Goal: Task Accomplishment & Management: Use online tool/utility

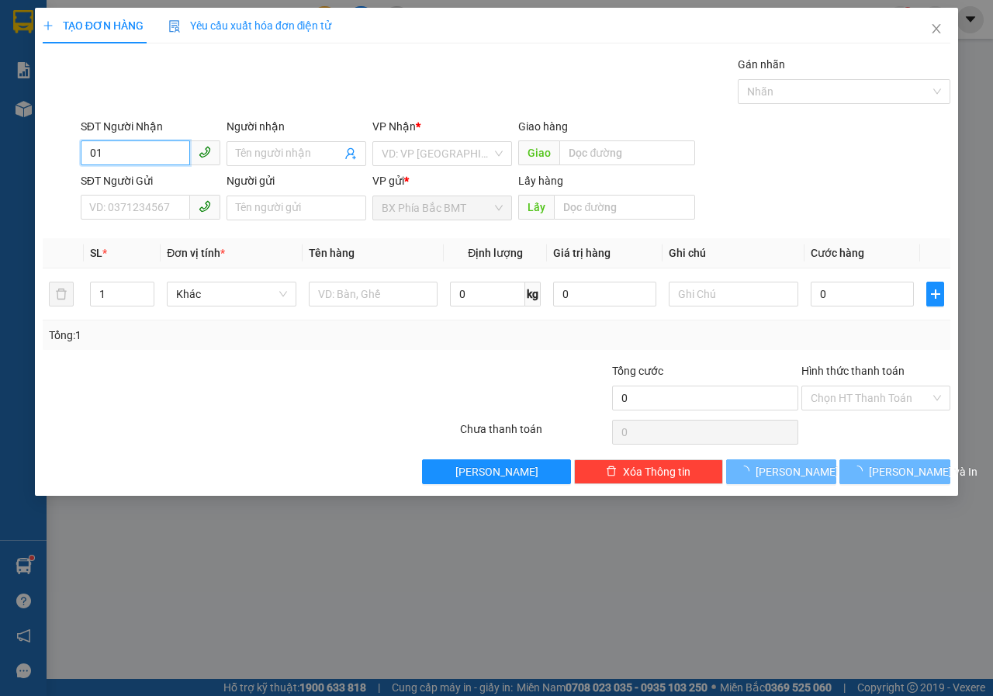
type input "0"
type input "0357993771"
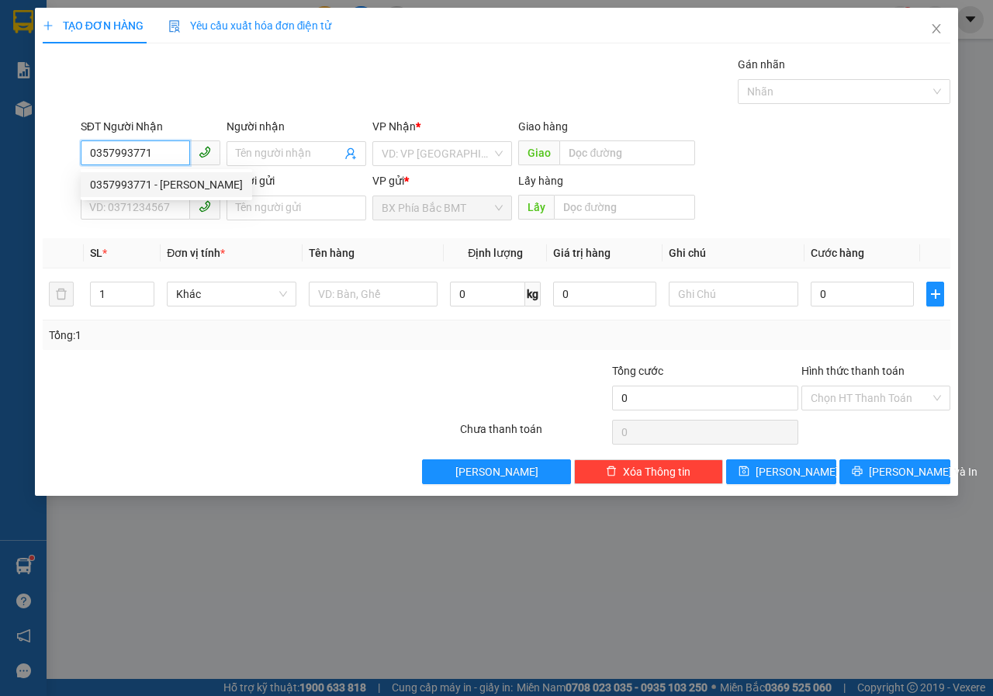
click at [174, 191] on div "0357993771 - [PERSON_NAME]" at bounding box center [166, 184] width 153 height 17
type input "[PERSON_NAME]"
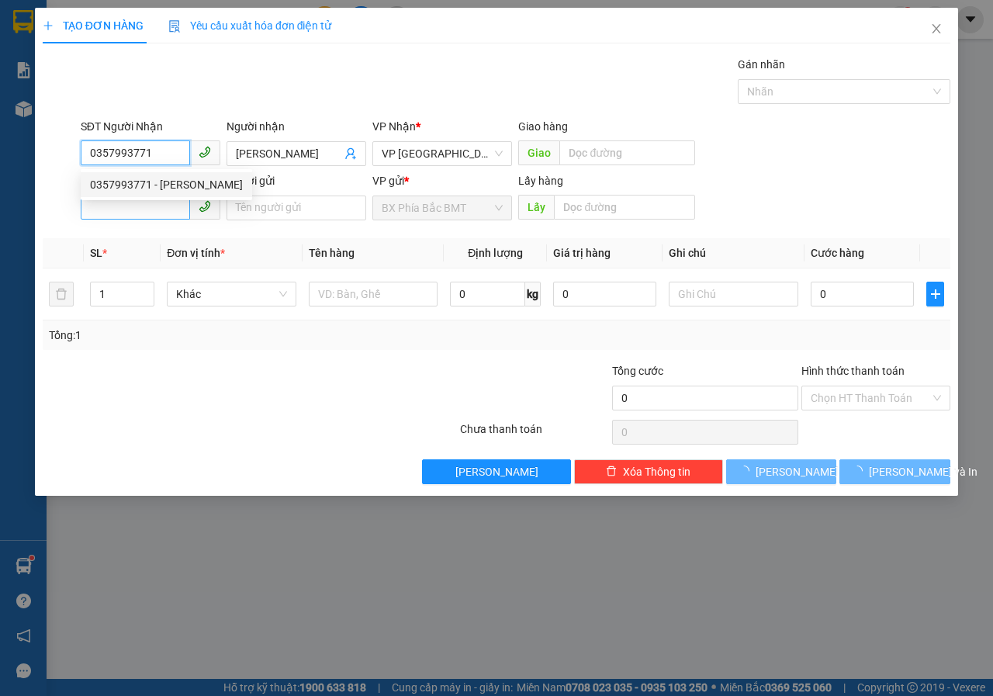
type input "60.000"
type input "0357993771"
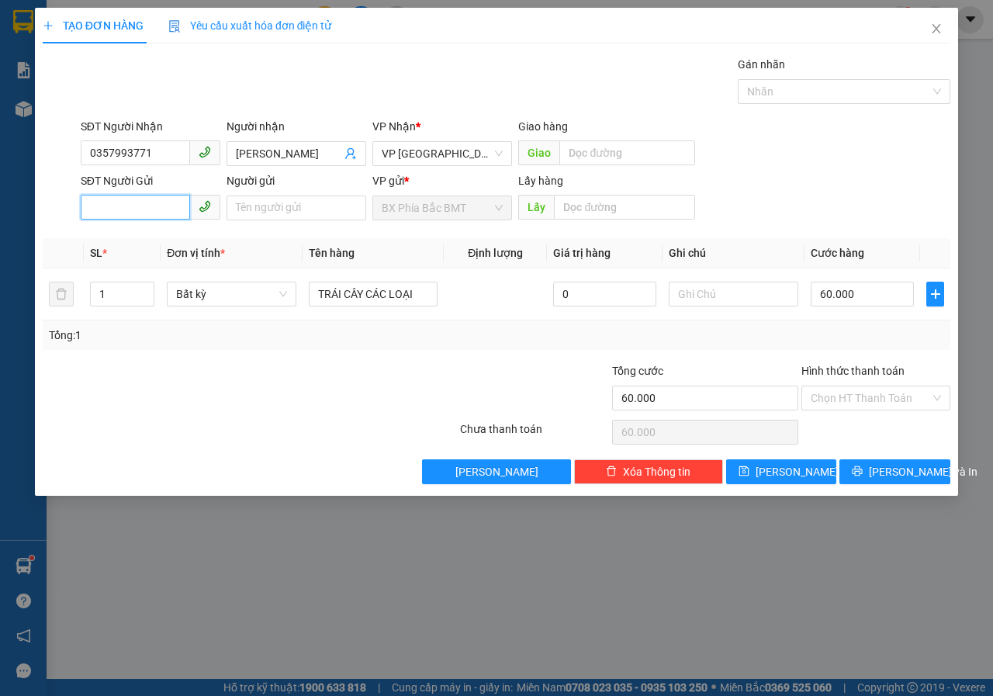
click at [154, 196] on input "SĐT Người Gửi" at bounding box center [135, 207] width 109 height 25
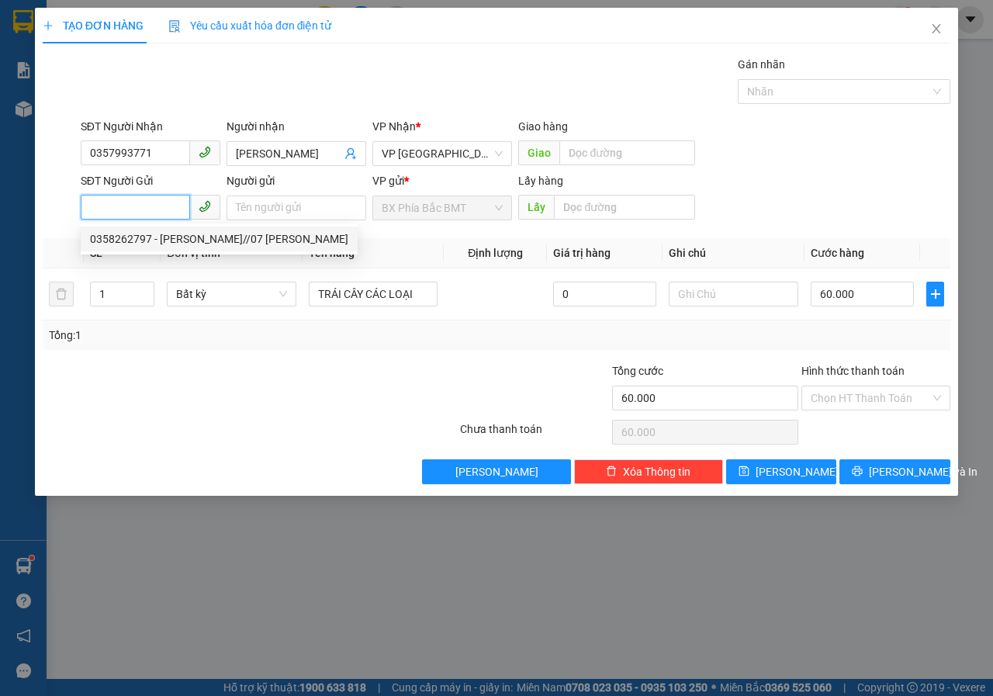
click at [208, 240] on div "0358262797 - [PERSON_NAME]//07 [PERSON_NAME]" at bounding box center [219, 238] width 258 height 17
type input "0358262797"
type input "[PERSON_NAME]//07 [PERSON_NAME]"
type input "BMT"
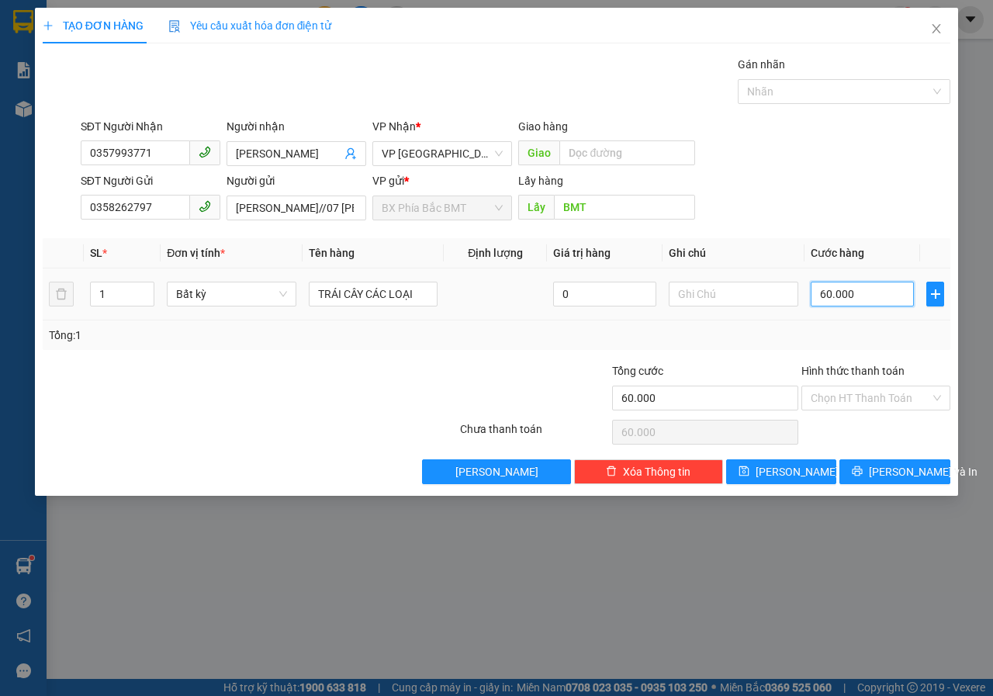
click at [870, 285] on input "60.000" at bounding box center [862, 294] width 103 height 25
type input "1"
type input "10"
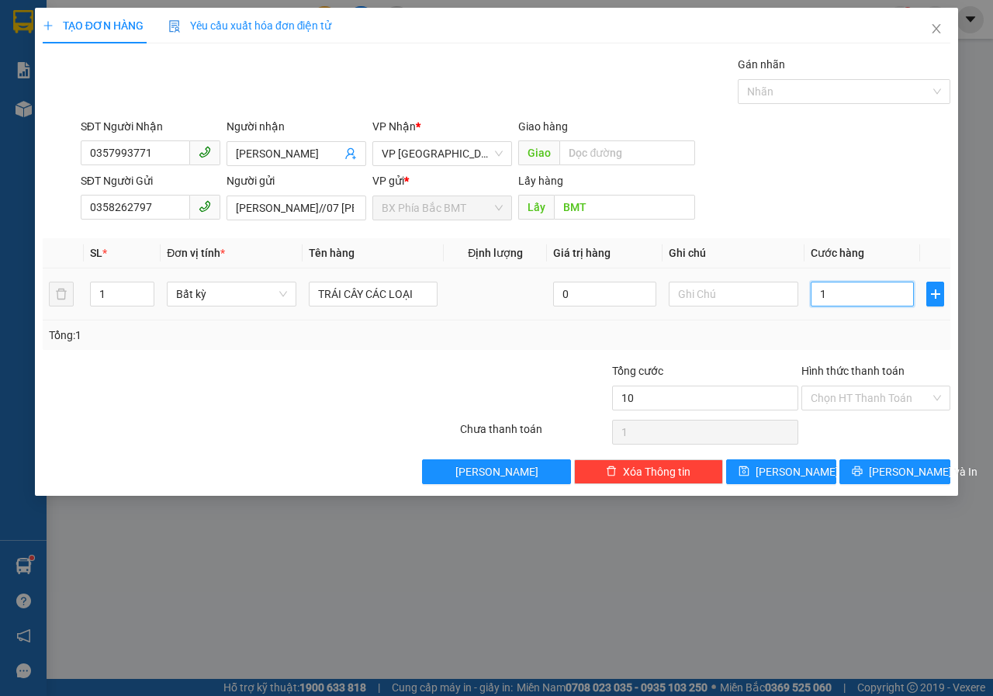
type input "10"
type input "100"
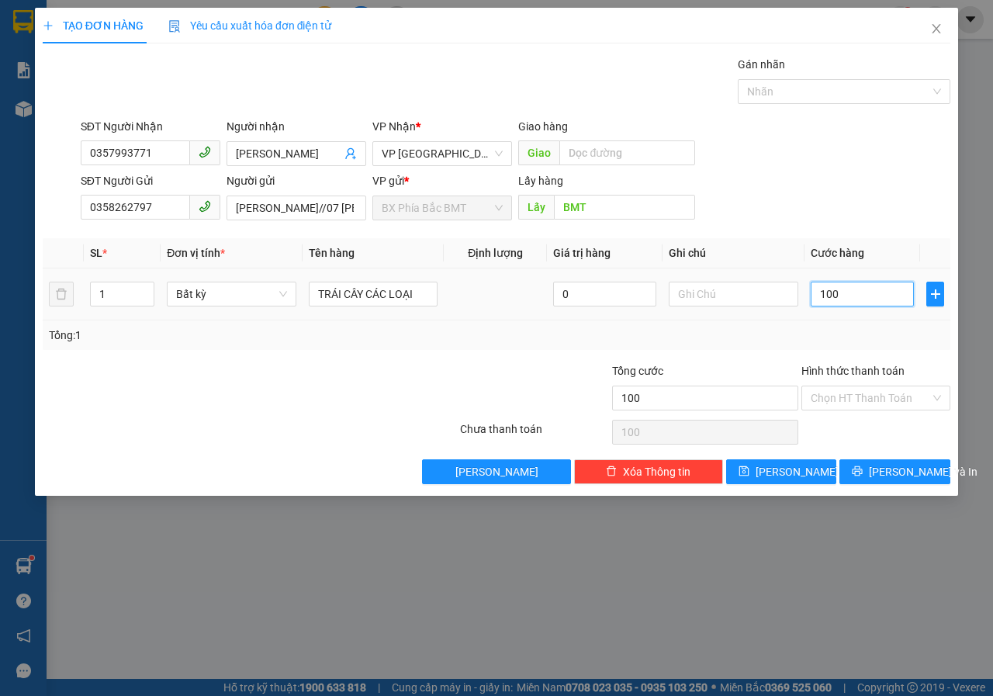
type input "1.000"
type input "10.000"
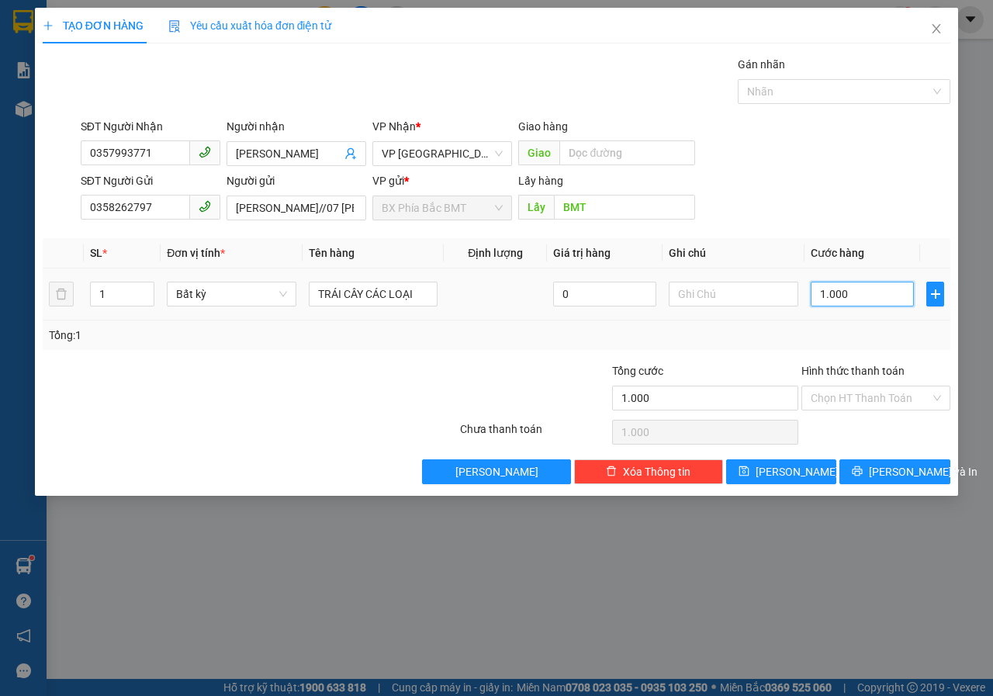
type input "10.000"
type input "100.000"
click at [222, 296] on span "Bất kỳ" at bounding box center [231, 293] width 111 height 23
type input "100.000"
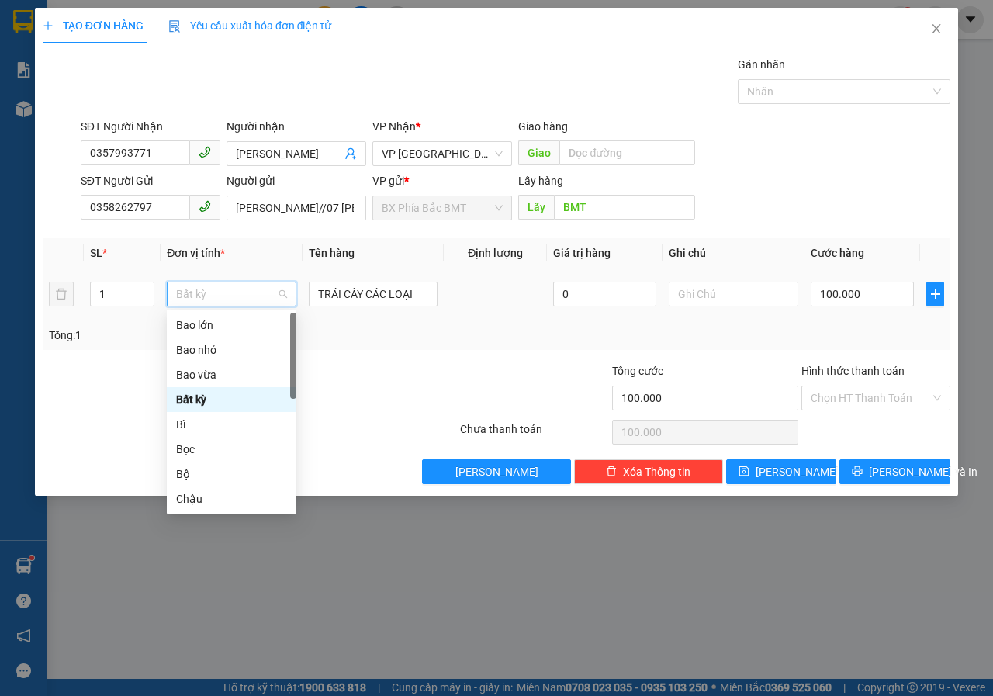
type input "T"
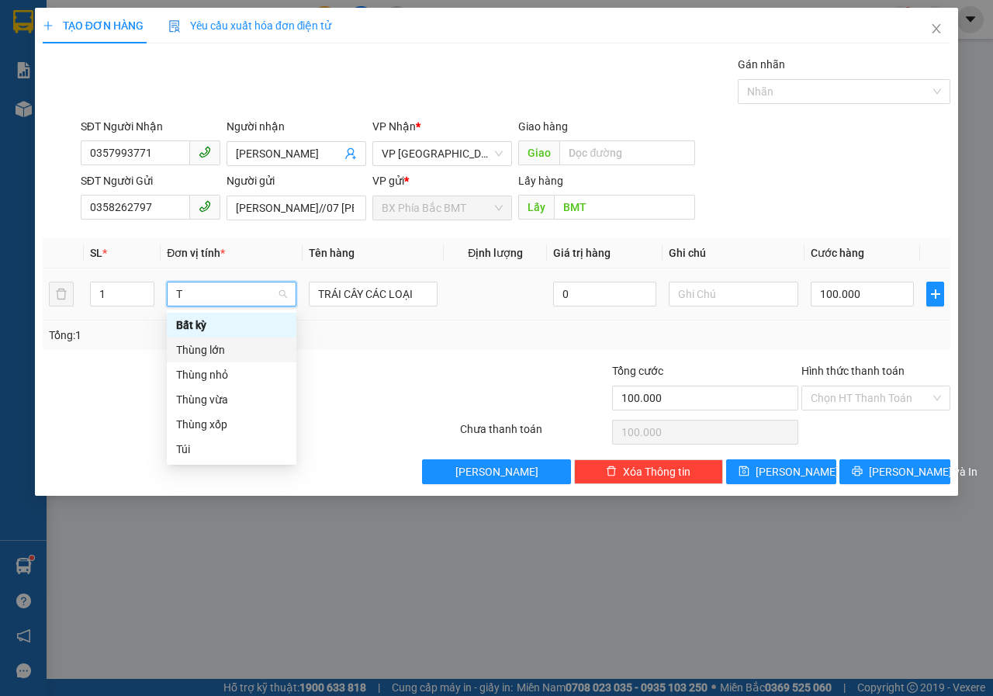
click at [239, 352] on div "Thùng lớn" at bounding box center [231, 349] width 111 height 17
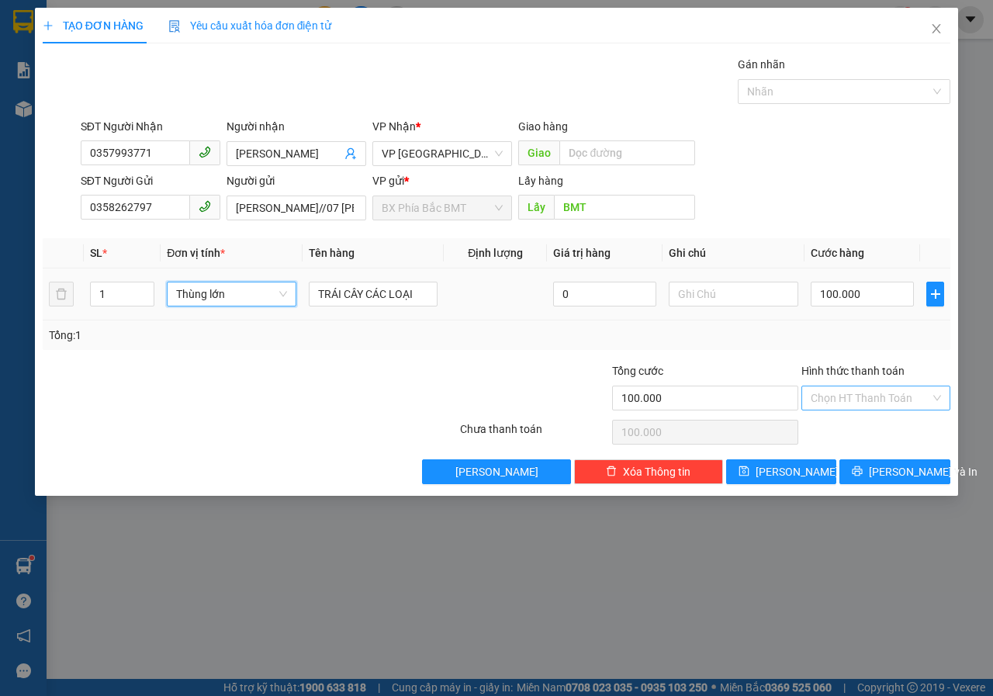
click at [897, 409] on input "Hình thức thanh toán" at bounding box center [870, 397] width 119 height 23
type input "0"
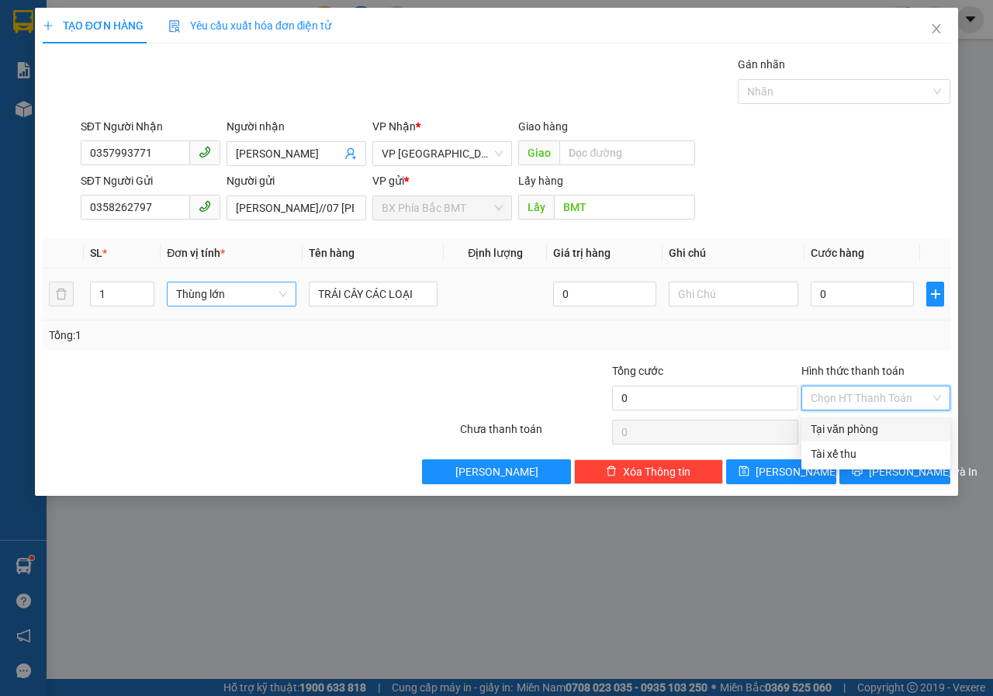
click at [856, 313] on td "0" at bounding box center [863, 294] width 116 height 52
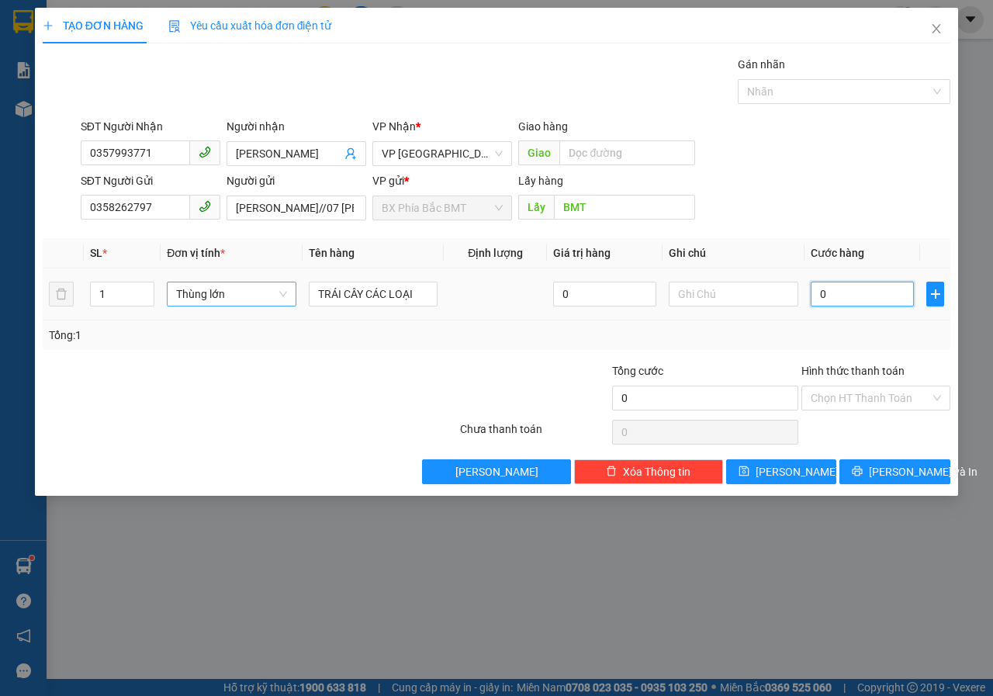
click at [862, 291] on input "0" at bounding box center [862, 294] width 103 height 25
type input "1"
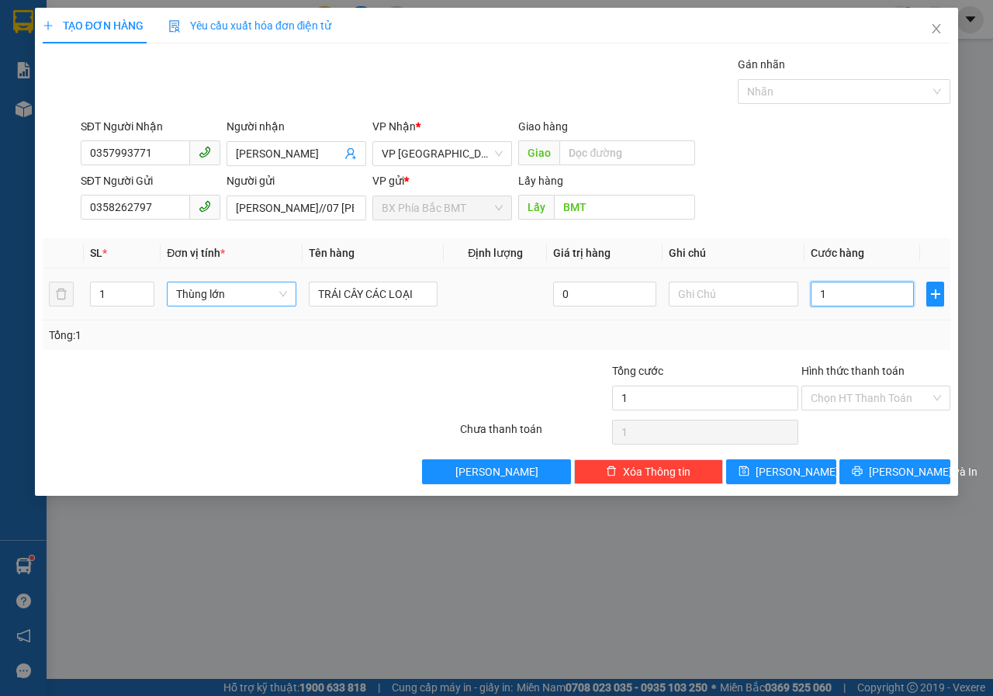
type input "10"
type input "100"
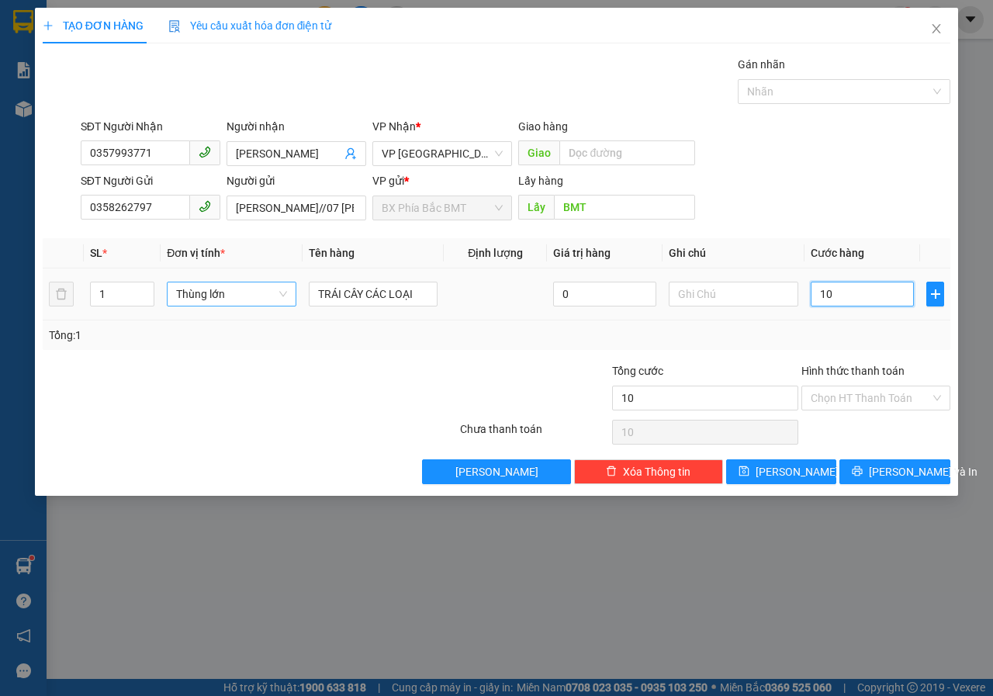
type input "100"
type input "1.000"
type input "10.000"
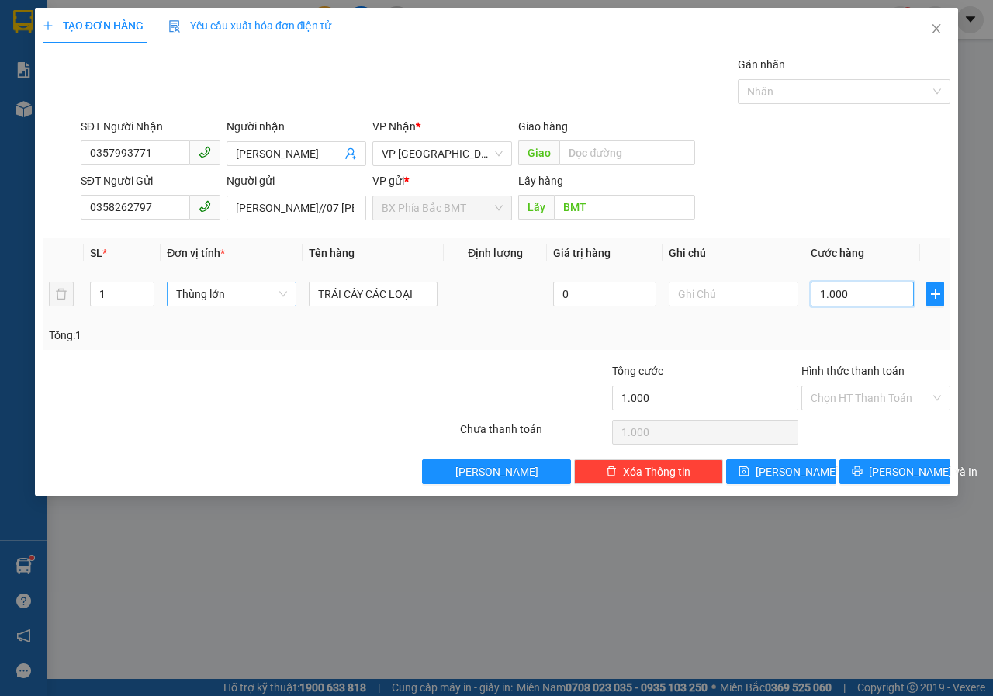
type input "10.000"
type input "100.000"
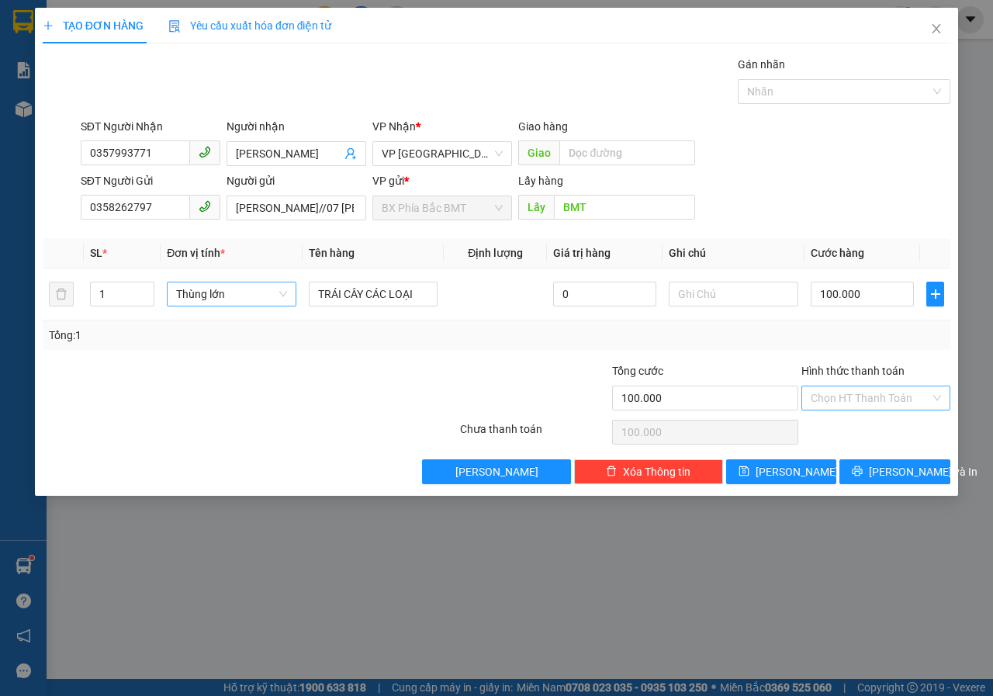
click at [865, 395] on input "Hình thức thanh toán" at bounding box center [870, 397] width 119 height 23
click at [863, 420] on div "Tại văn phòng" at bounding box center [876, 428] width 130 height 17
type input "0"
click at [879, 472] on button "[PERSON_NAME] và In" at bounding box center [894, 471] width 111 height 25
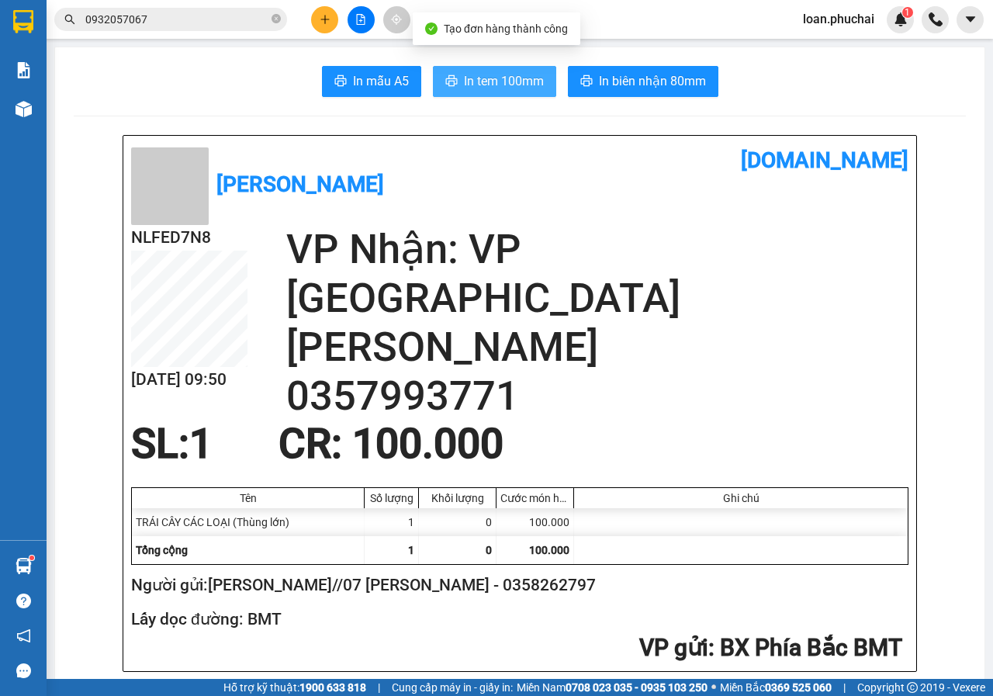
click at [500, 74] on span "In tem 100mm" at bounding box center [504, 80] width 80 height 19
click at [276, 22] on icon "close-circle" at bounding box center [276, 18] width 9 height 9
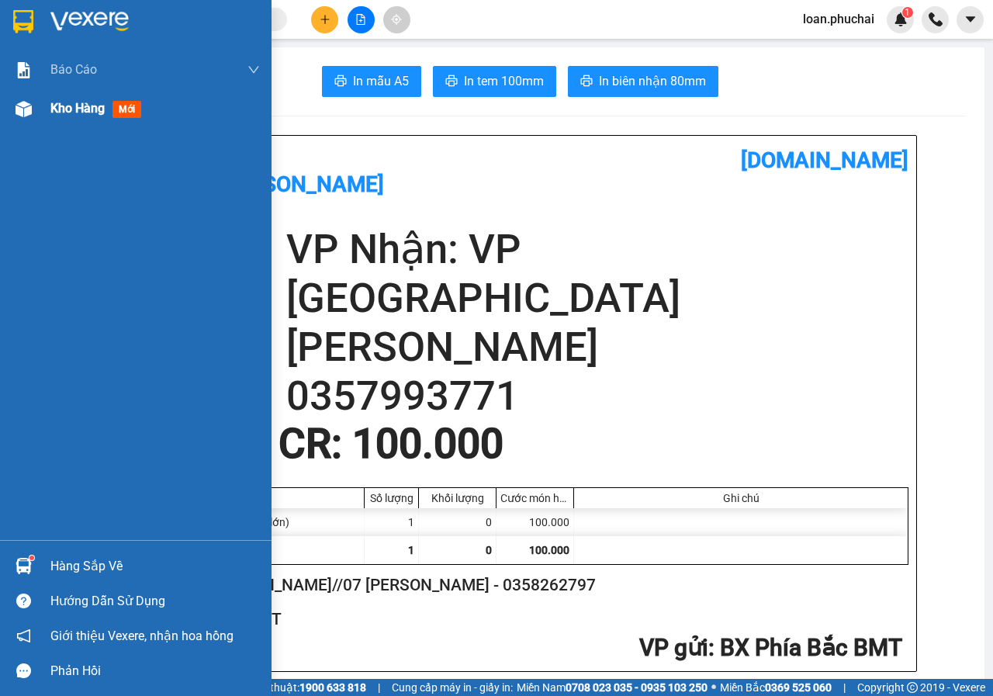
click at [0, 106] on div "Kho hàng mới" at bounding box center [136, 108] width 272 height 39
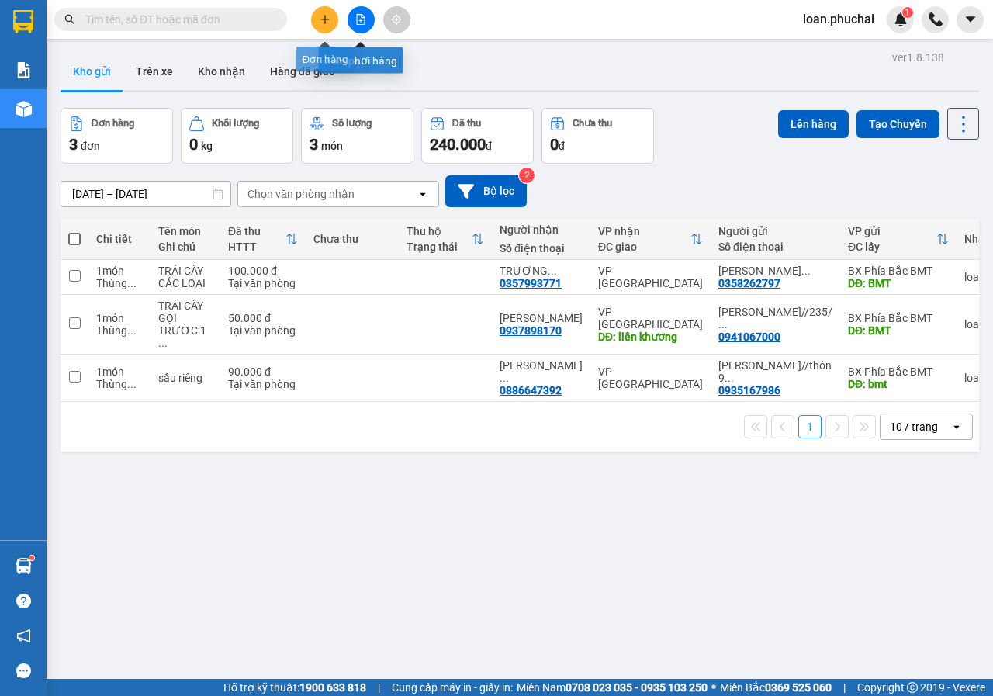
click at [331, 16] on button at bounding box center [324, 19] width 27 height 27
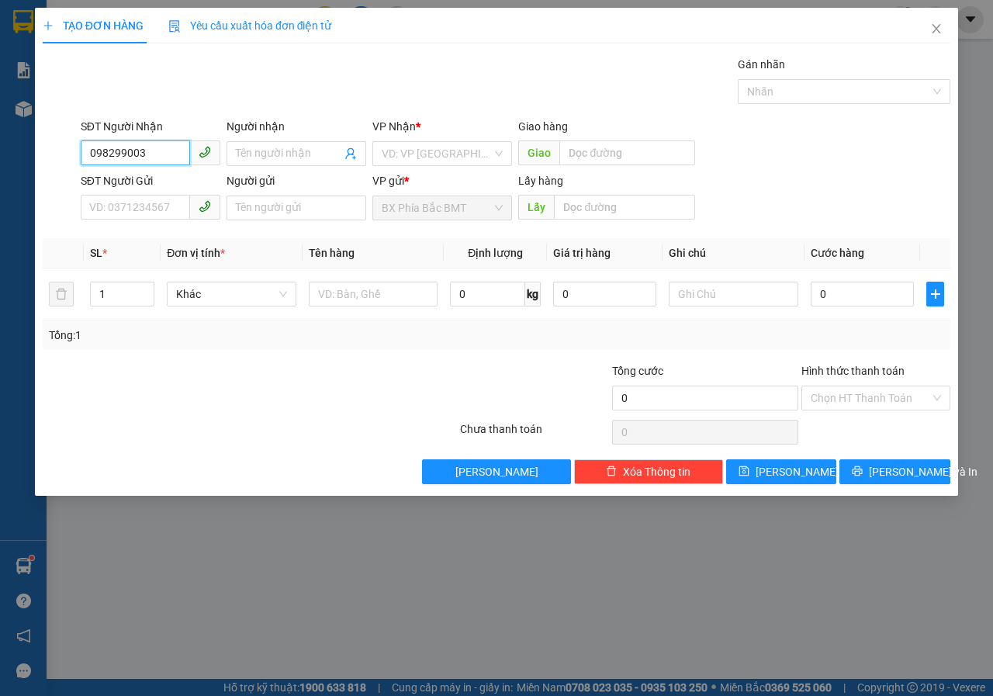
type input "0982990039"
click at [168, 185] on div "0982990039 - CÔ PHƯƠNG" at bounding box center [158, 184] width 137 height 17
type input "CÔ PHƯƠNG"
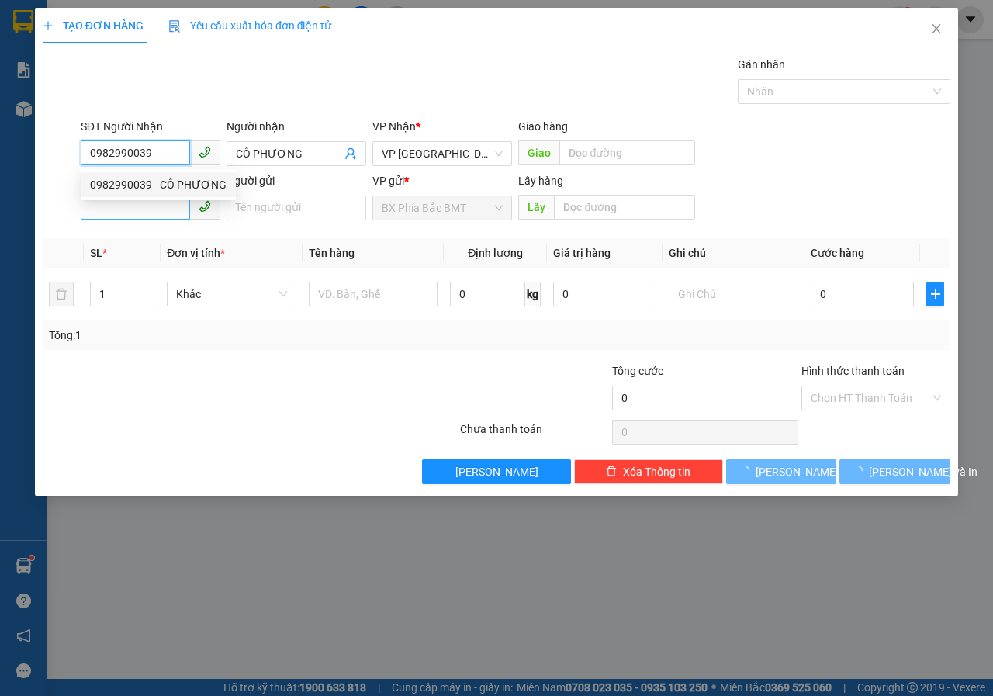
type input "0982990039"
type input "70.000"
click at [163, 200] on input "SĐT Người Gửi" at bounding box center [135, 207] width 109 height 25
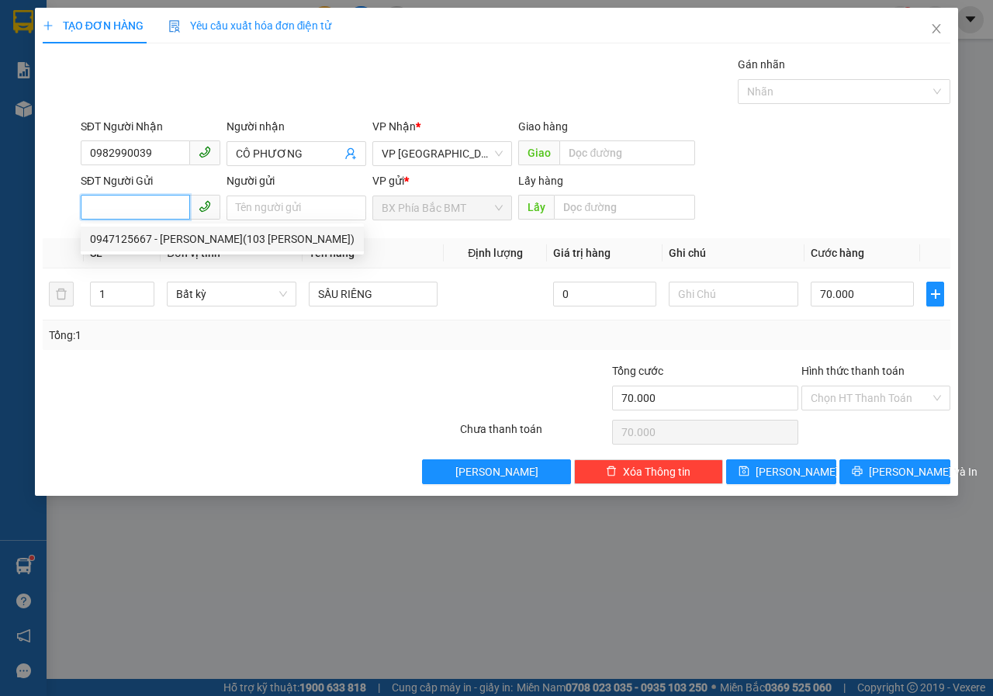
click at [219, 239] on div "0947125667 - [PERSON_NAME](103 [PERSON_NAME])" at bounding box center [222, 238] width 265 height 17
type input "0947125667"
type input "[PERSON_NAME](103 VĂN [PERSON_NAME])"
type input "BMT"
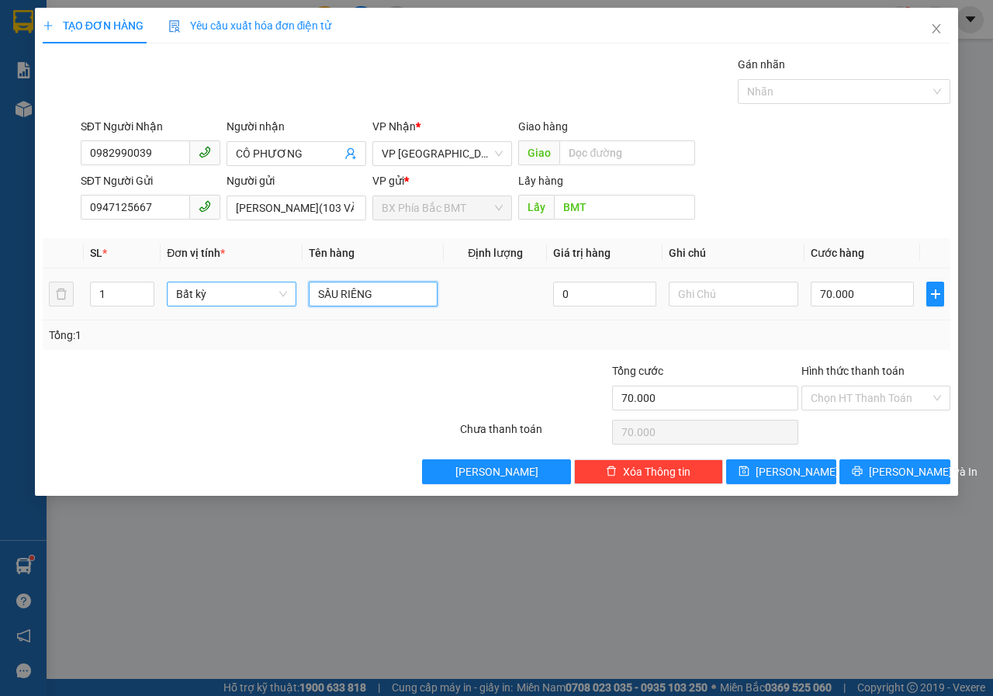
drag, startPoint x: 393, startPoint y: 299, endPoint x: 259, endPoint y: 289, distance: 133.9
click at [270, 289] on tr "1 Bất kỳ SẦU RIÊNG 0 70.000" at bounding box center [497, 294] width 908 height 52
click at [365, 299] on input "BÁNH" at bounding box center [374, 294] width 130 height 25
type input "BÁNH BỘT LỌC"
click at [851, 299] on input "70.000" at bounding box center [862, 294] width 103 height 25
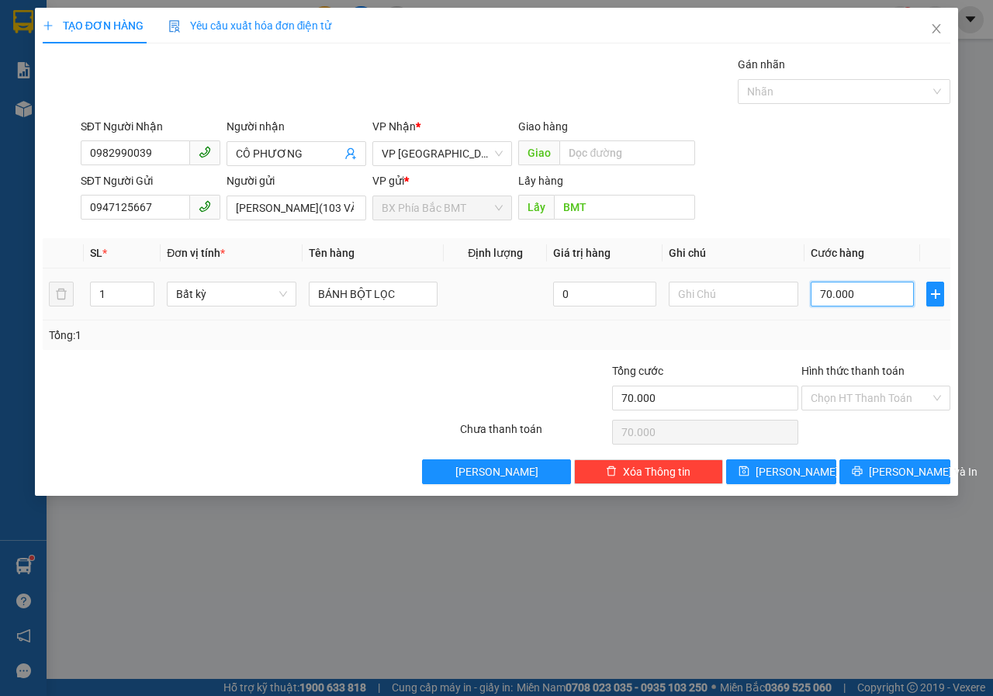
type input "5"
type input "50"
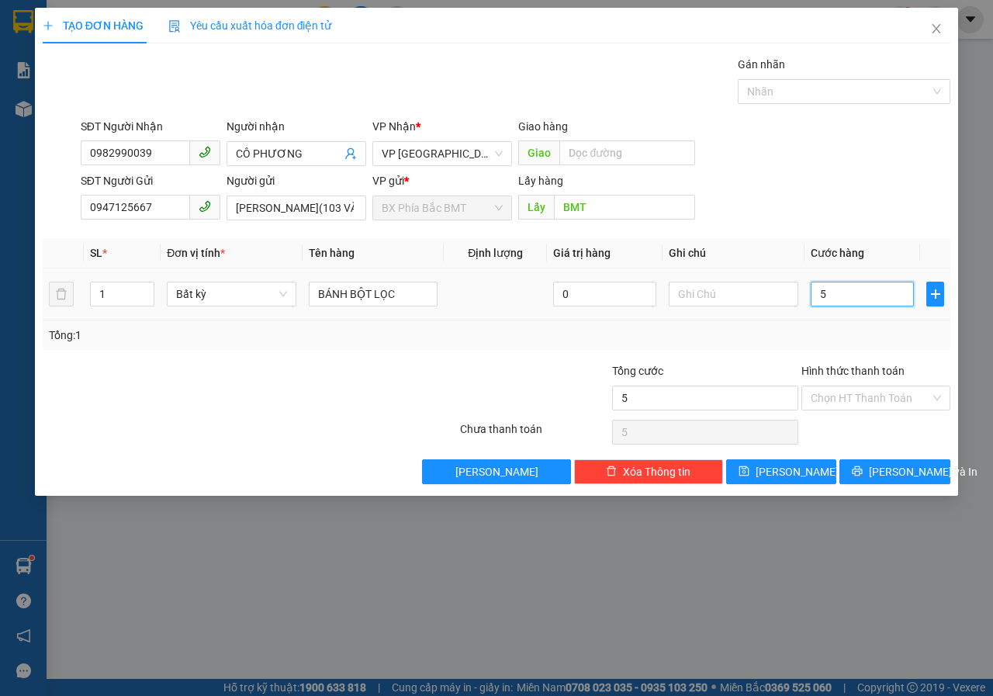
type input "50"
type input "500"
type input "5.000"
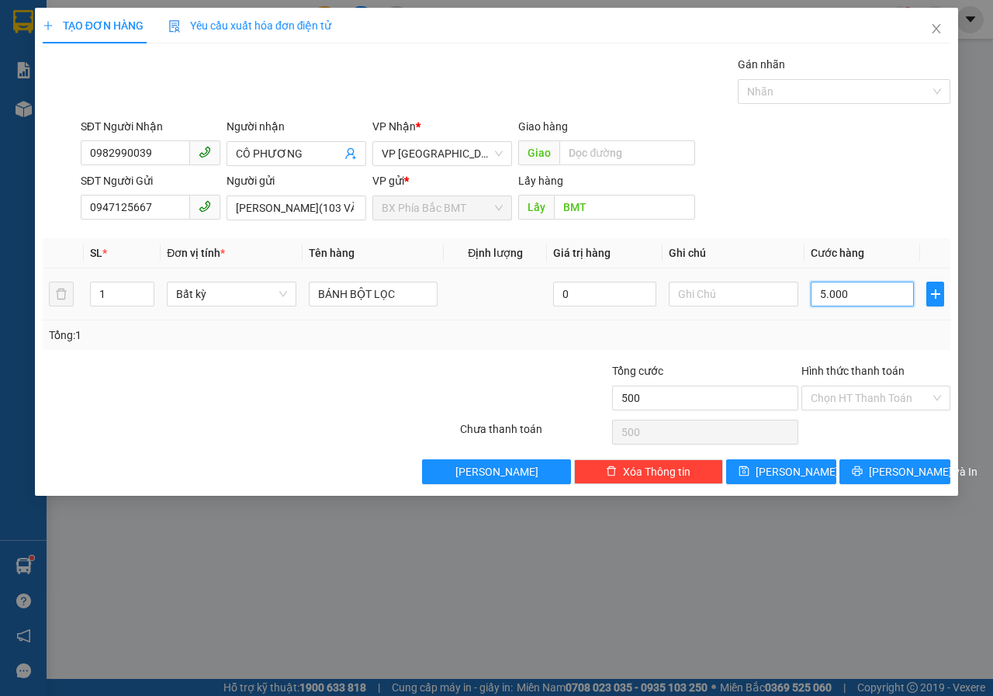
type input "5.000"
type input "50.000"
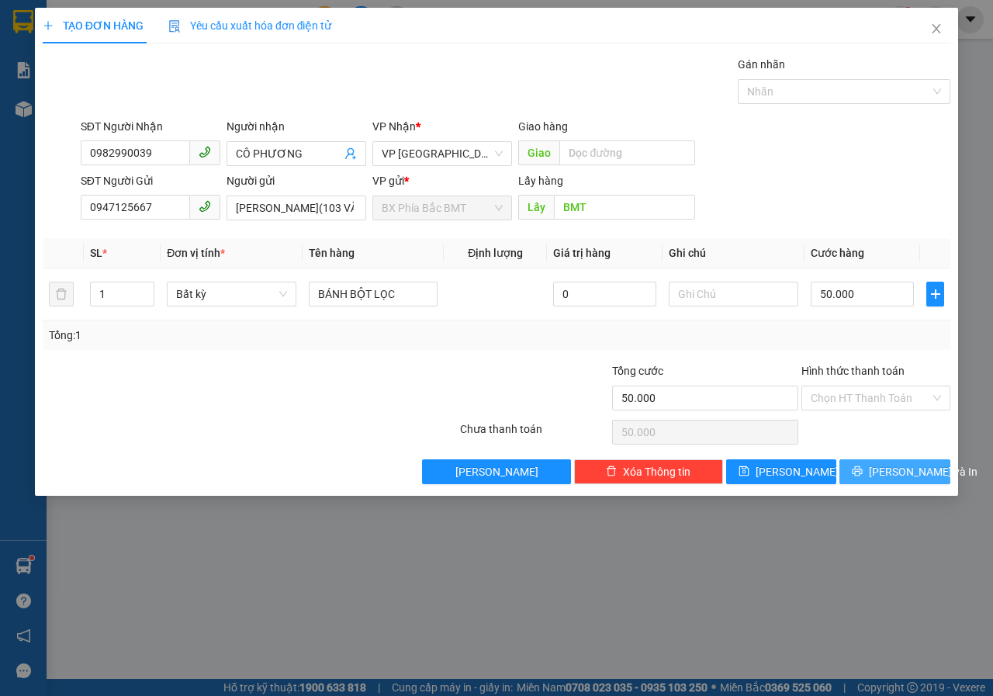
click at [877, 479] on button "[PERSON_NAME] và In" at bounding box center [894, 471] width 111 height 25
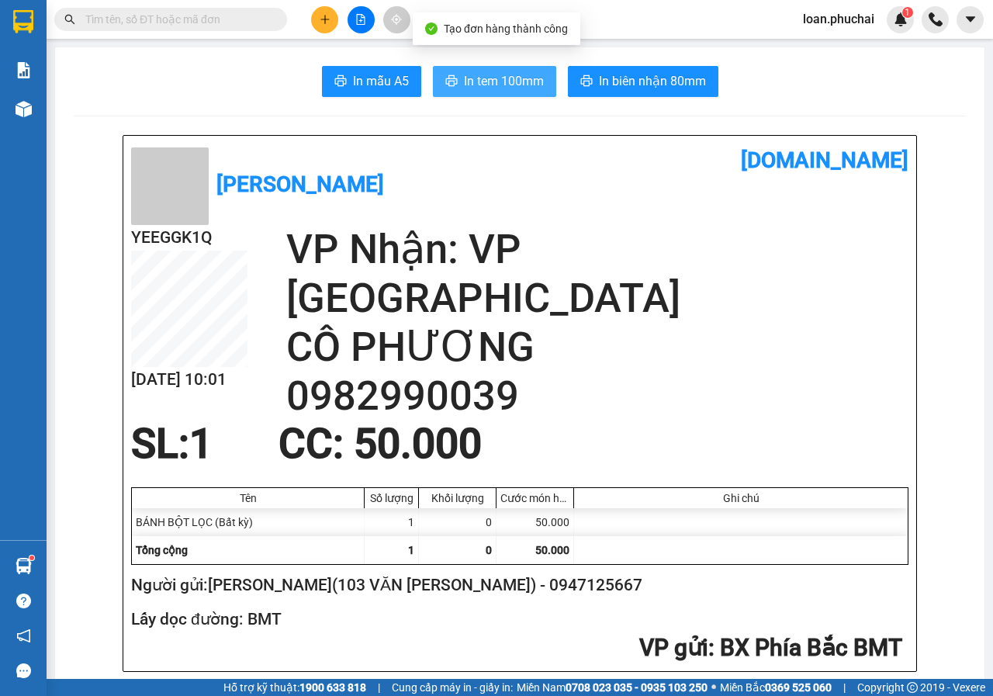
click at [465, 80] on span "In tem 100mm" at bounding box center [504, 80] width 80 height 19
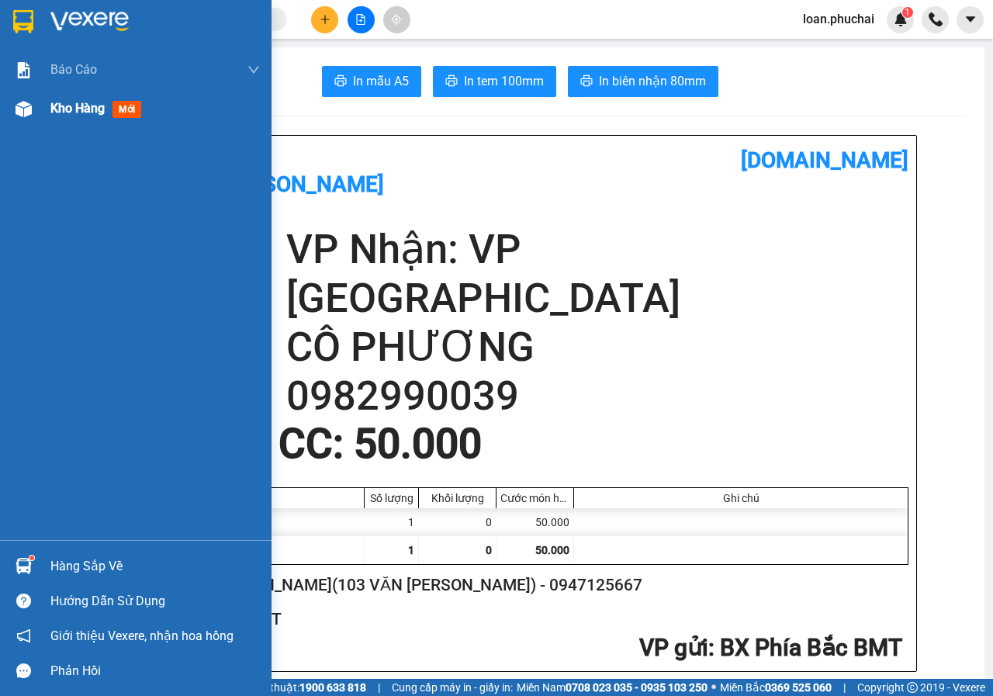
click at [0, 116] on div "Kho hàng mới" at bounding box center [136, 108] width 272 height 39
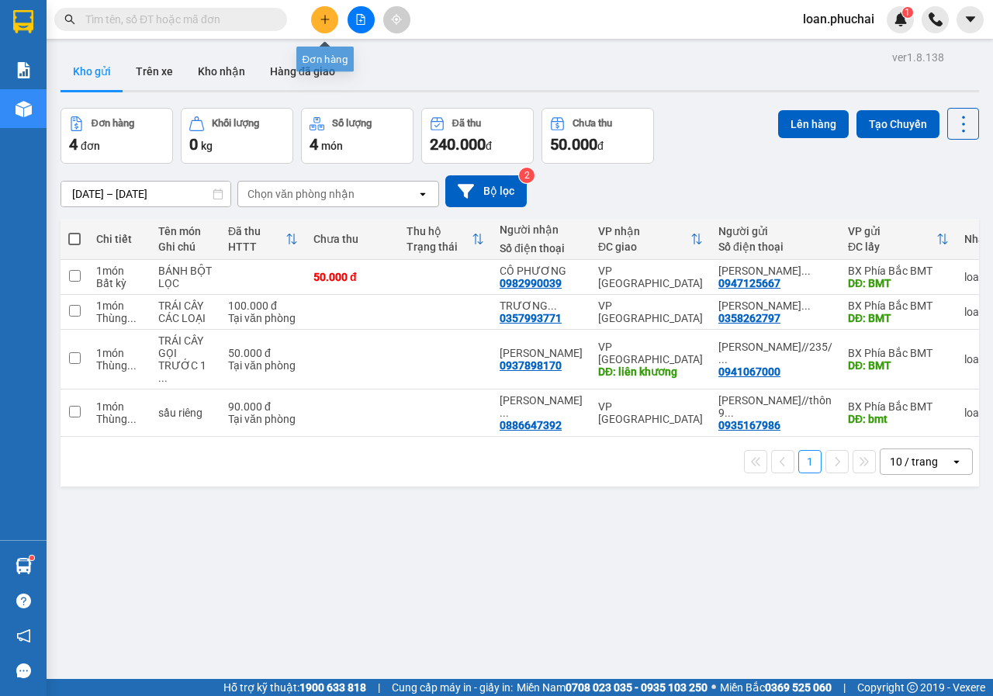
click at [327, 22] on icon "plus" at bounding box center [325, 19] width 11 height 11
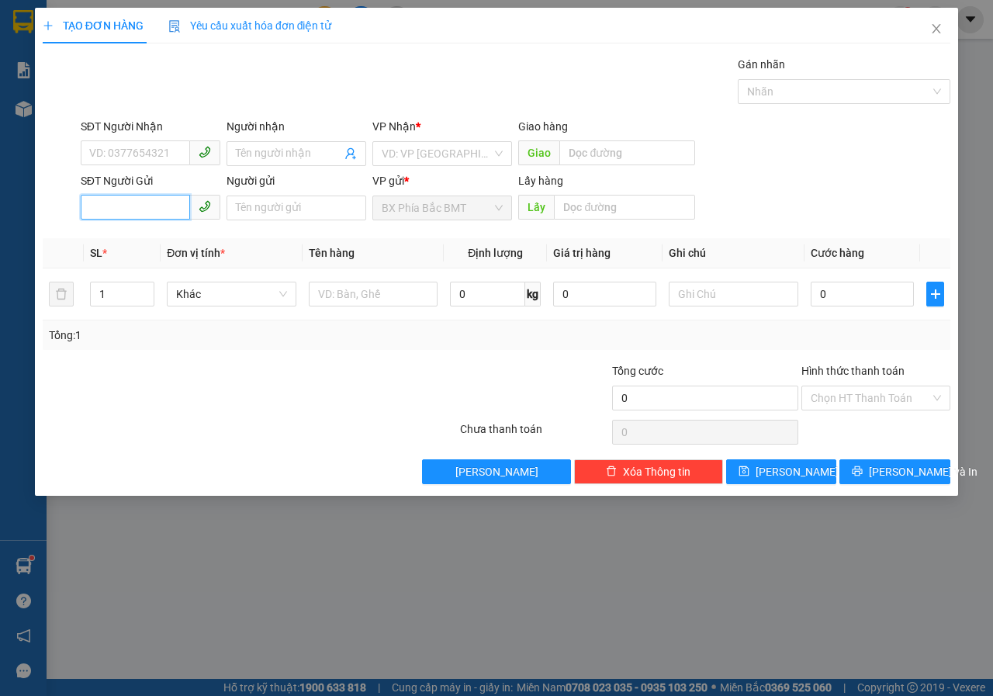
click at [140, 213] on input "SĐT Người Gửi" at bounding box center [135, 207] width 109 height 25
type input "0834272150"
click at [442, 161] on input "search" at bounding box center [437, 153] width 110 height 23
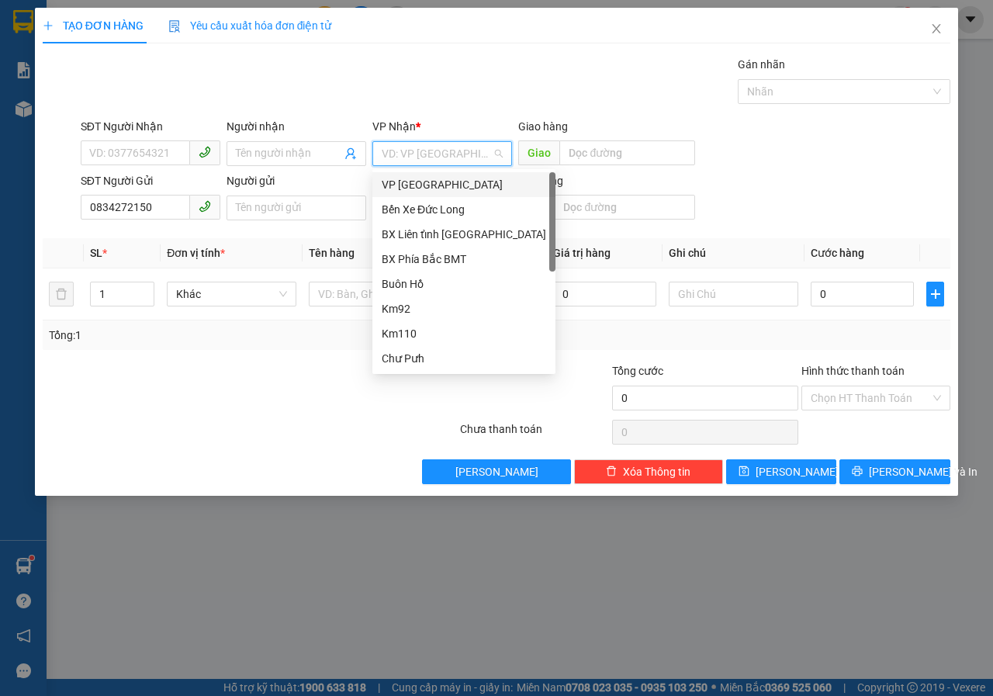
click at [429, 190] on div "VP [GEOGRAPHIC_DATA]" at bounding box center [464, 184] width 164 height 17
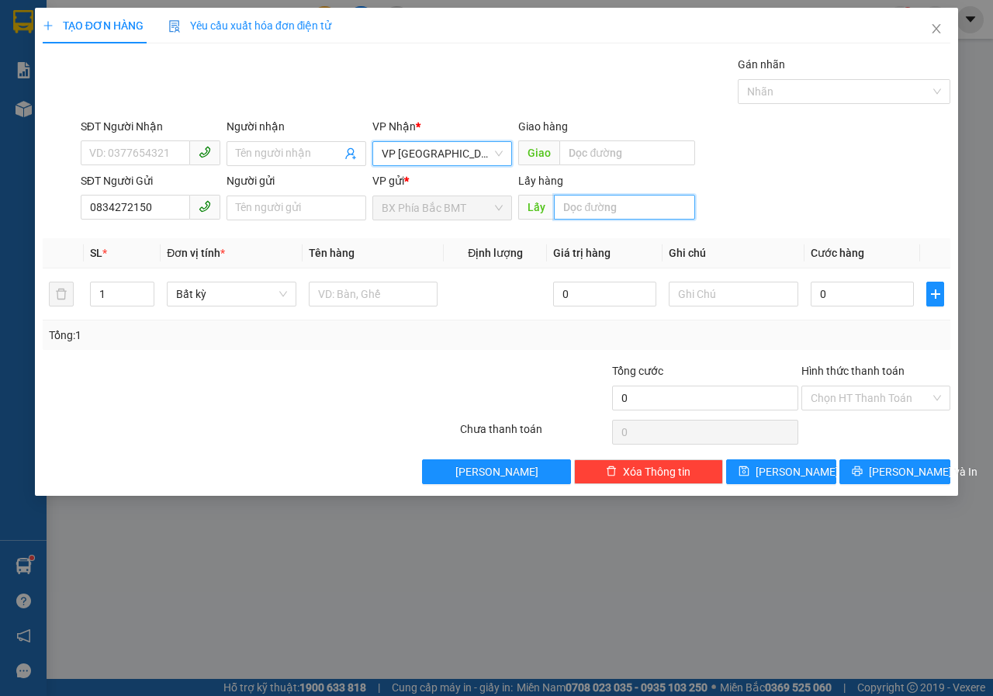
click at [565, 202] on input "text" at bounding box center [624, 207] width 140 height 25
type input "TRUNG HOÀ"
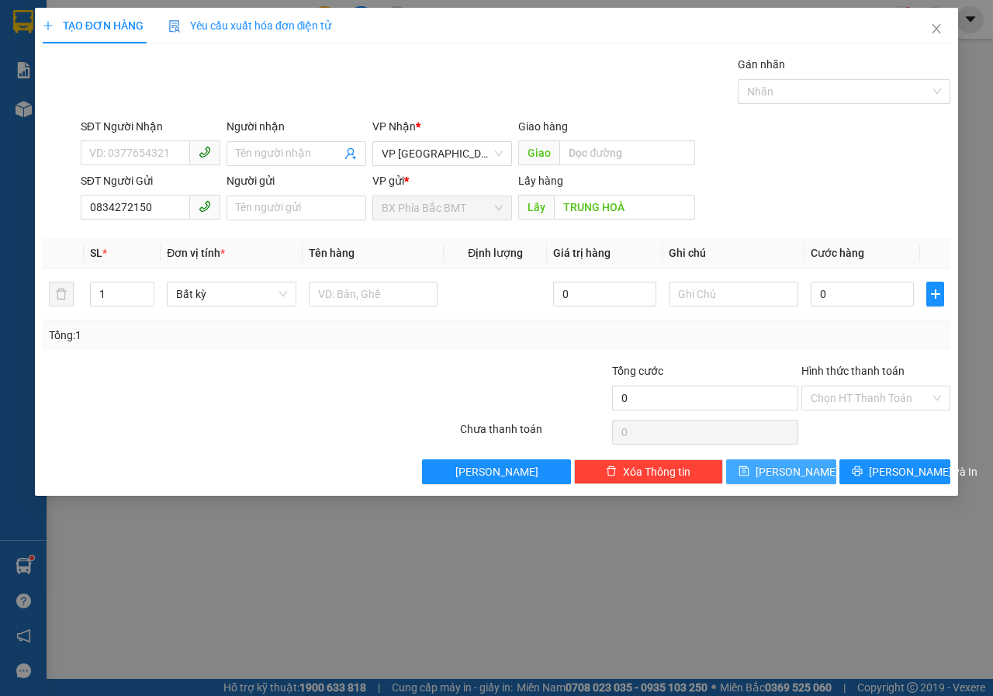
click at [749, 471] on icon "save" at bounding box center [744, 471] width 10 height 10
click at [946, 29] on span "Close" at bounding box center [936, 29] width 43 height 43
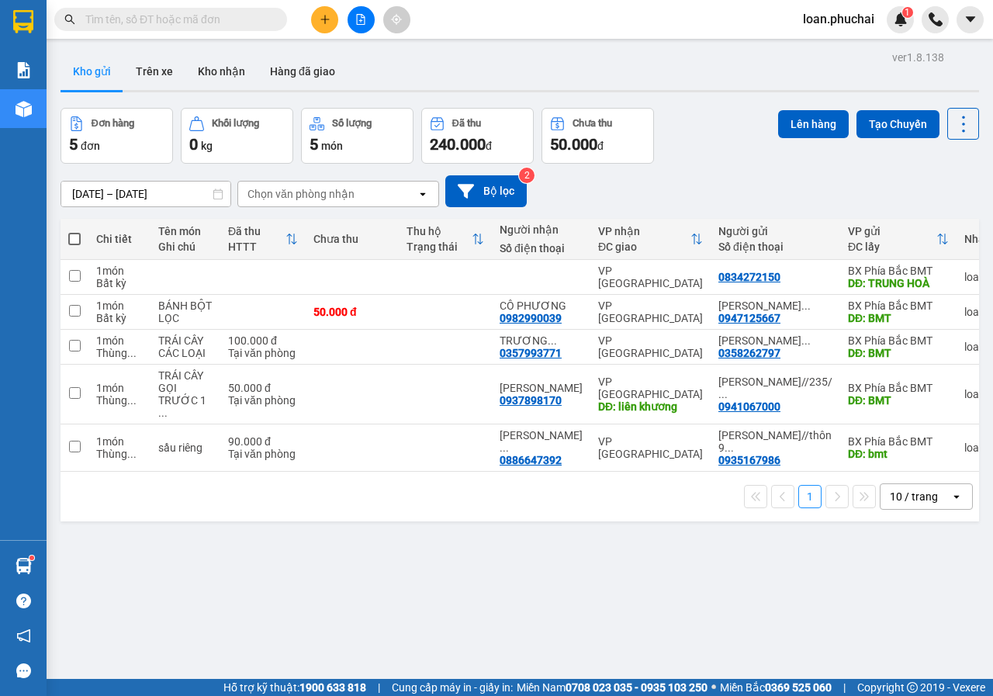
click at [325, 28] on button at bounding box center [324, 19] width 27 height 27
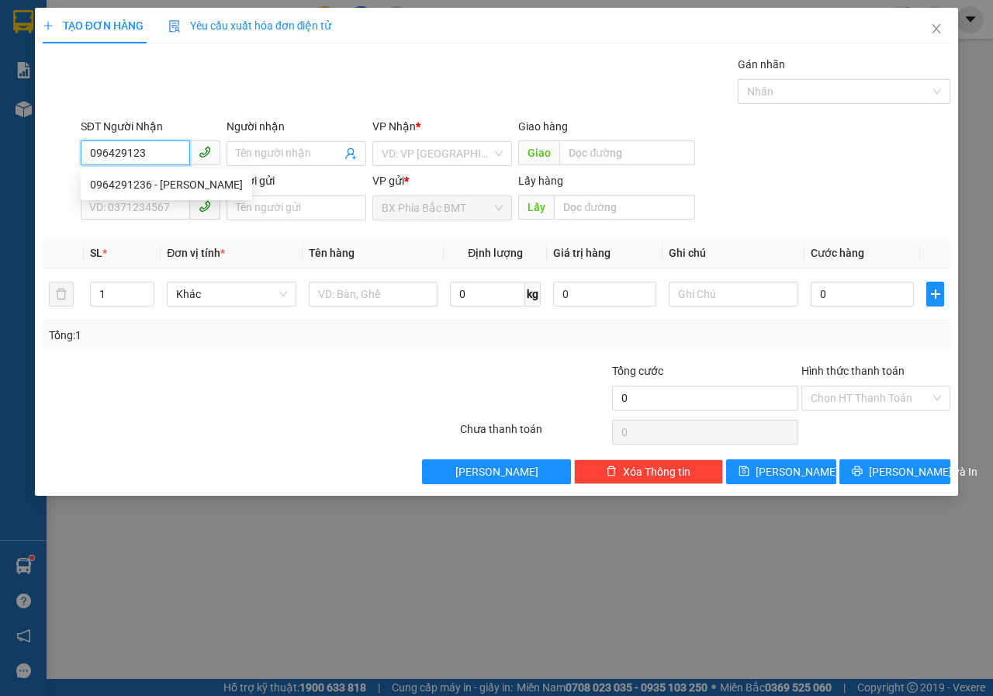
type input "0964291236"
click at [141, 178] on div "0964291236 - [PERSON_NAME]" at bounding box center [166, 184] width 153 height 17
type input "ĐỖ VIẾT TỨ"
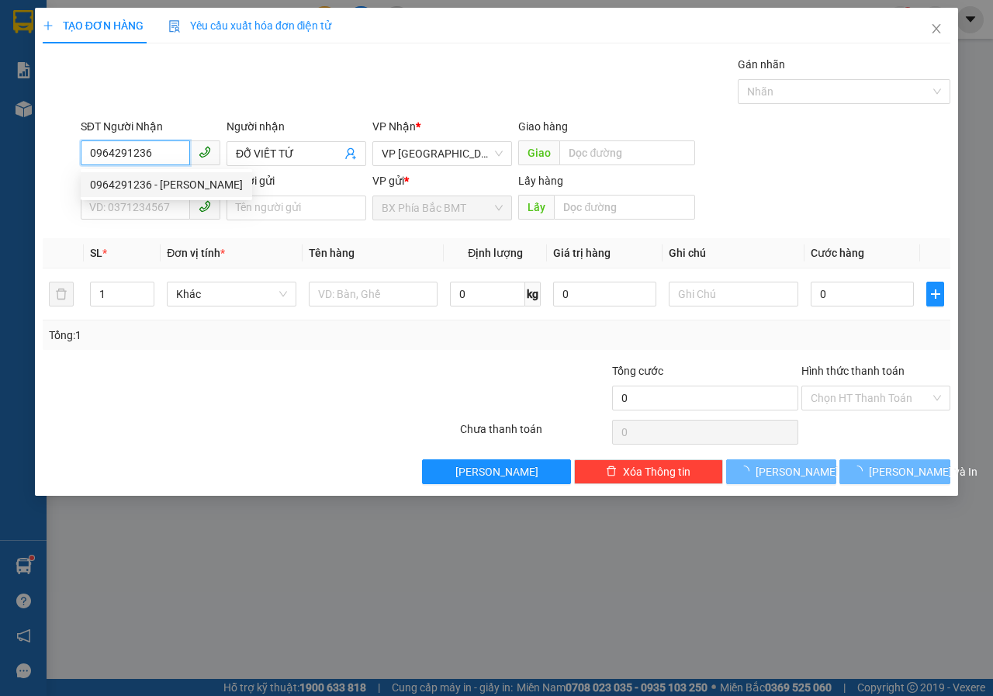
type input "400.000"
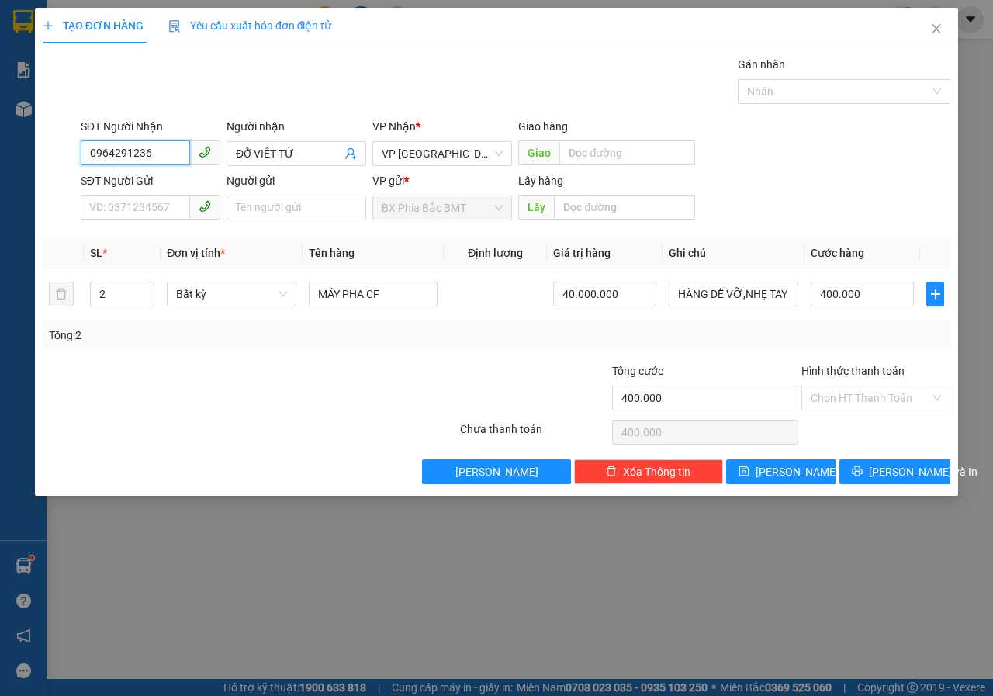
type input "0964291236"
click at [162, 201] on input "SĐT Người Gửi" at bounding box center [135, 207] width 109 height 25
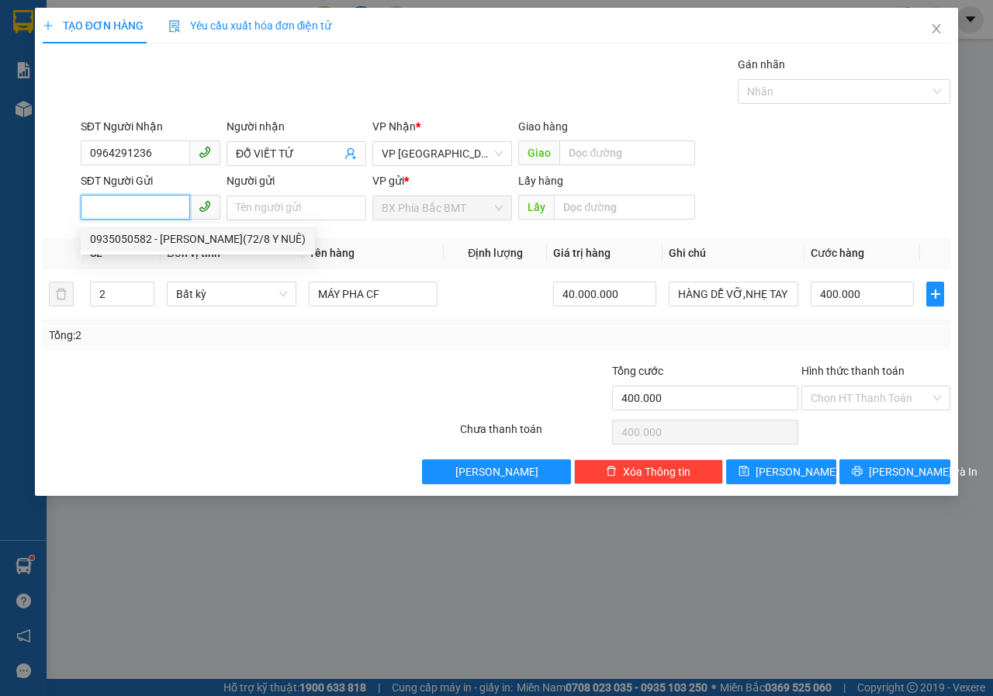
click at [211, 239] on div "0935050582 - [PERSON_NAME](72/8 Y NUÊ)" at bounding box center [198, 238] width 216 height 17
type input "0935050582"
type input "[PERSON_NAME](72/8 Y NUÊ)"
type input "BMT"
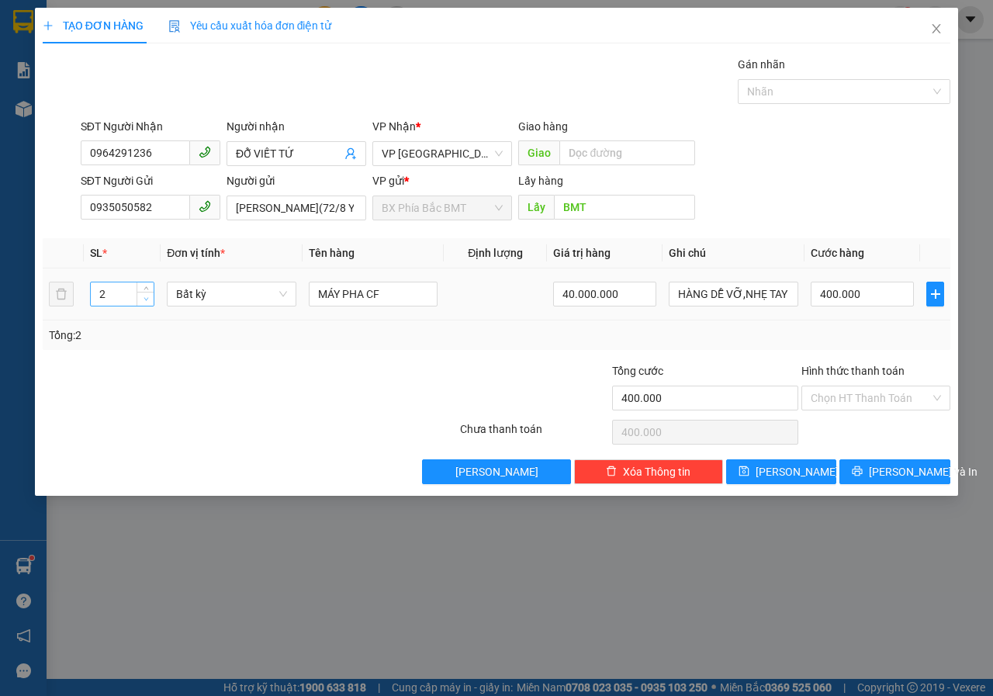
type input "1"
click at [150, 303] on span "Decrease Value" at bounding box center [145, 299] width 17 height 14
drag, startPoint x: 431, startPoint y: 293, endPoint x: 126, endPoint y: 334, distance: 307.7
click at [145, 334] on div "SL * Đơn vị tính * Tên hàng Định lượng Giá trị hàng Ghi chú Cước hàng 1 Bất kỳ …" at bounding box center [497, 294] width 908 height 112
type input "0"
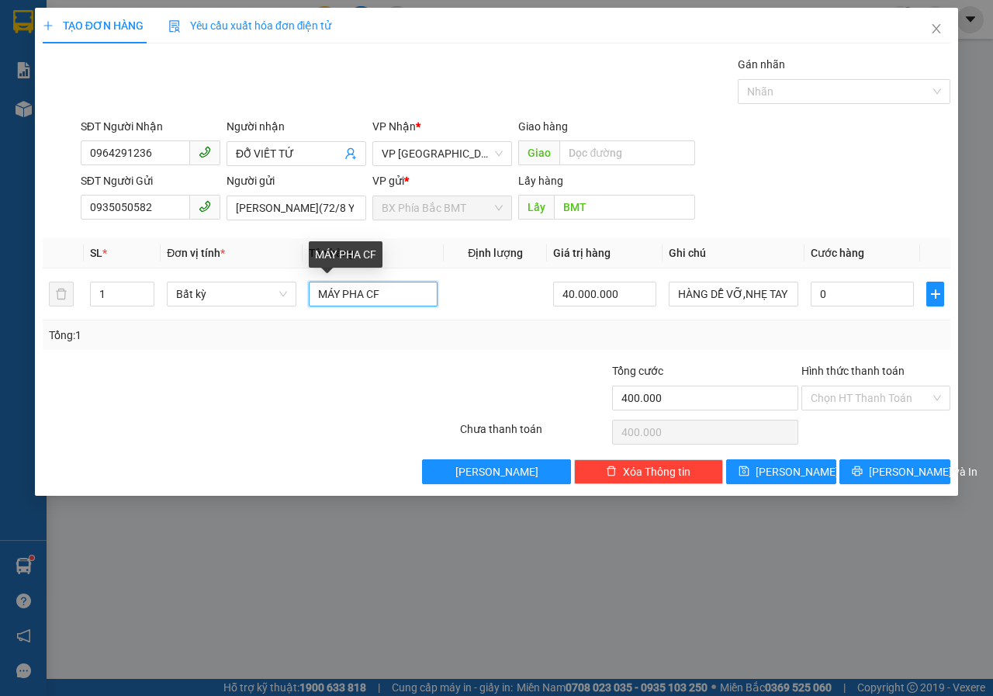
type input "0"
type input "PHỤ KIỆN CF"
drag, startPoint x: 630, startPoint y: 310, endPoint x: 534, endPoint y: 307, distance: 96.2
click at [547, 307] on td "40.000.000" at bounding box center [605, 294] width 116 height 52
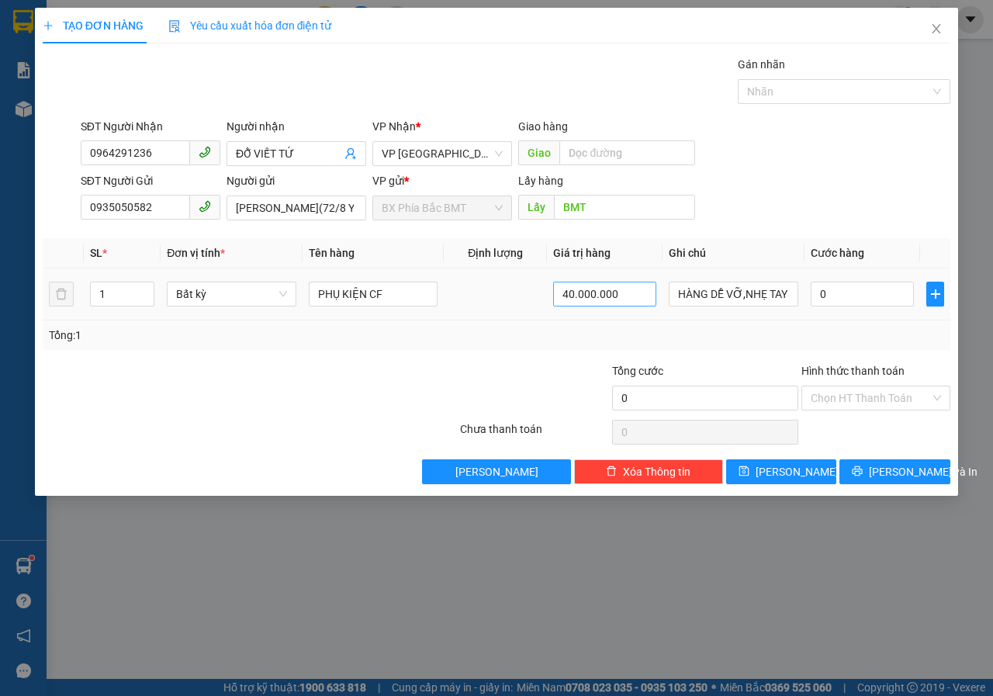
click at [656, 291] on input "40.000.000" at bounding box center [604, 294] width 103 height 25
drag, startPoint x: 631, startPoint y: 291, endPoint x: 349, endPoint y: 299, distance: 281.7
click at [363, 299] on tr "1 Bất kỳ PHỤ KIỆN CF 40.000.000 HÀNG DỄ VỠ,NHẸ TAY 0" at bounding box center [497, 294] width 908 height 52
drag, startPoint x: 598, startPoint y: 292, endPoint x: 502, endPoint y: 304, distance: 97.0
click at [519, 302] on tr "1 Bất kỳ PHỤ KIỆN CF 0 HÀNG DỄ VỠ,NHẸ TAY 0" at bounding box center [497, 294] width 908 height 52
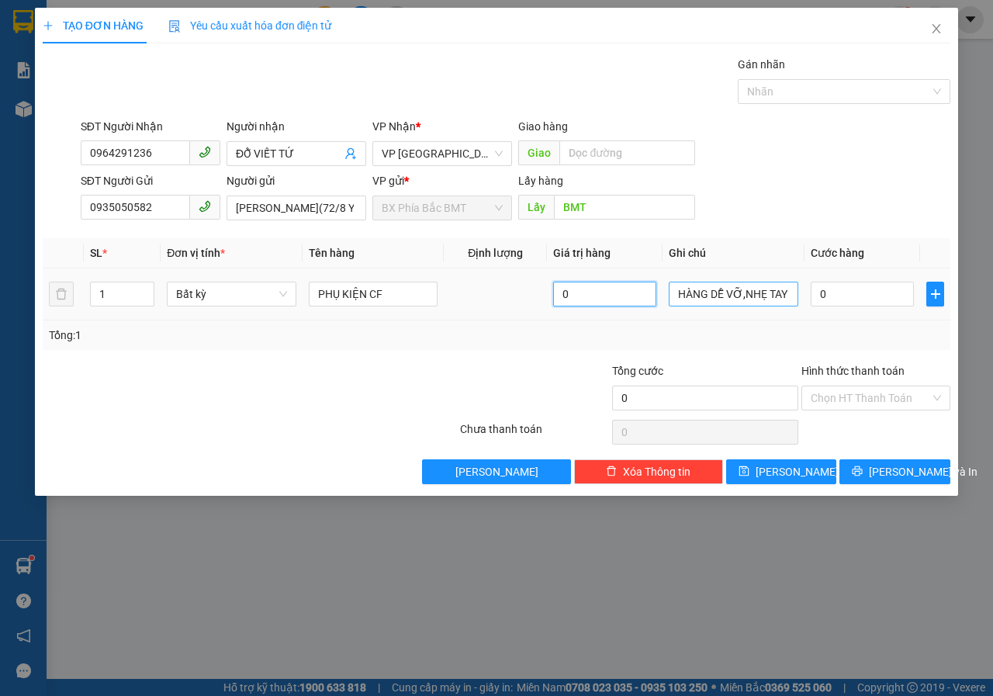
type input "0"
drag, startPoint x: 794, startPoint y: 291, endPoint x: 736, endPoint y: 292, distance: 57.4
click at [622, 303] on tr "1 Bất kỳ PHỤ KIỆN CF 0 HÀNG DỄ VỠ,NHẸ TAY 0" at bounding box center [497, 294] width 908 height 52
click at [846, 289] on input "0" at bounding box center [862, 294] width 103 height 25
type input "5"
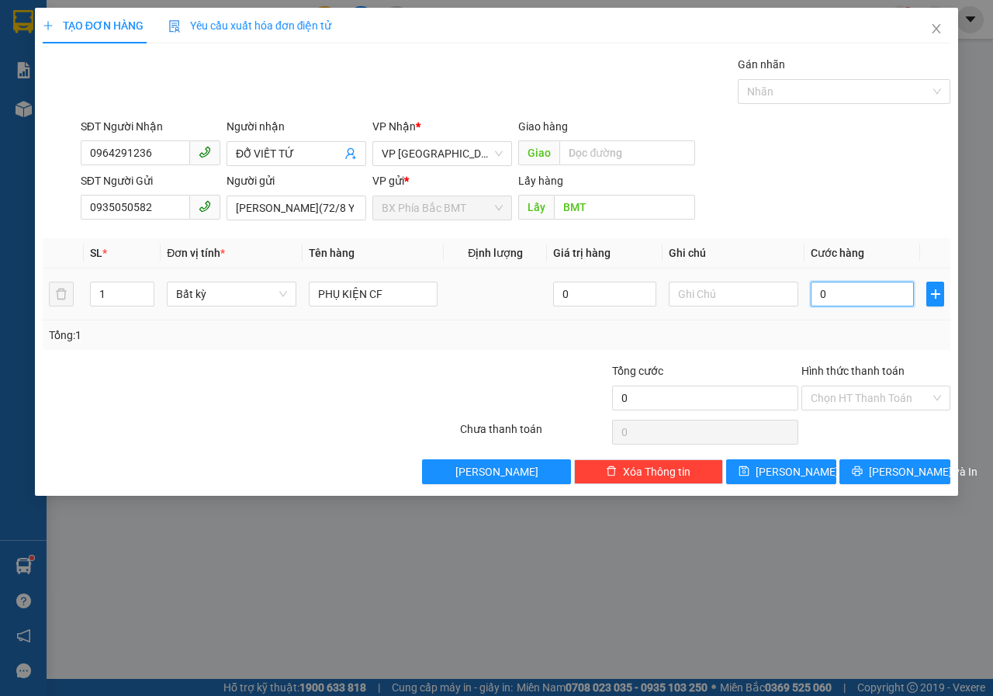
type input "5"
type input "50"
type input "500"
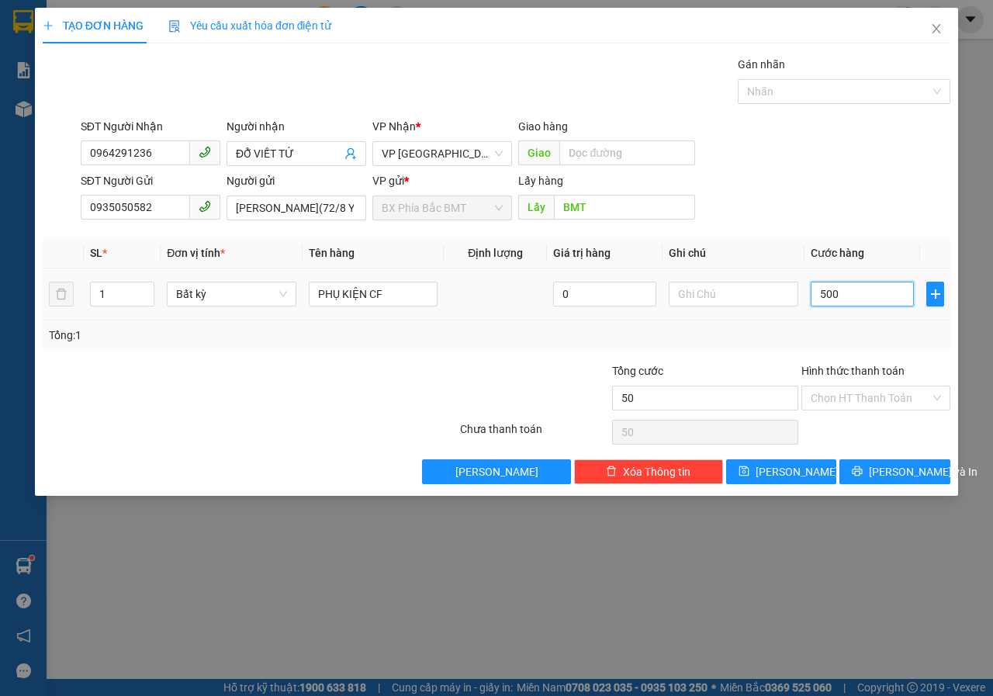
type input "500"
type input "5.000"
type input "50.000"
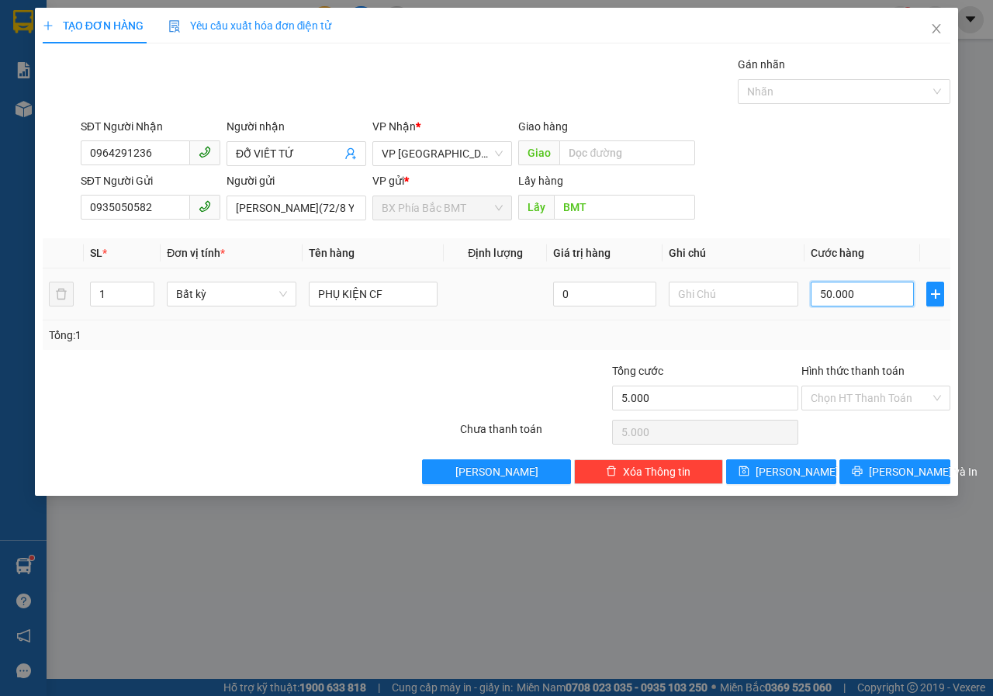
type input "50.000"
click at [881, 486] on div "TẠO ĐƠN HÀNG Yêu cầu xuất hóa đơn điện tử Transit Pickup Surcharge Ids Transit …" at bounding box center [496, 252] width 923 height 488
click at [888, 473] on span "[PERSON_NAME] và In" at bounding box center [923, 471] width 109 height 17
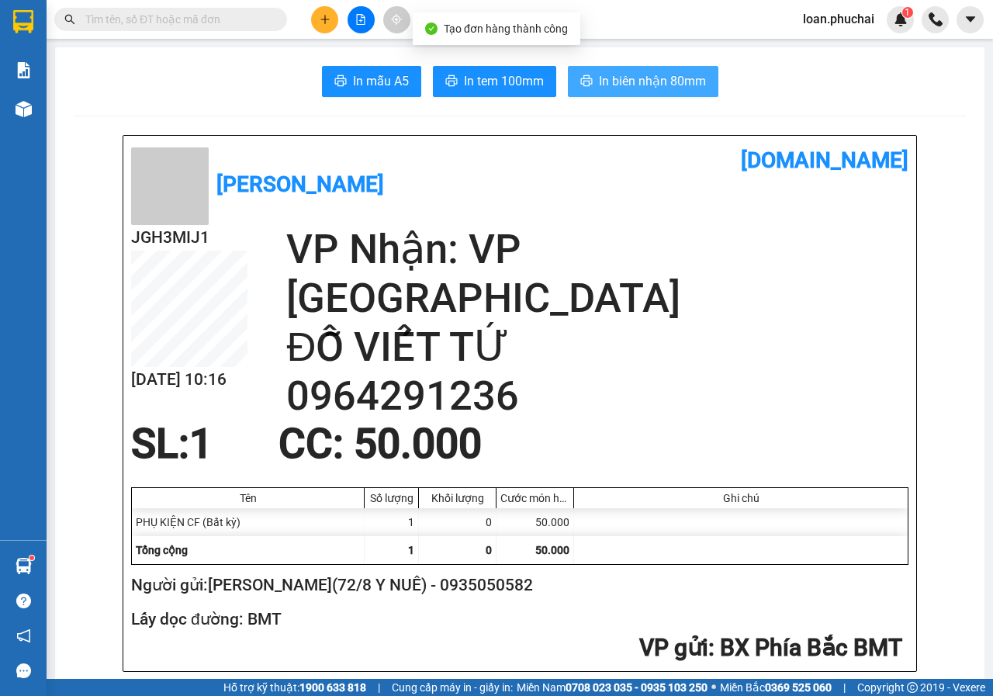
click at [640, 80] on span "In biên nhận 80mm" at bounding box center [652, 80] width 107 height 19
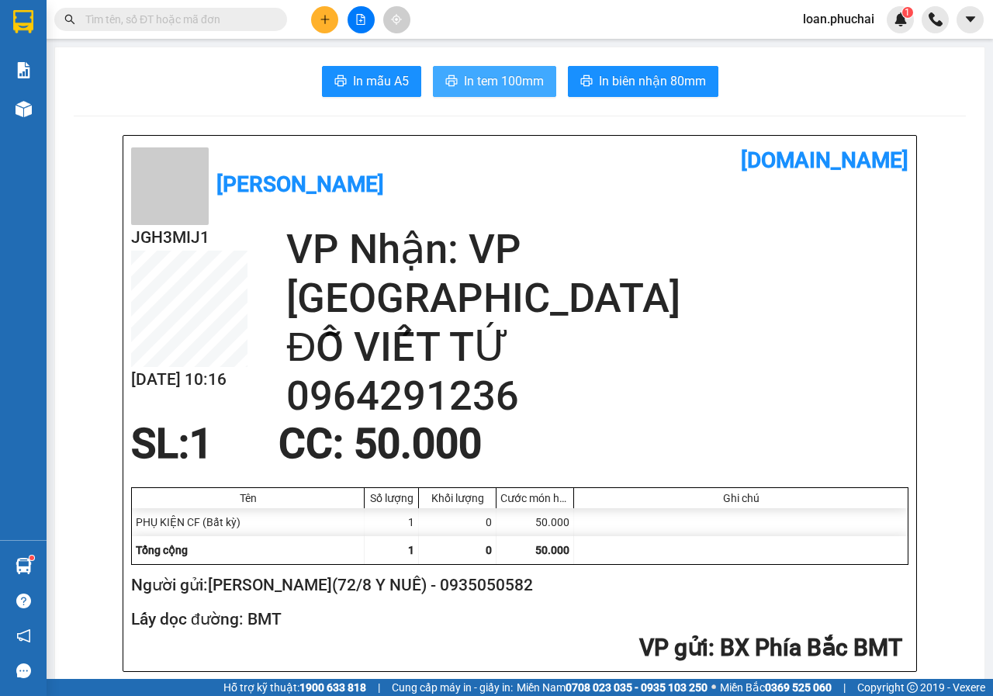
click at [504, 71] on span "In tem 100mm" at bounding box center [504, 80] width 80 height 19
click at [314, 26] on button at bounding box center [324, 19] width 27 height 27
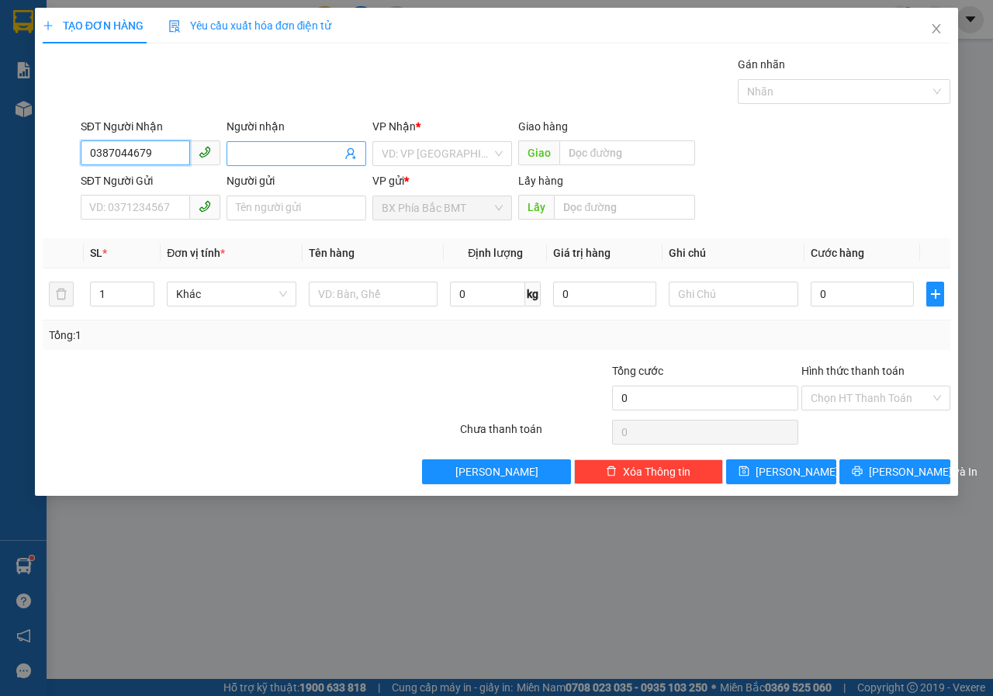
type input "0387044679"
click at [320, 153] on input "Người nhận" at bounding box center [289, 153] width 106 height 17
click at [380, 151] on div "VD: VP [GEOGRAPHIC_DATA]" at bounding box center [442, 153] width 140 height 25
type input "[PERSON_NAME]"
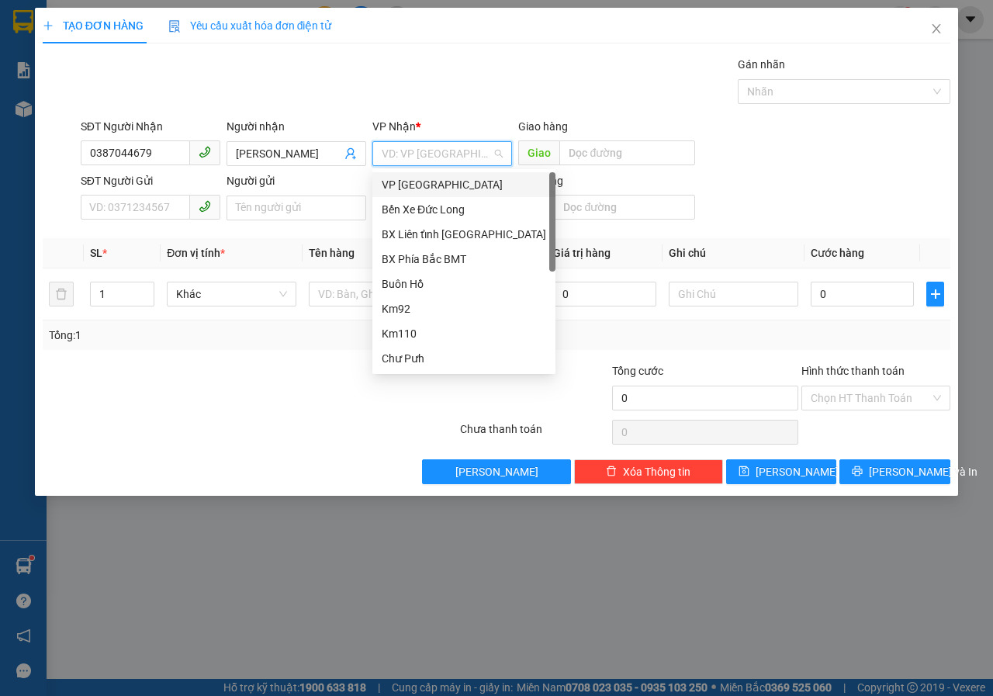
click at [391, 175] on div "VP [GEOGRAPHIC_DATA]" at bounding box center [463, 184] width 183 height 25
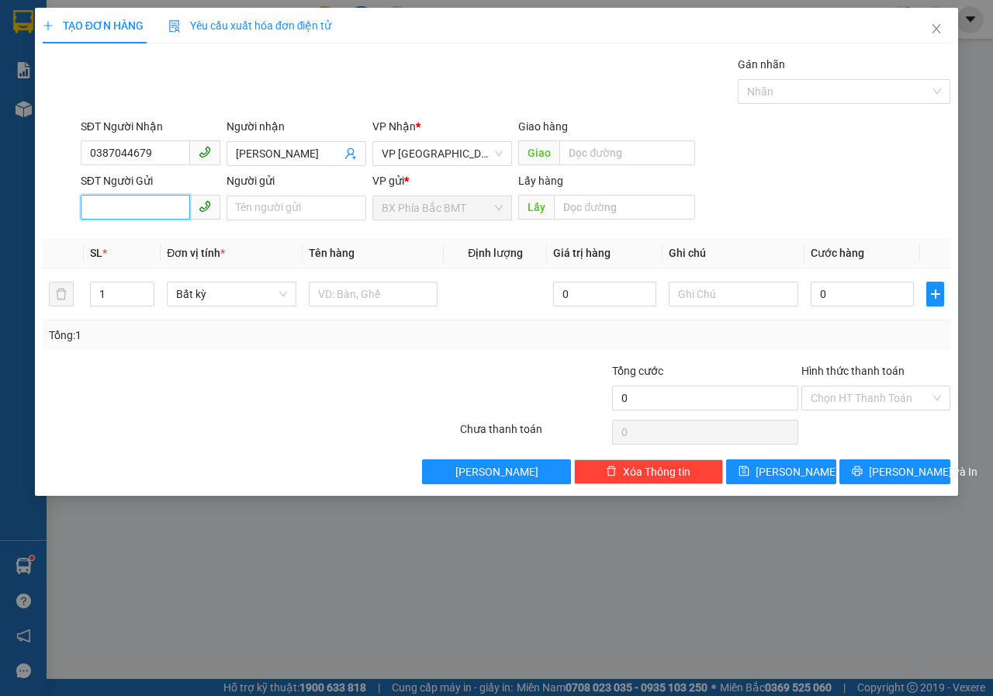
click at [149, 213] on input "SĐT Người Gửi" at bounding box center [135, 207] width 109 height 25
type input "0352544602"
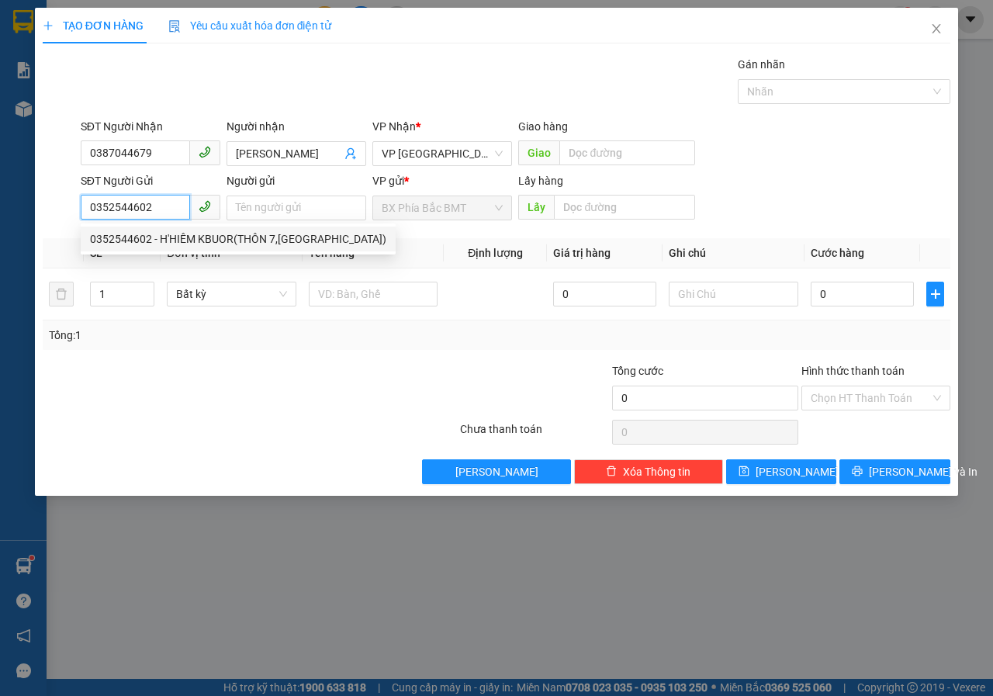
click at [302, 242] on div "0352544602 - H'HIÊM KBUOR(THÔN 7,[GEOGRAPHIC_DATA])" at bounding box center [238, 238] width 296 height 17
type input "H'HIÊM KBUOR(THÔN 7,[GEOGRAPHIC_DATA])"
type input "BMT"
type input "180.000"
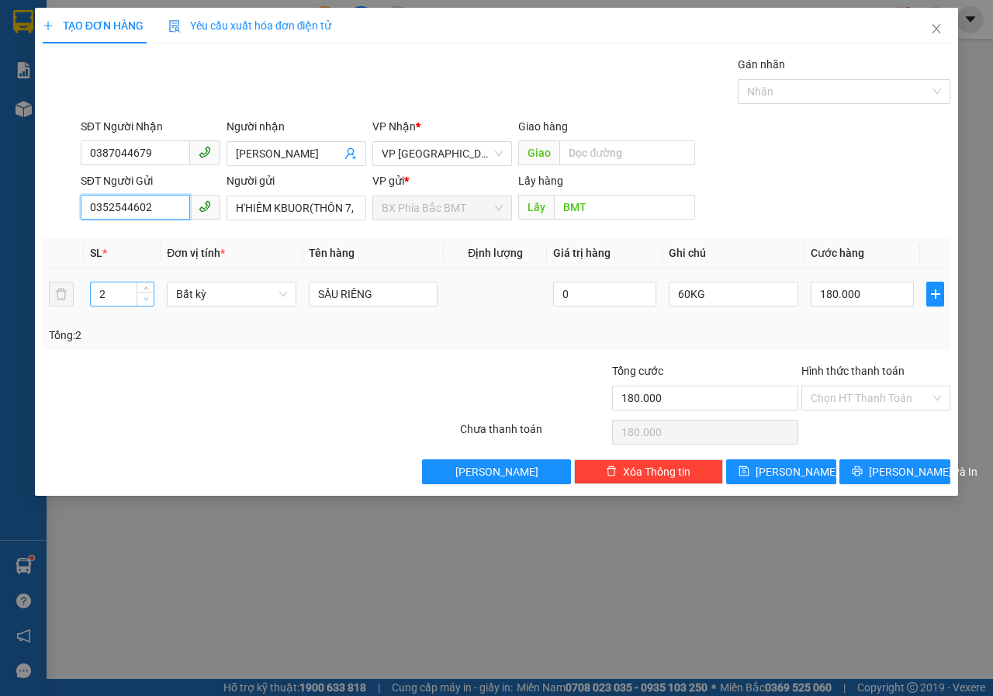
type input "0352544602"
type input "1"
click at [138, 295] on span "Decrease Value" at bounding box center [145, 299] width 17 height 14
click at [250, 290] on span "Bất kỳ" at bounding box center [231, 293] width 111 height 23
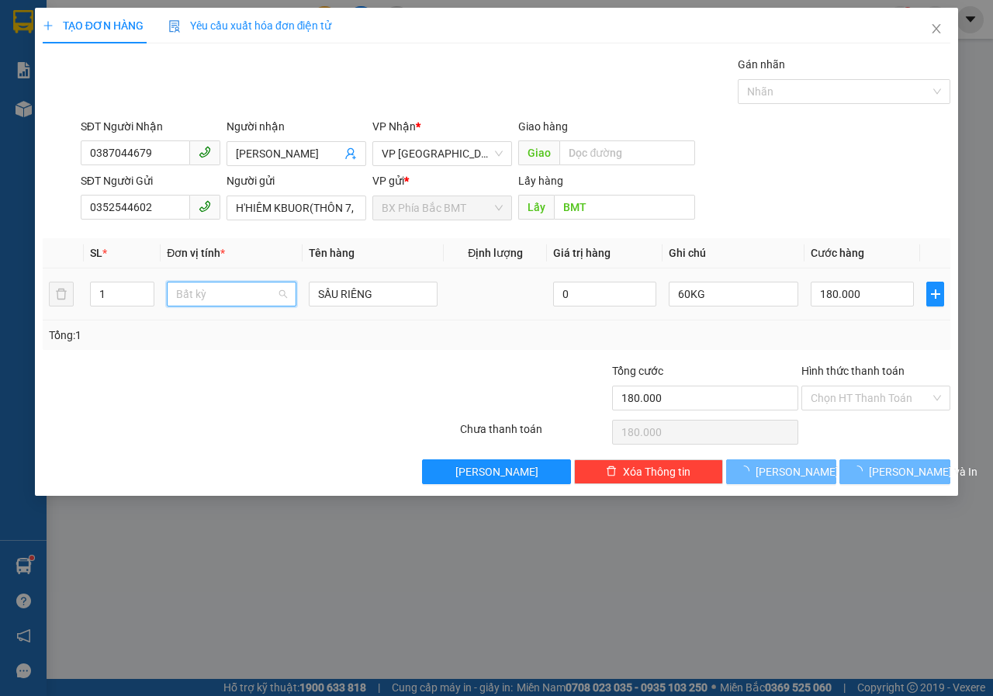
type input "0"
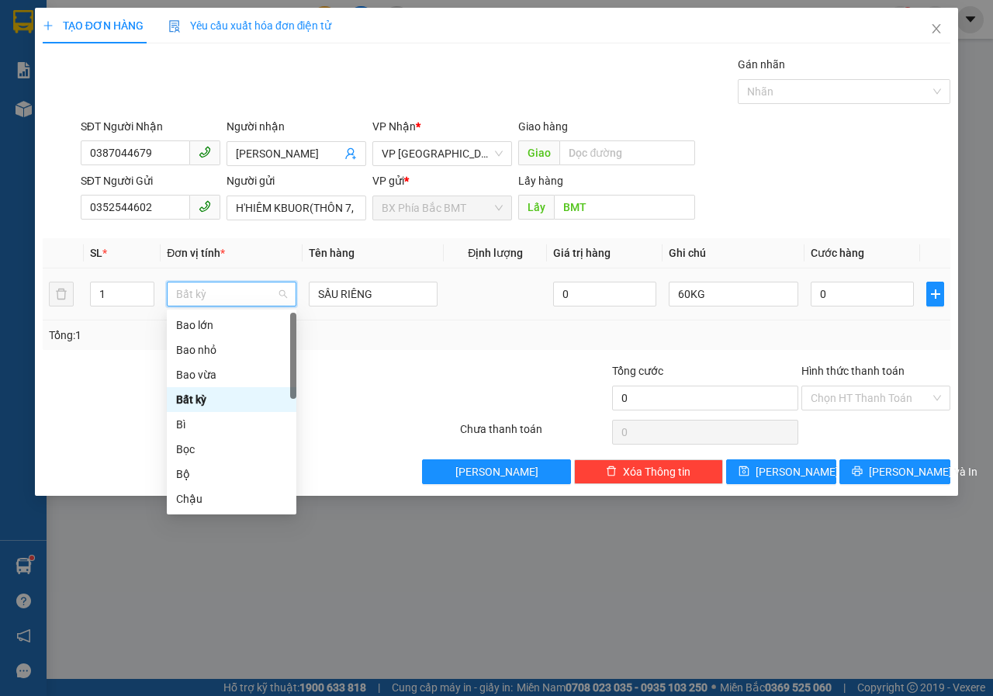
type input "T"
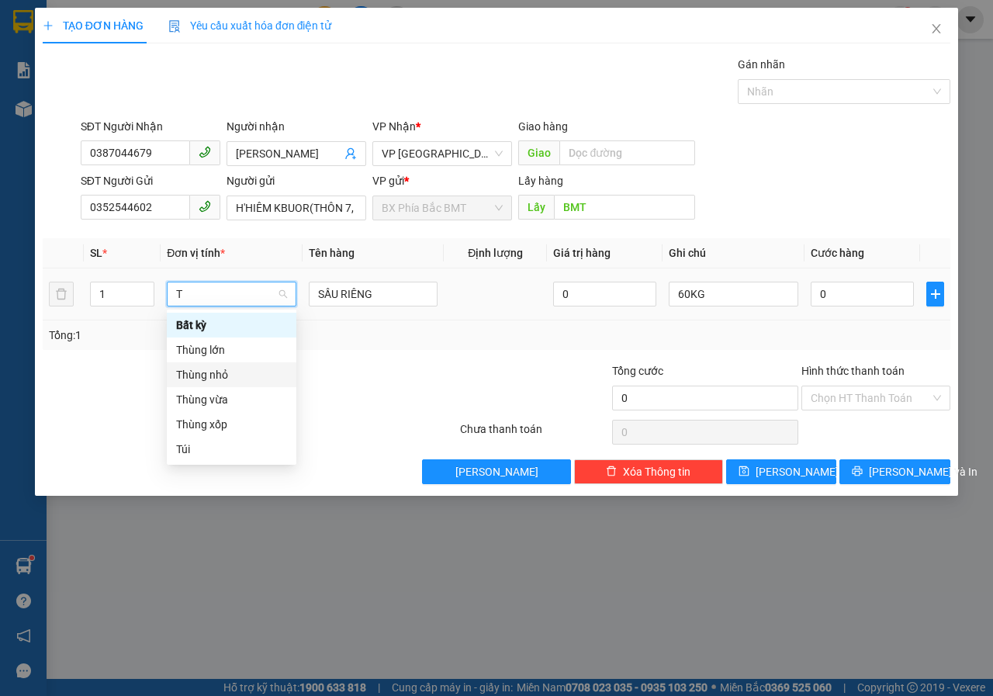
click at [221, 364] on div "Thùng nhỏ" at bounding box center [232, 374] width 130 height 25
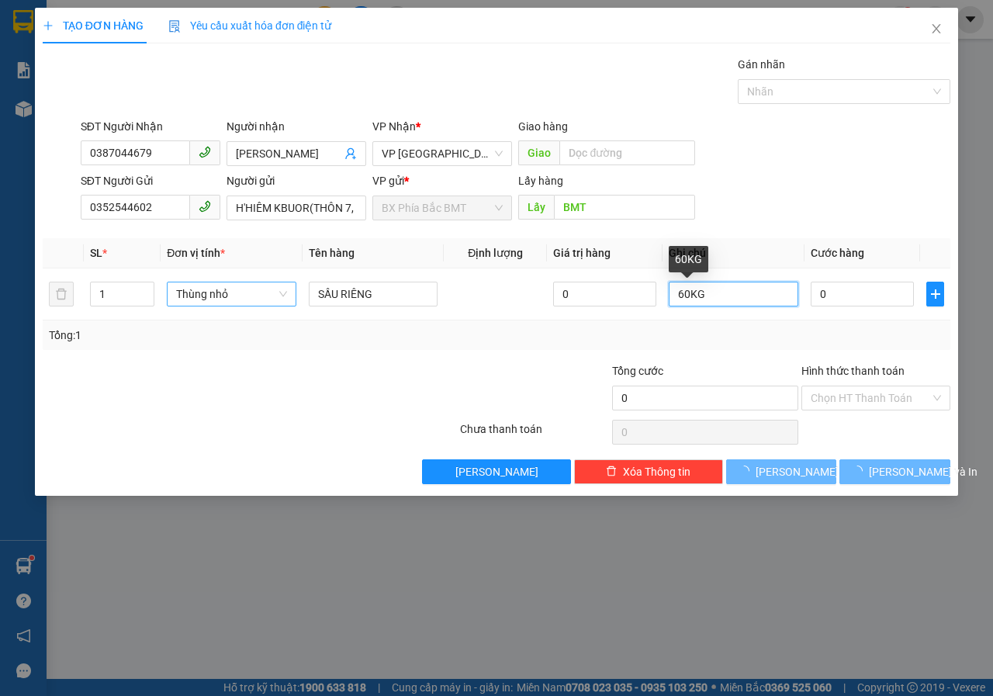
drag, startPoint x: 618, startPoint y: 317, endPoint x: 536, endPoint y: 339, distance: 85.1
click at [539, 339] on div "SL * Đơn vị tính * Tên hàng Định lượng Giá trị hàng Ghi chú Cước hàng 1 Thùng n…" at bounding box center [497, 294] width 908 height 112
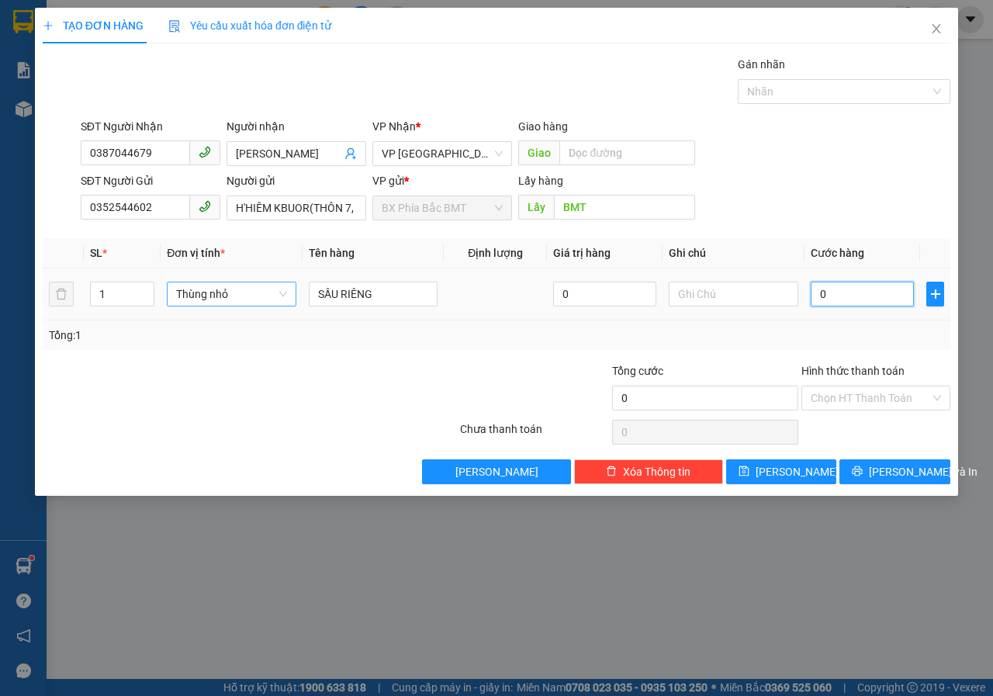
click at [872, 297] on input "0" at bounding box center [862, 294] width 103 height 25
type input "5"
type input "50"
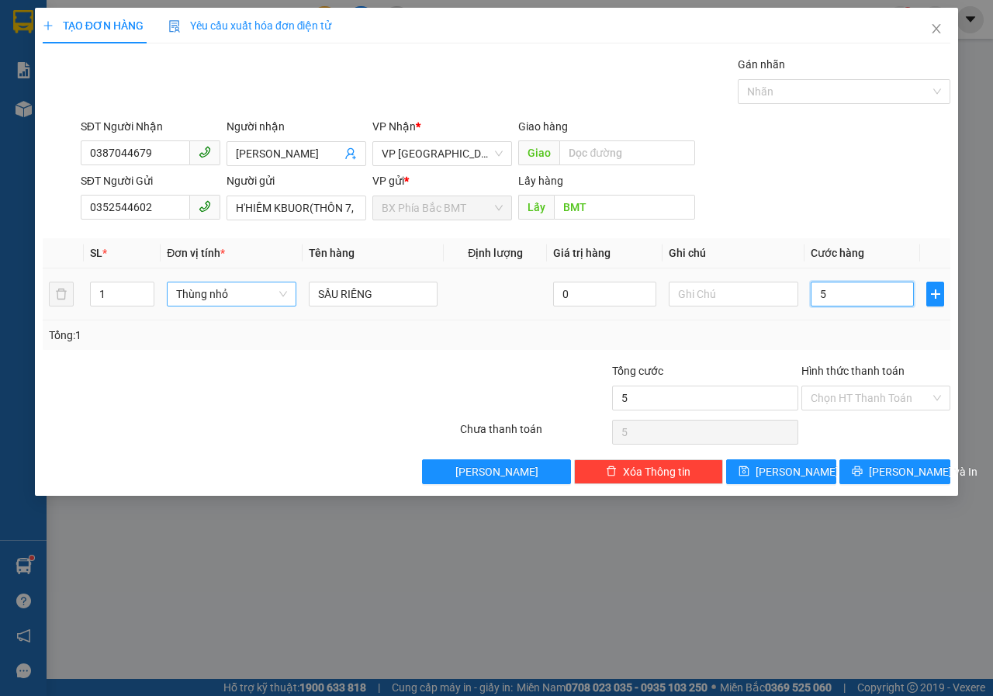
type input "50"
type input "500"
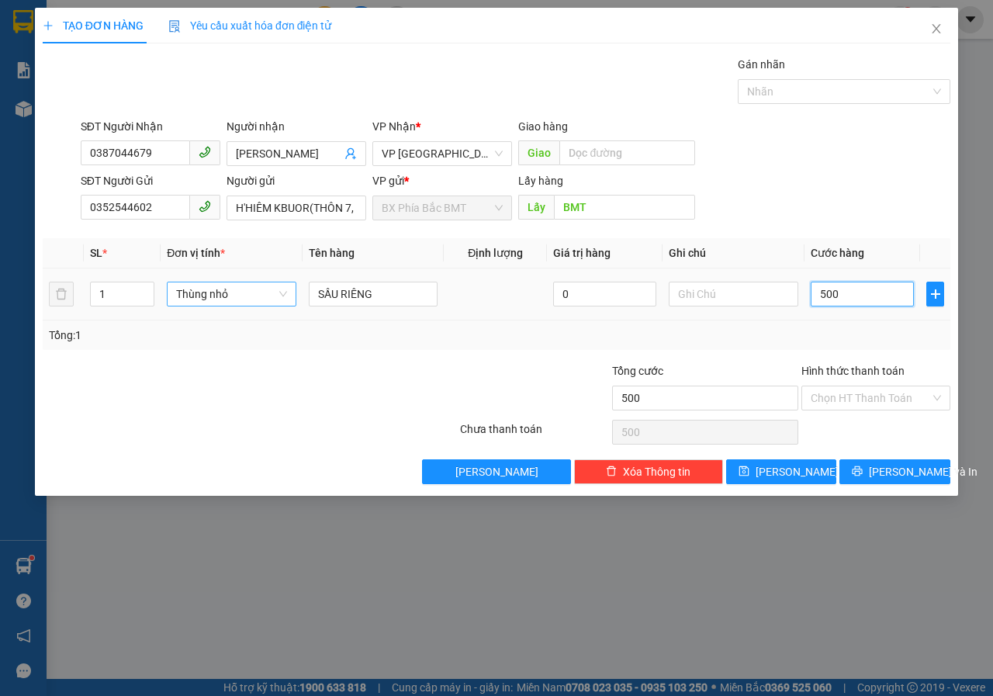
type input "5.000"
type input "50.000"
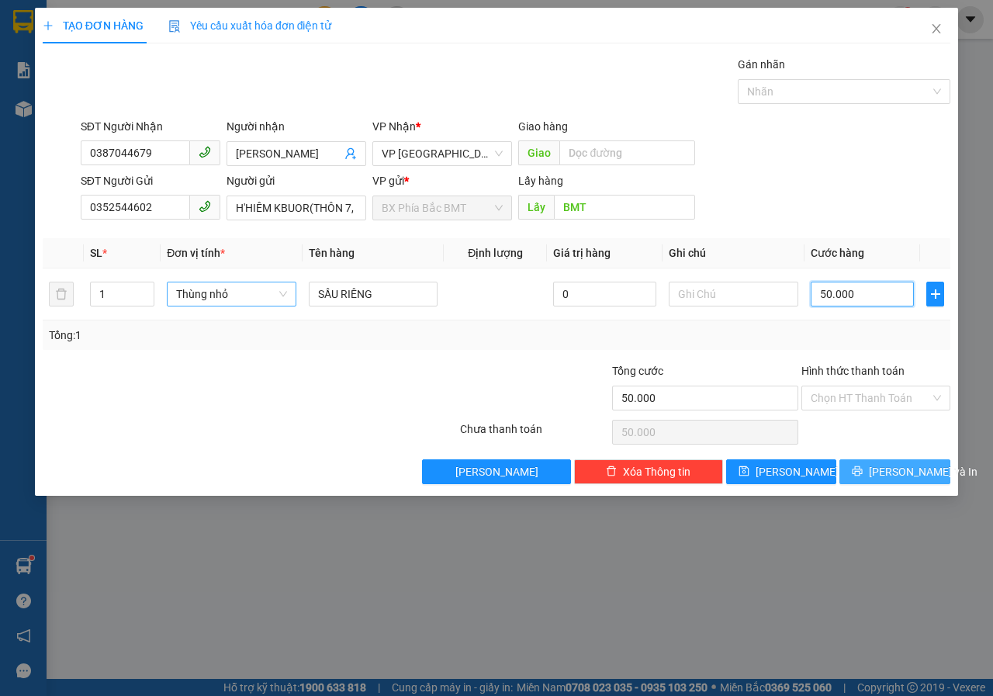
type input "50.000"
click at [863, 478] on span "printer" at bounding box center [857, 471] width 11 height 12
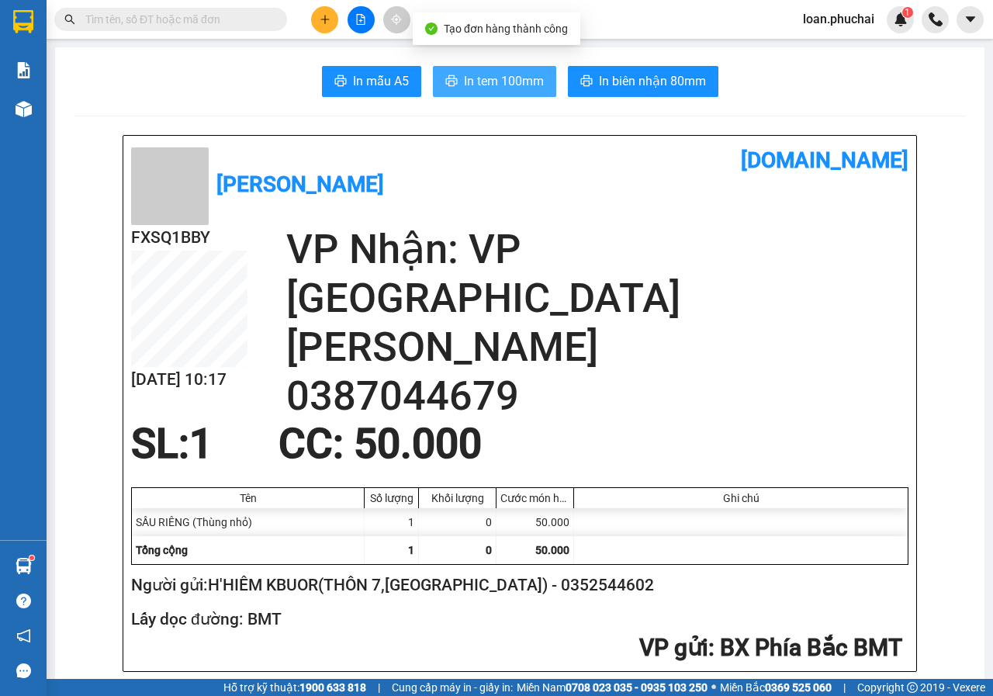
click at [463, 71] on button "In tem 100mm" at bounding box center [494, 81] width 123 height 31
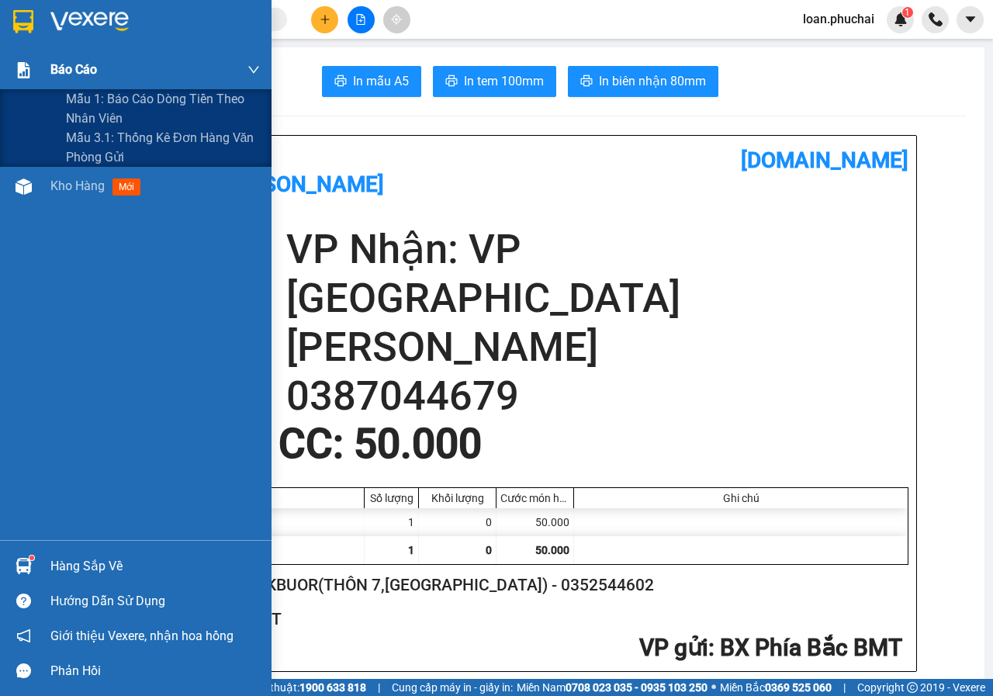
click at [40, 87] on div "Báo cáo" at bounding box center [136, 69] width 272 height 39
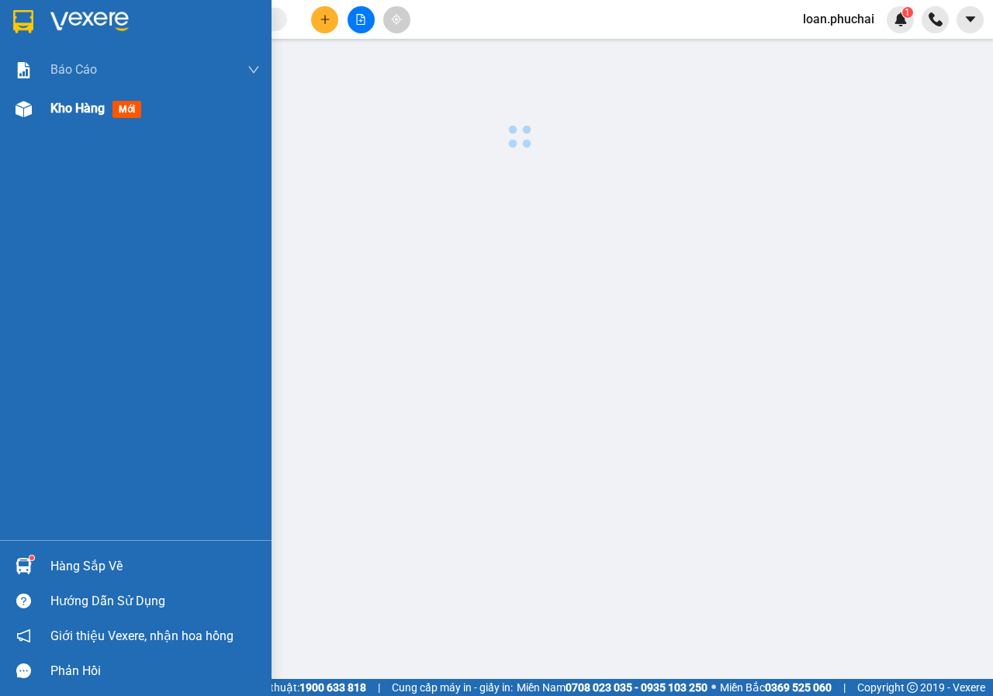
click at [5, 109] on div "Kho hàng mới" at bounding box center [136, 108] width 272 height 39
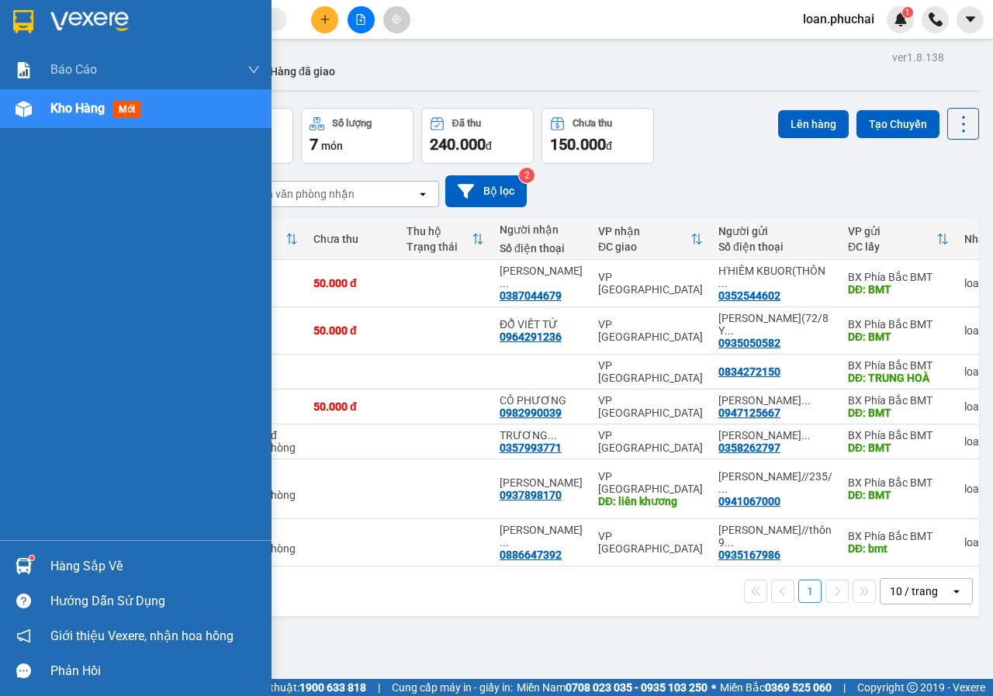
click at [11, 118] on div at bounding box center [23, 108] width 27 height 27
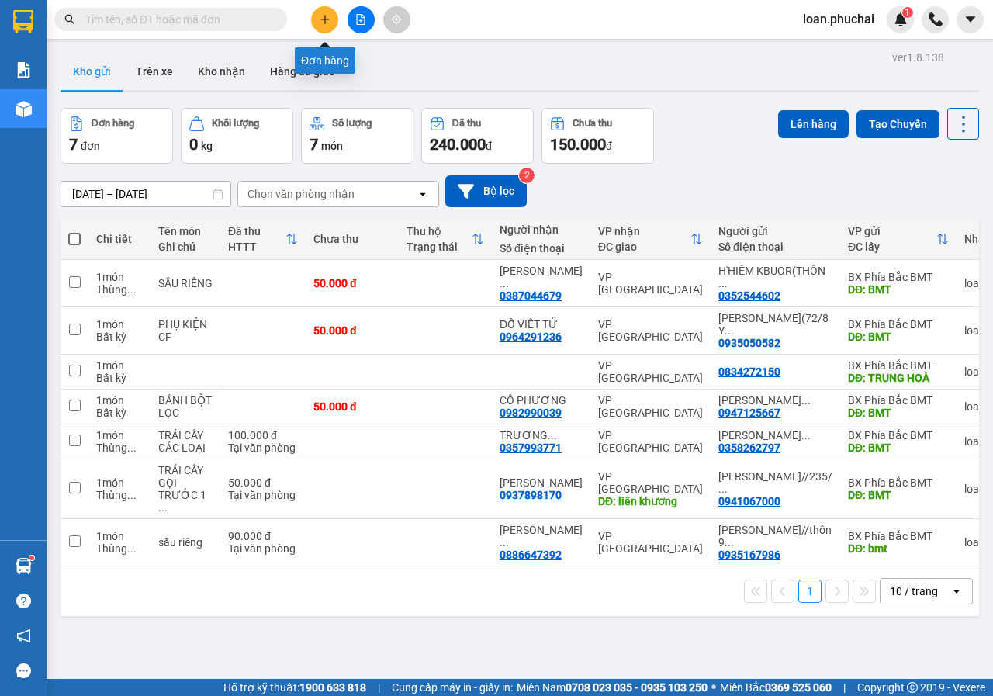
click at [327, 25] on button at bounding box center [324, 19] width 27 height 27
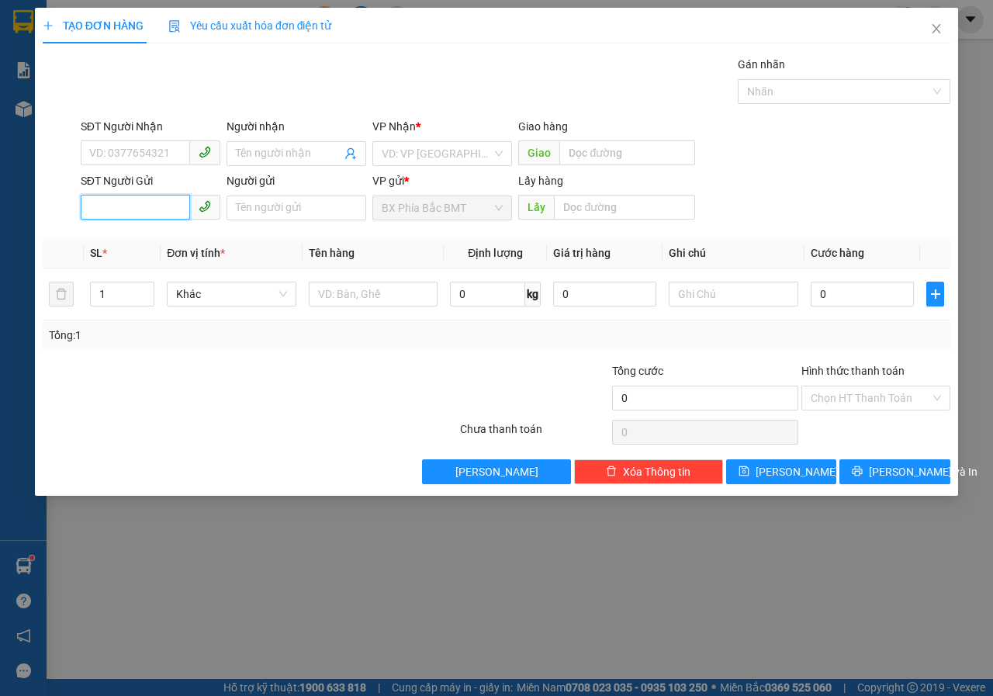
click at [126, 211] on input "SĐT Người Gửi" at bounding box center [135, 207] width 109 height 25
type input "0327934763"
click at [435, 156] on input "search" at bounding box center [437, 153] width 110 height 23
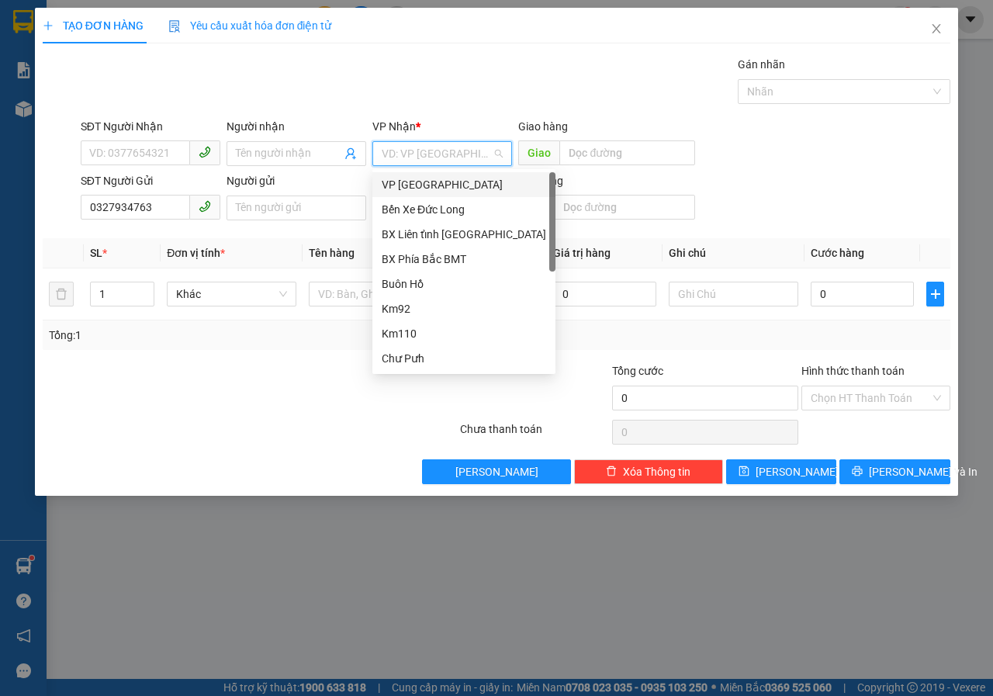
click at [434, 181] on div "VP [GEOGRAPHIC_DATA]" at bounding box center [464, 184] width 164 height 17
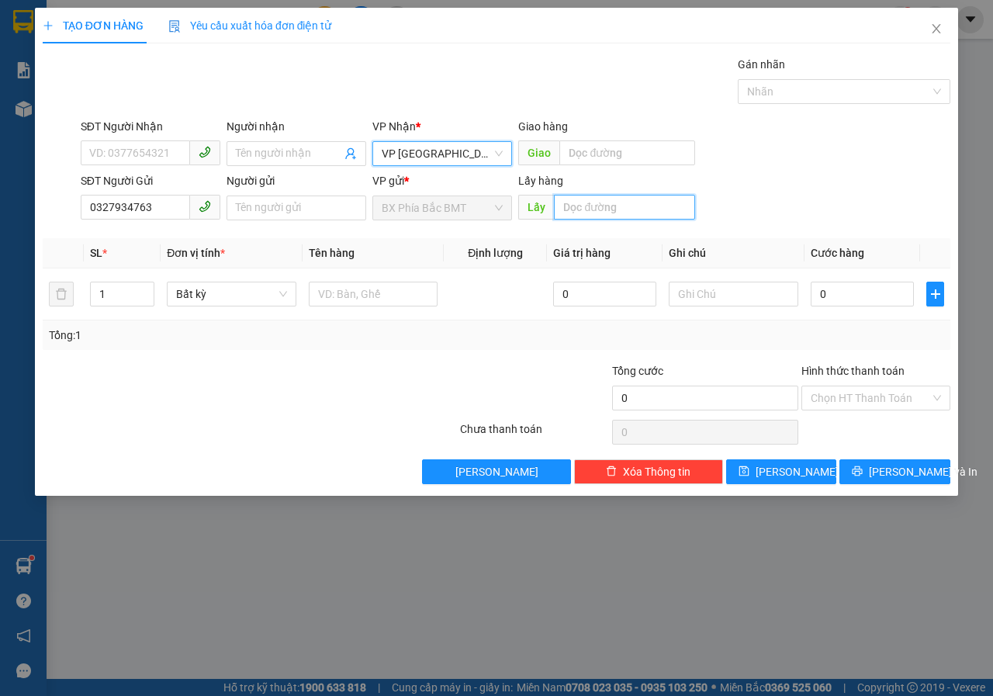
click at [591, 208] on input "text" at bounding box center [624, 207] width 140 height 25
type input "HÀM RỒNG"
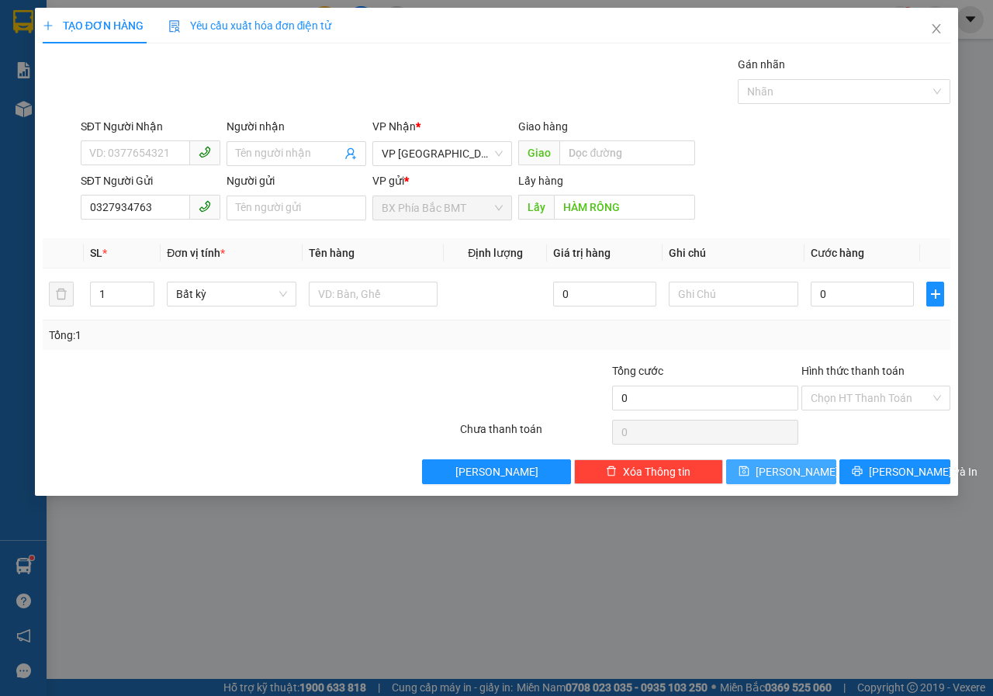
click at [746, 475] on button "[PERSON_NAME]" at bounding box center [781, 471] width 111 height 25
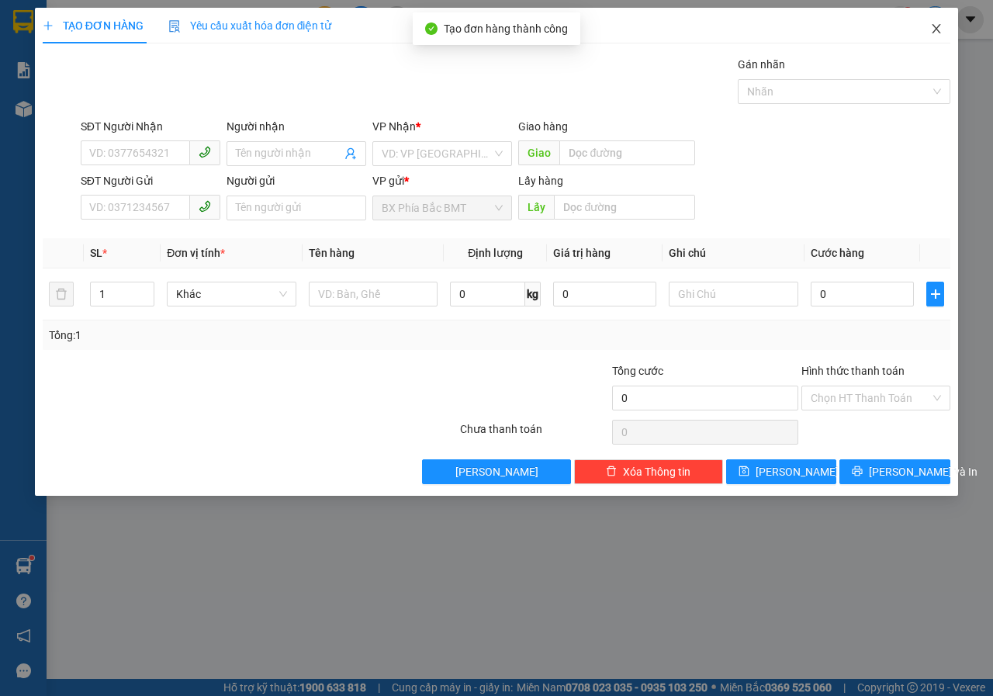
click at [947, 24] on span "Close" at bounding box center [936, 29] width 43 height 43
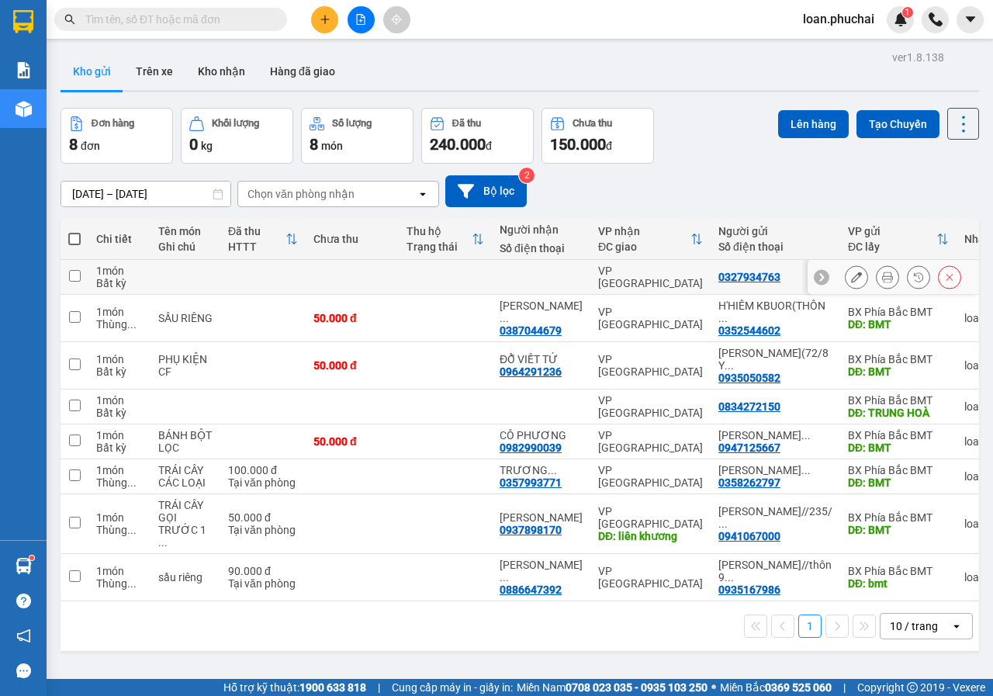
click at [76, 282] on td at bounding box center [75, 277] width 28 height 35
checkbox input "true"
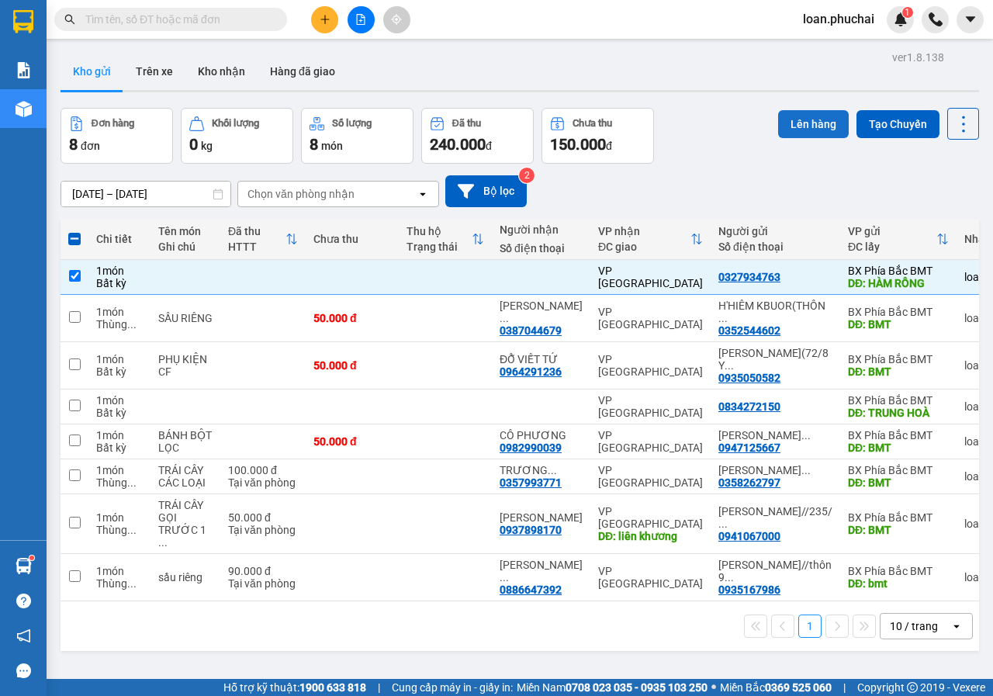
click at [787, 130] on button "Lên hàng" at bounding box center [813, 124] width 71 height 28
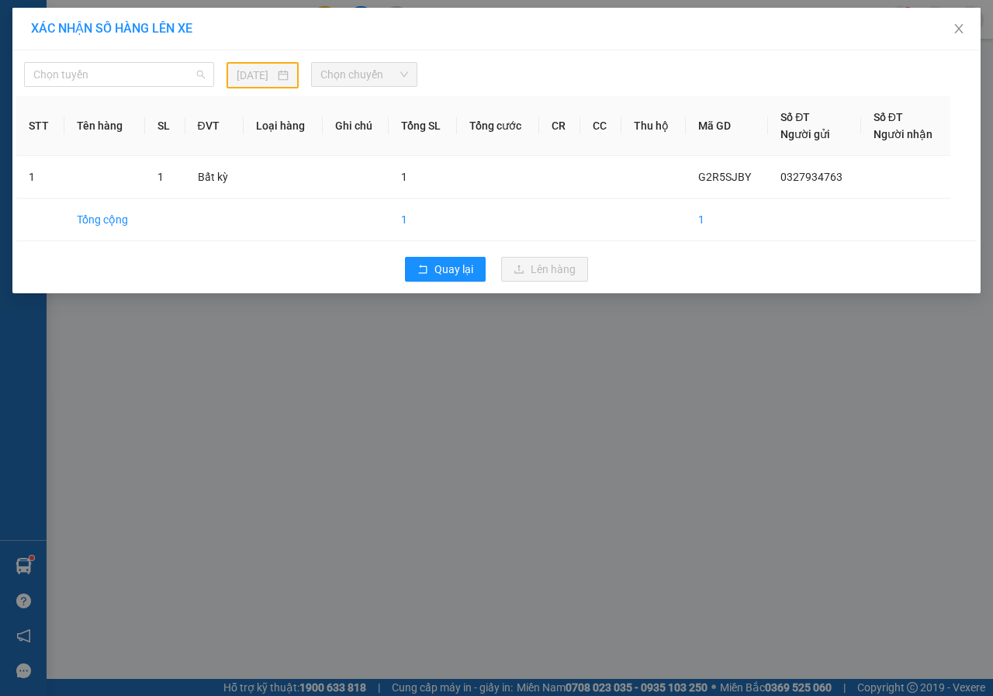
drag, startPoint x: 132, startPoint y: 63, endPoint x: 123, endPoint y: 130, distance: 67.4
click at [131, 64] on span "Chọn tuyến" at bounding box center [118, 74] width 171 height 23
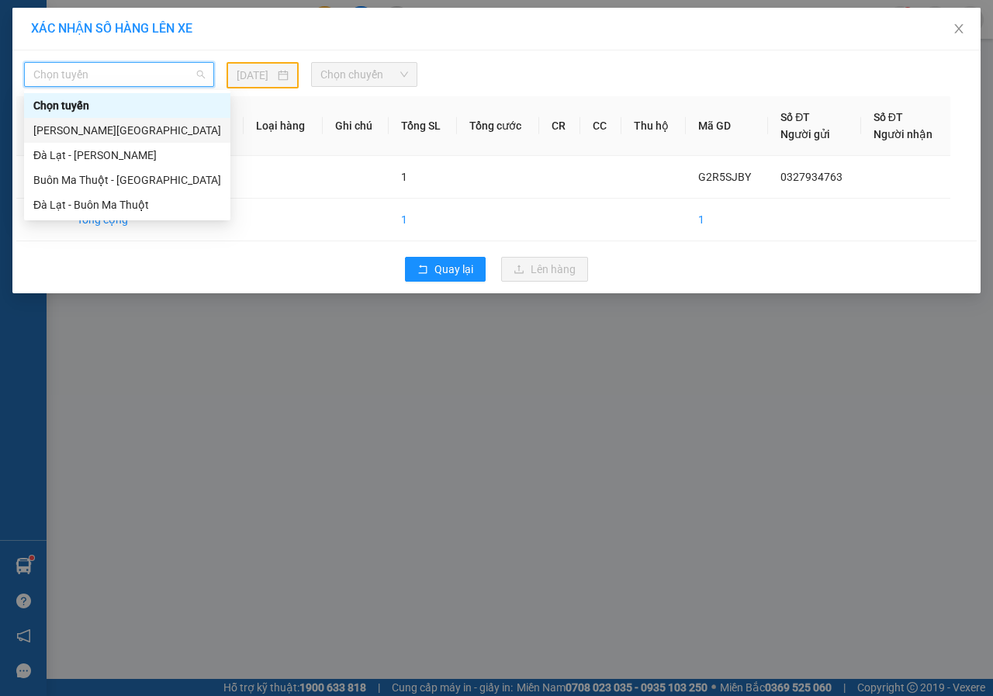
click at [87, 135] on div "[PERSON_NAME][GEOGRAPHIC_DATA]" at bounding box center [127, 130] width 188 height 17
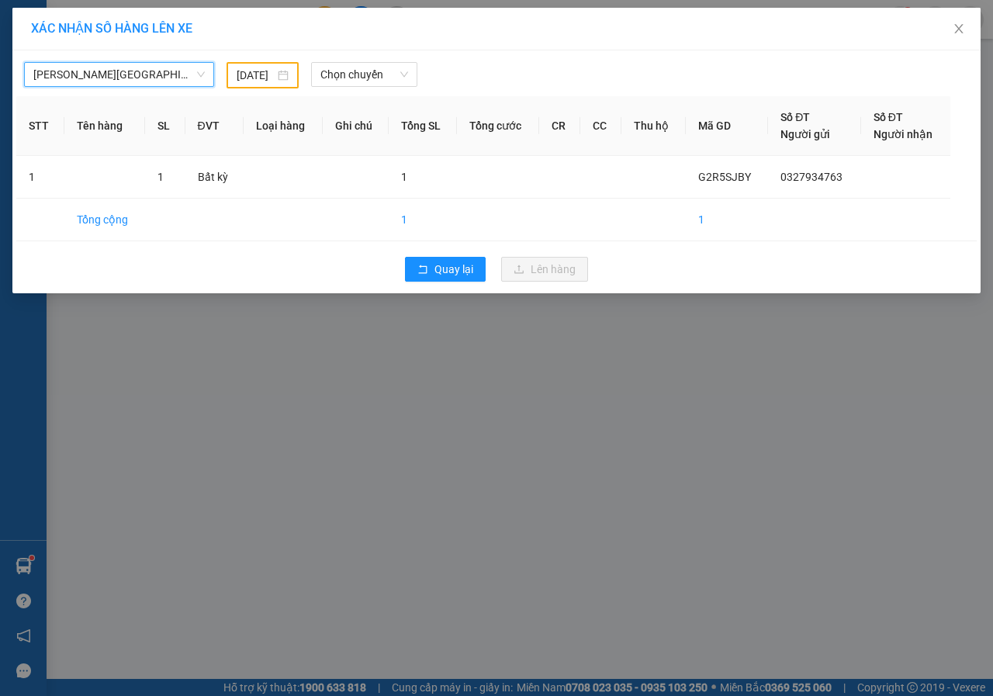
click at [255, 80] on input "[DATE]" at bounding box center [256, 75] width 38 height 17
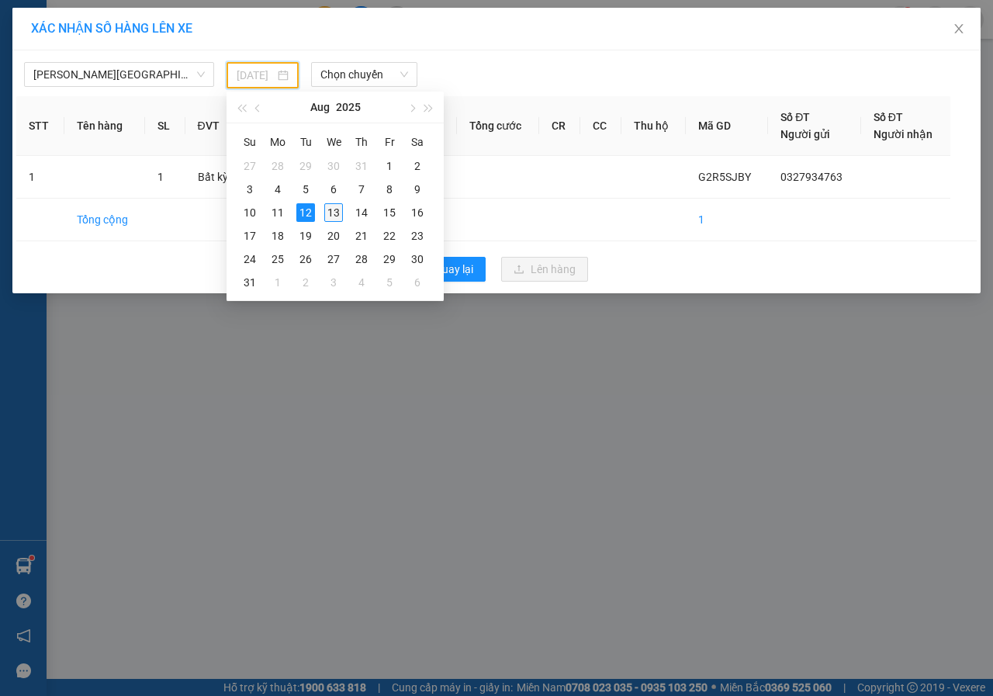
click at [334, 207] on div "13" at bounding box center [333, 212] width 19 height 19
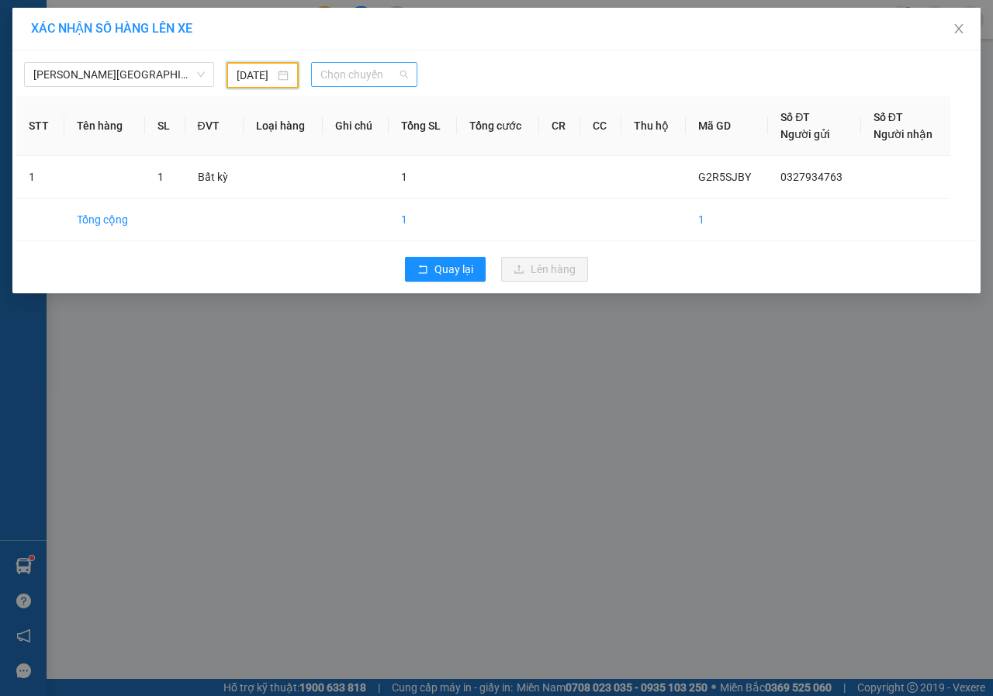
click at [379, 85] on span "Chọn chuyến" at bounding box center [363, 74] width 87 height 23
type input "[DATE]"
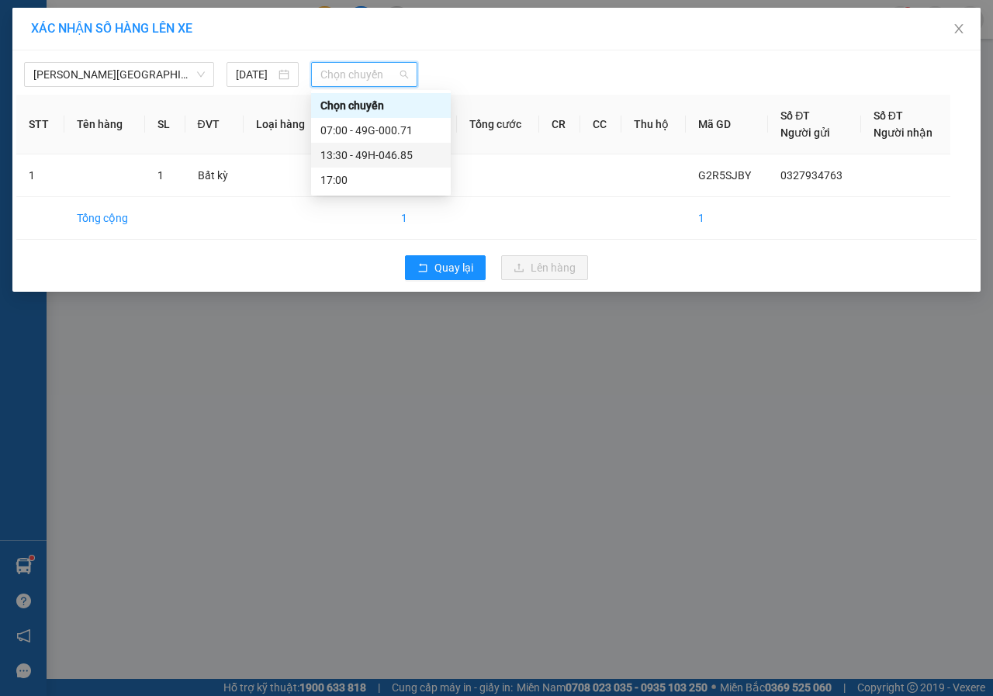
click at [393, 161] on div "13:30 - 49H-046.85" at bounding box center [380, 155] width 121 height 17
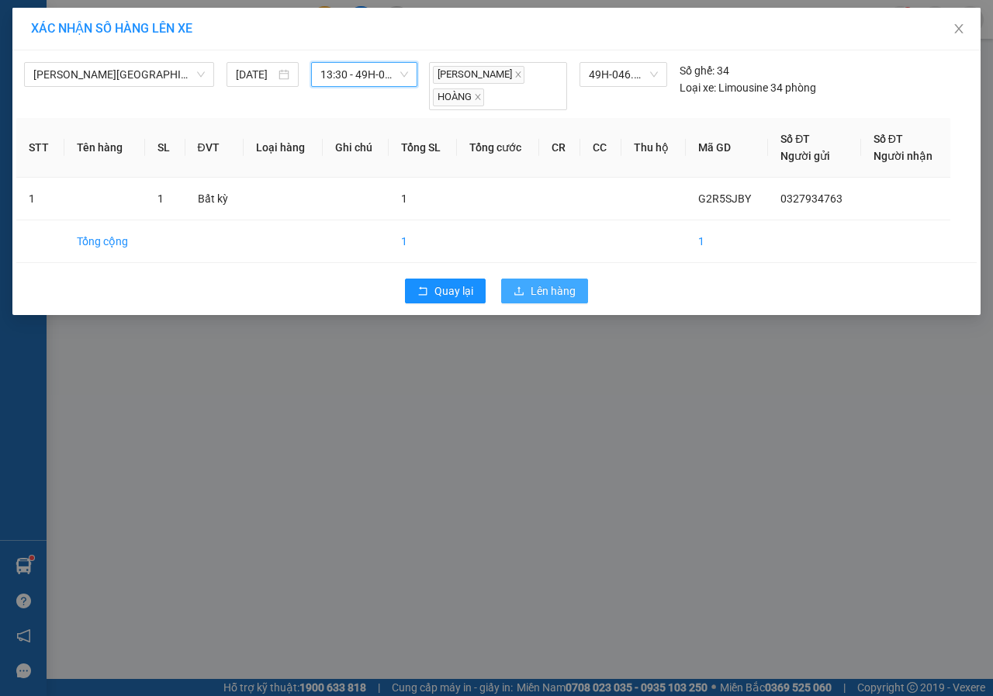
click at [553, 285] on span "Lên hàng" at bounding box center [553, 290] width 45 height 17
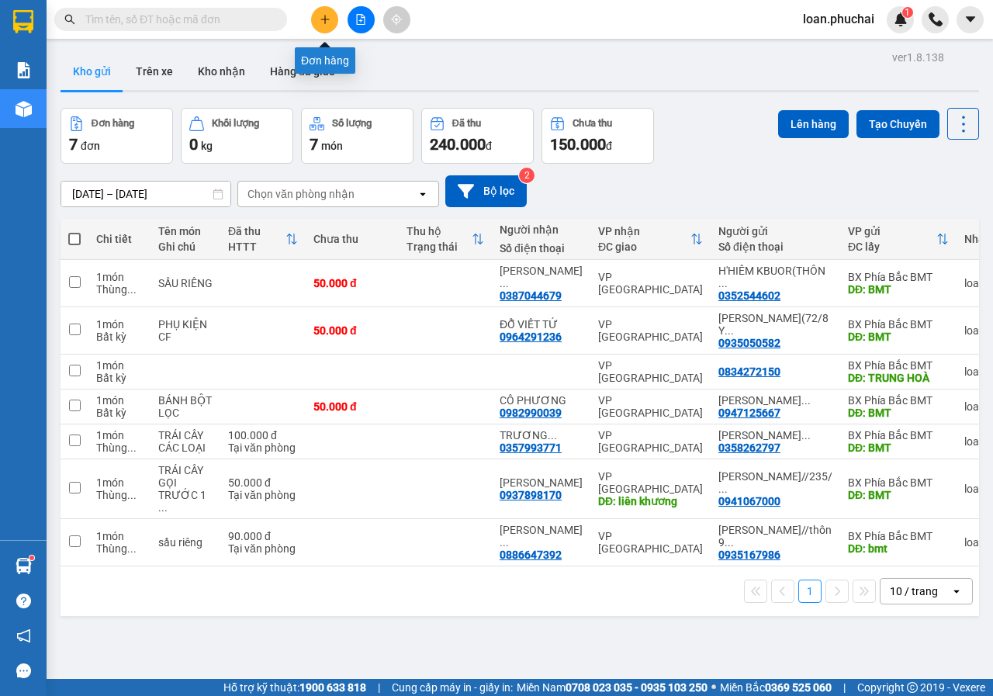
click at [330, 22] on icon "plus" at bounding box center [325, 19] width 11 height 11
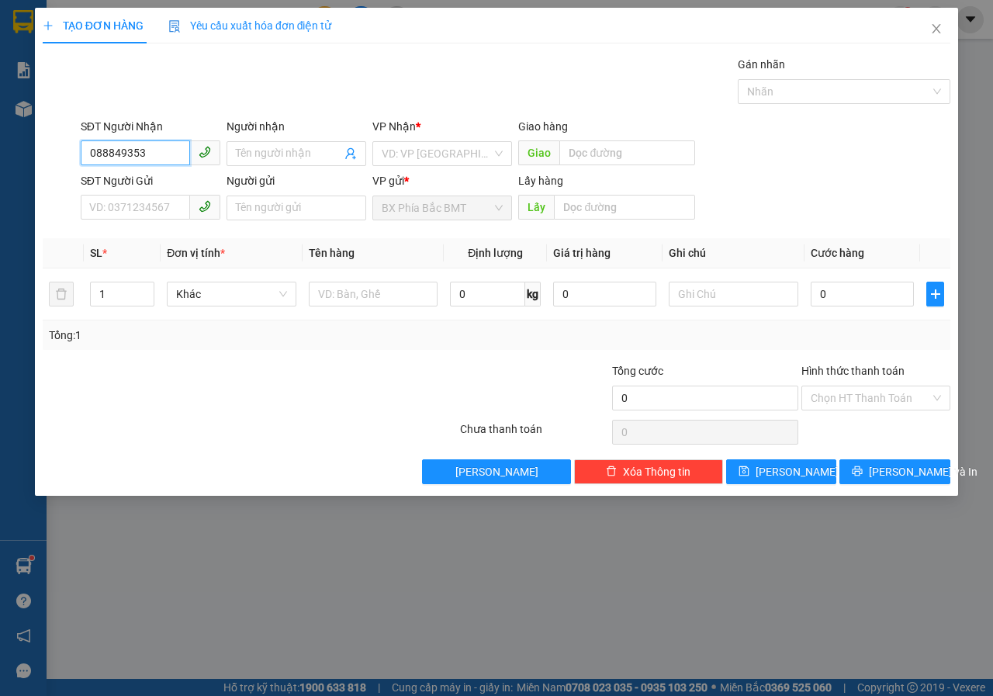
type input "0888493537"
click at [269, 182] on div "0888493537 - [PERSON_NAME]//[PERSON_NAME]" at bounding box center [212, 184] width 244 height 17
type input "[PERSON_NAME]//[PERSON_NAME]"
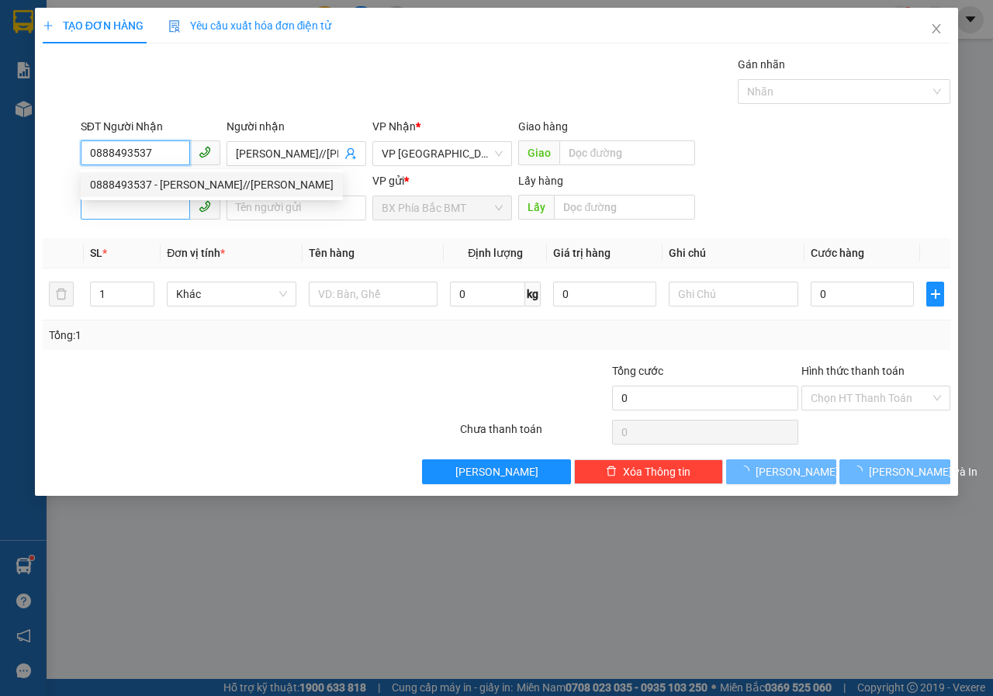
type input "0888493537"
type input "100.000"
click at [162, 214] on input "SĐT Người Gửi" at bounding box center [135, 207] width 109 height 25
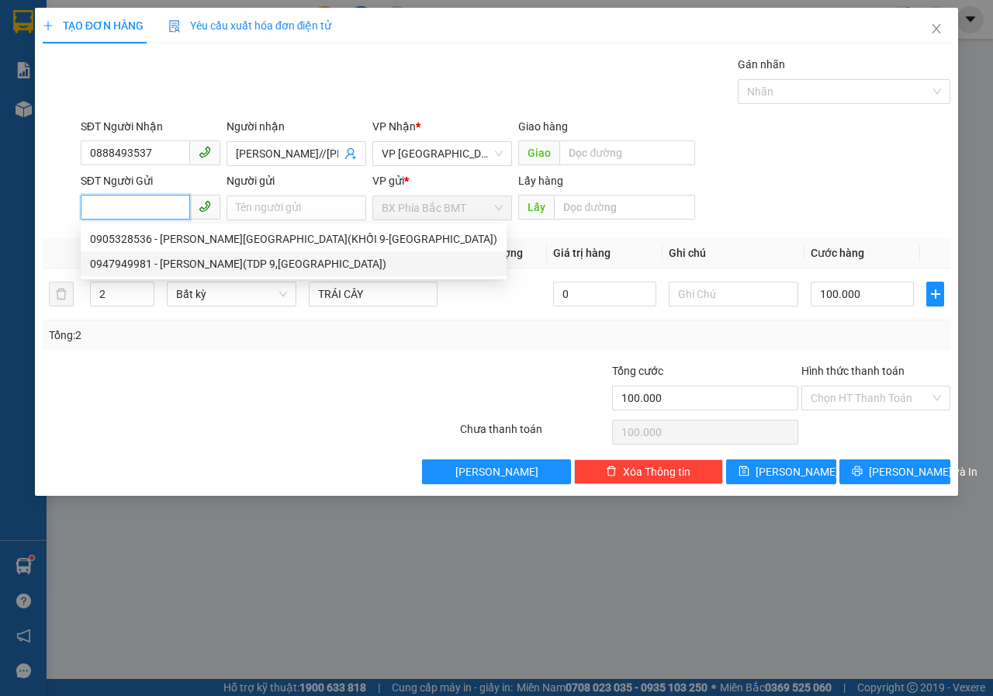
click at [242, 261] on div "0947949981 - [PERSON_NAME](TDP 9,[GEOGRAPHIC_DATA])" at bounding box center [293, 263] width 407 height 17
type input "0947949981"
type input "[PERSON_NAME](TDP 9,TÂN LỢI)"
type input "BMT"
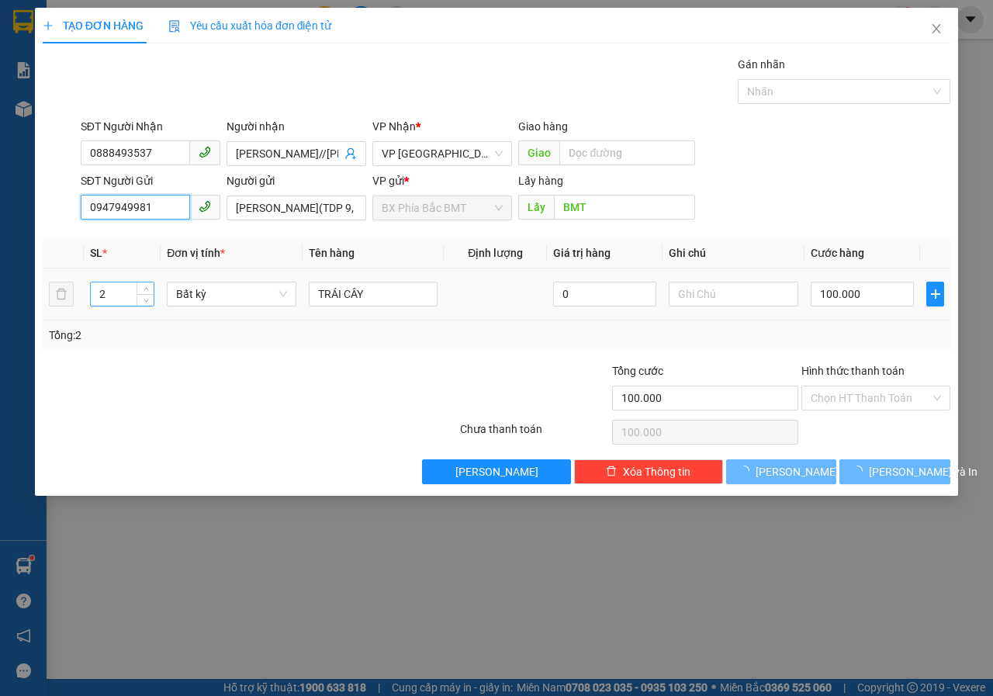
type input "50.000"
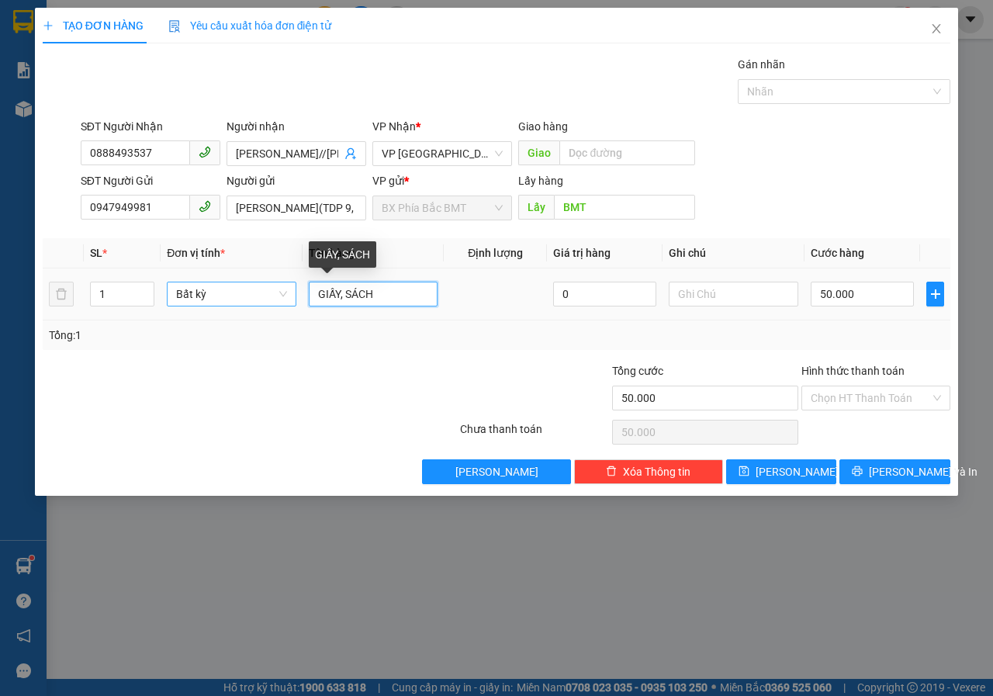
drag, startPoint x: 379, startPoint y: 293, endPoint x: 202, endPoint y: 305, distance: 176.5
click at [227, 303] on tr "1 Bất kỳ GIẤY, SÁCH 0 50.000" at bounding box center [497, 294] width 908 height 52
type input "HS"
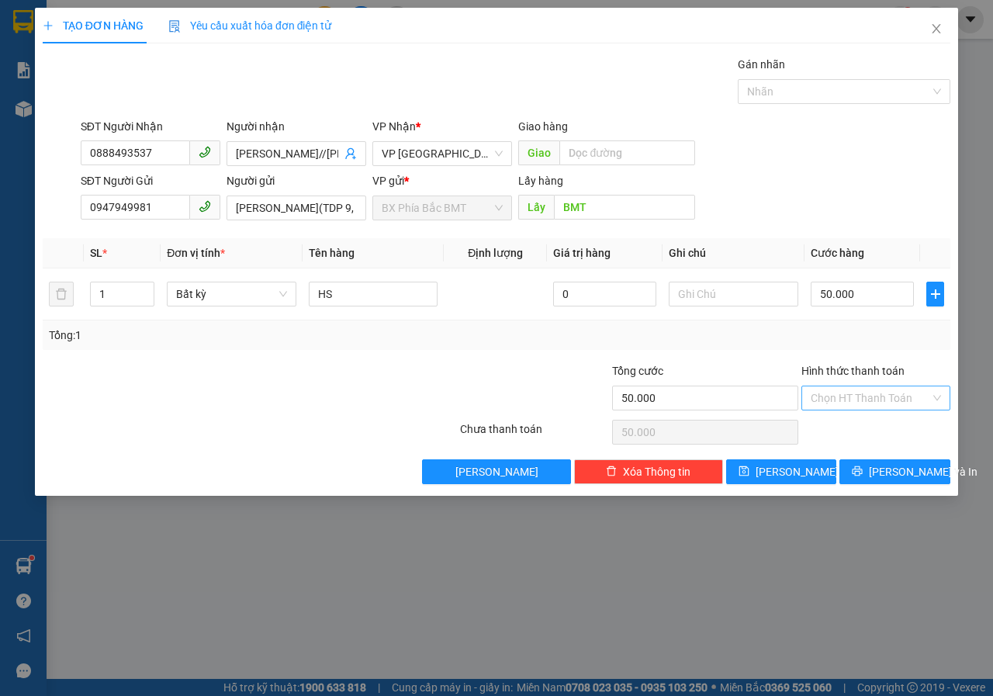
click at [884, 401] on input "Hình thức thanh toán" at bounding box center [870, 397] width 119 height 23
click at [860, 424] on div "Tại văn phòng" at bounding box center [876, 428] width 130 height 17
type input "0"
click at [863, 475] on icon "printer" at bounding box center [858, 471] width 10 height 10
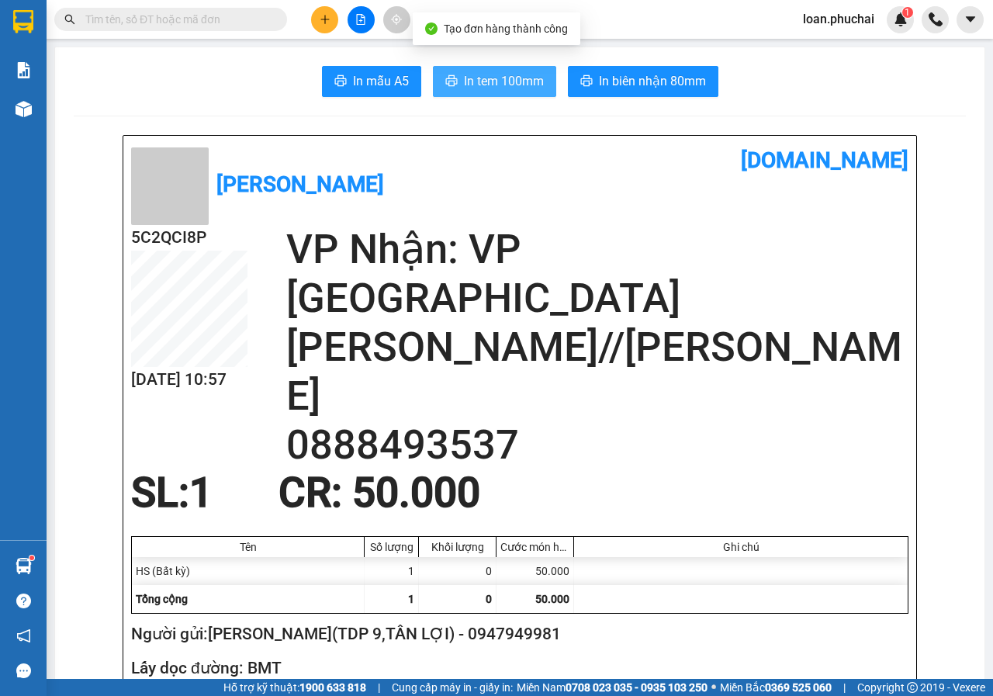
click at [512, 92] on button "In tem 100mm" at bounding box center [494, 81] width 123 height 31
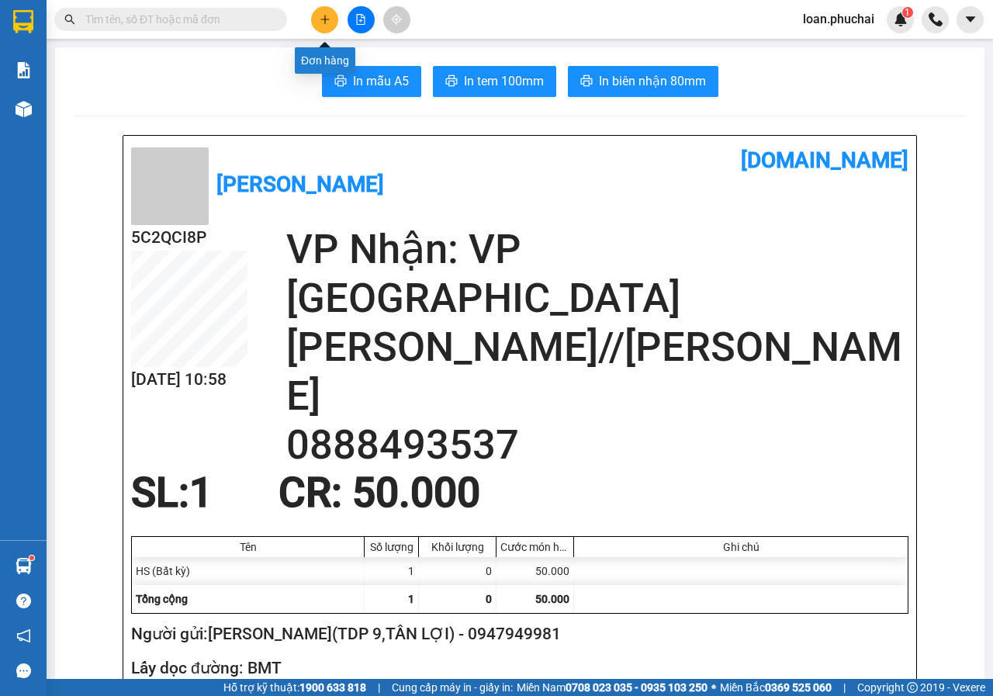
click at [328, 22] on icon "plus" at bounding box center [325, 19] width 11 height 11
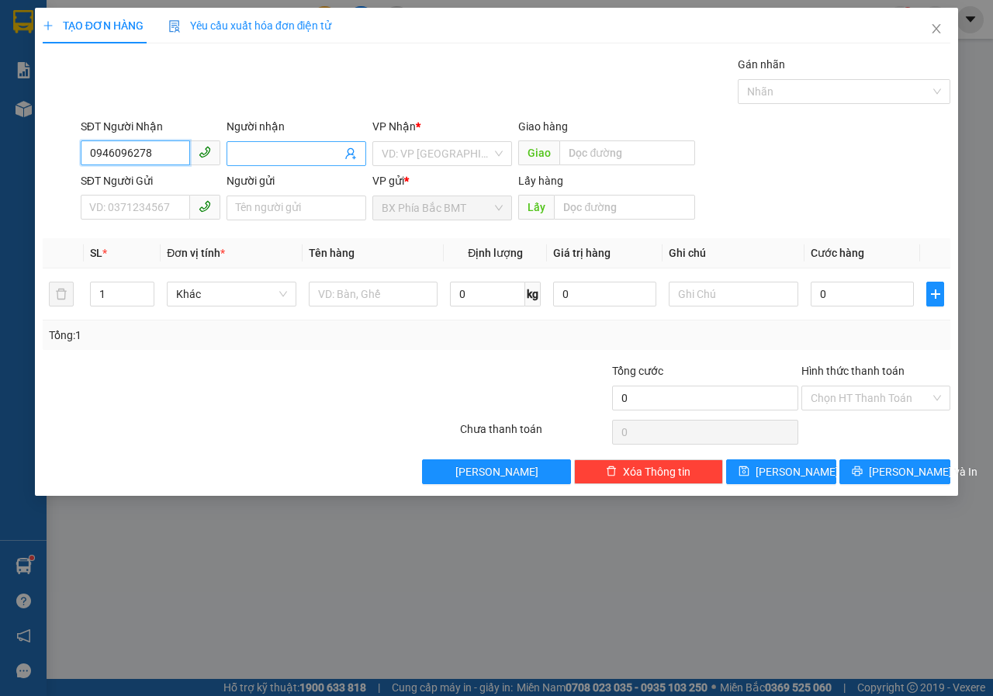
type input "0946096278"
click at [265, 160] on input "Người nhận" at bounding box center [289, 153] width 106 height 17
type input "SANG"
click at [459, 142] on input "search" at bounding box center [437, 153] width 110 height 23
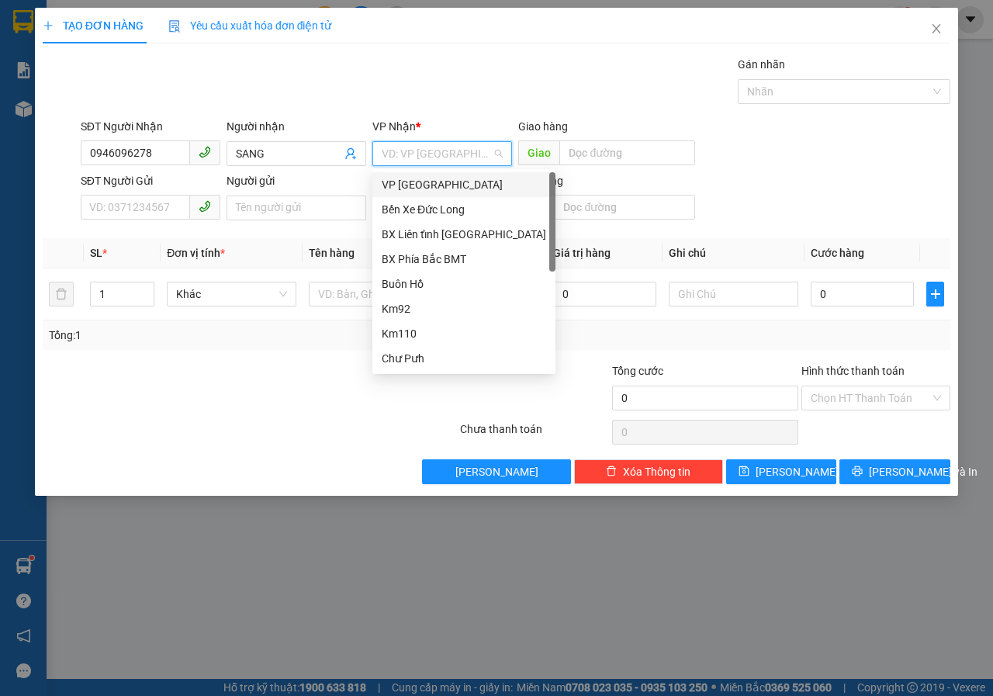
click at [396, 186] on div "VP [GEOGRAPHIC_DATA]" at bounding box center [464, 184] width 164 height 17
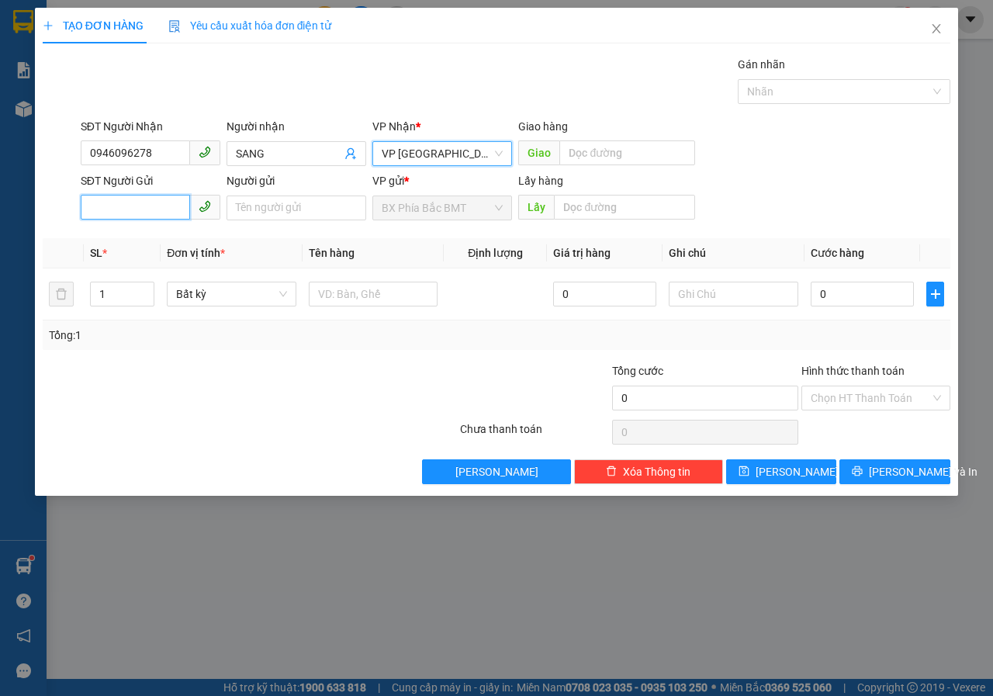
click at [154, 209] on input "SĐT Người Gửi" at bounding box center [135, 207] width 109 height 25
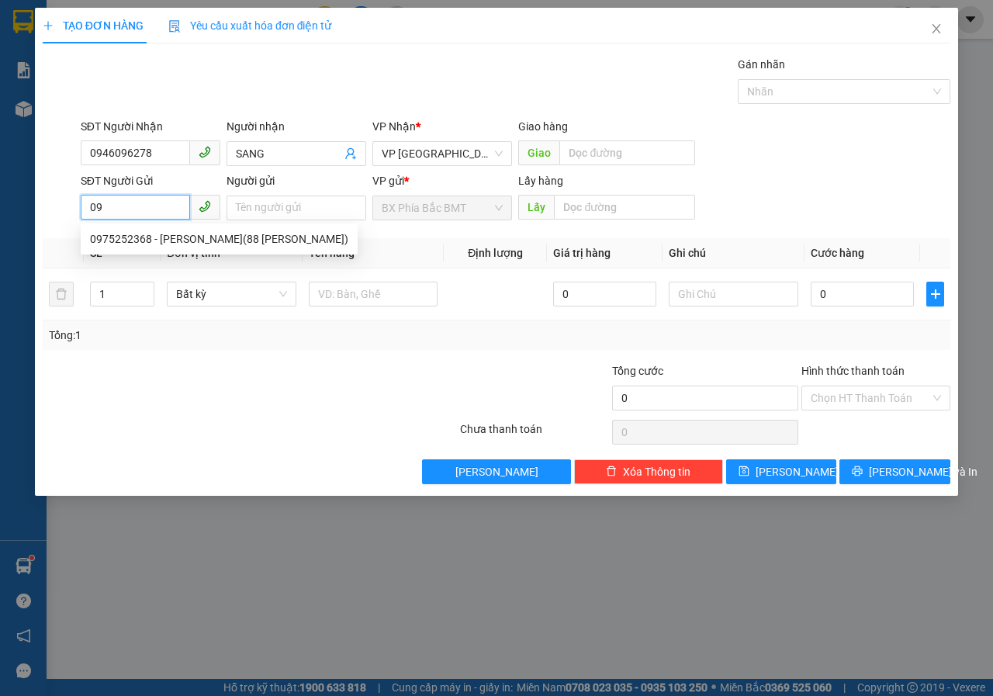
type input "0"
type input "0972116273"
click at [228, 240] on div "0972116273 - [PERSON_NAME]//SỐ 10 HẺM 02 NGUYỄ TRƯỜNG TỘ" at bounding box center [257, 238] width 334 height 17
type input "[PERSON_NAME]//SỐ 10 HẺM 02 NGUYỄ TRƯỜNG TỘ"
type input "bmt"
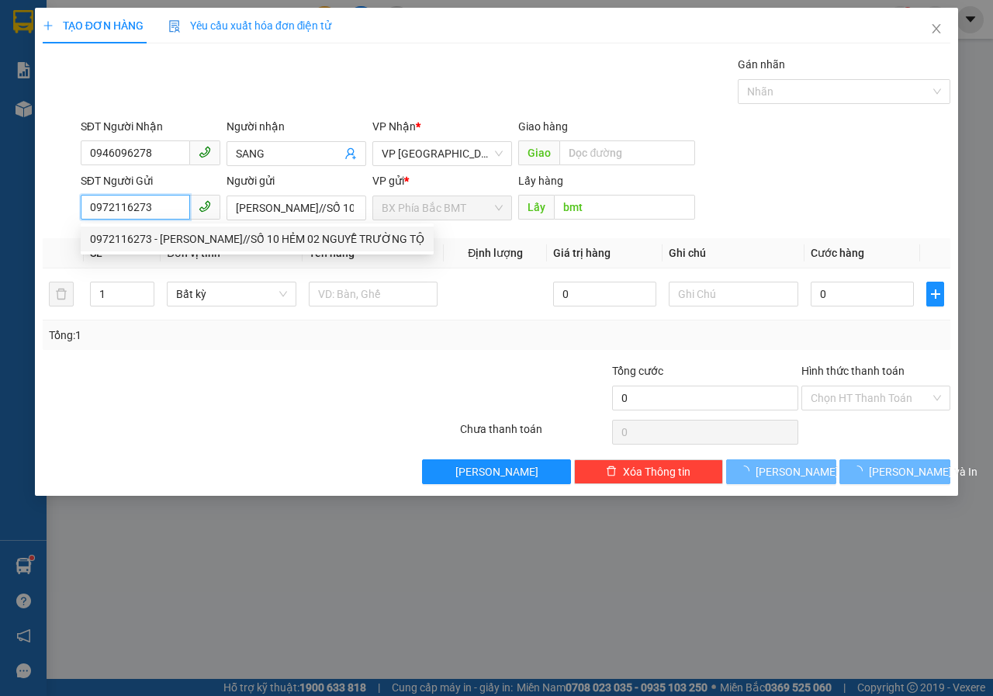
type input "50.000"
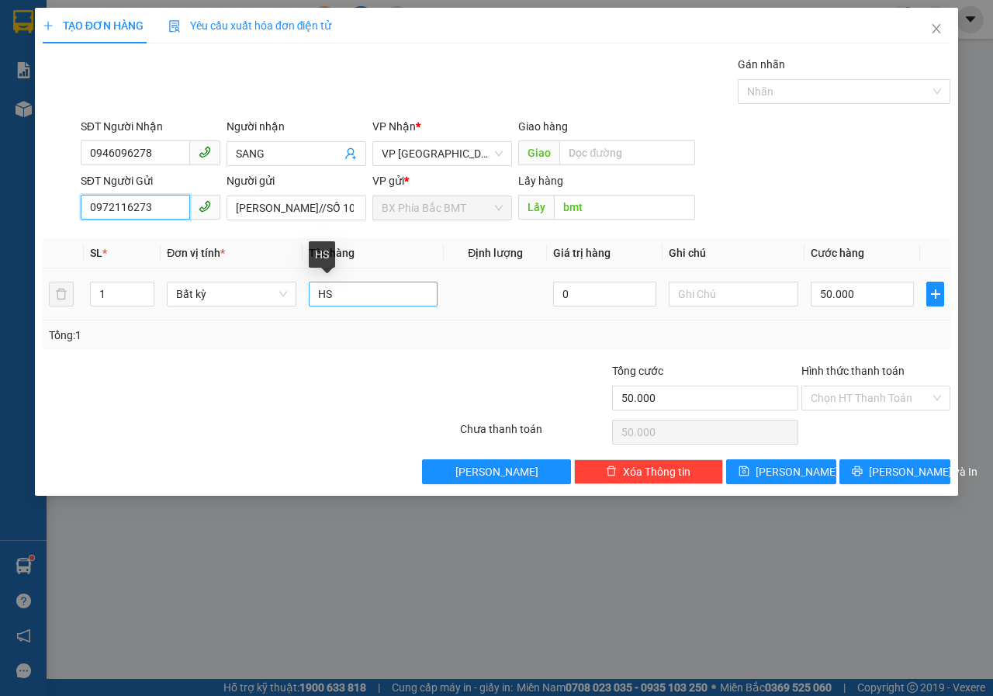
type input "0972116273"
drag, startPoint x: 358, startPoint y: 296, endPoint x: 189, endPoint y: 300, distance: 168.4
click at [211, 296] on tr "1 Bất kỳ HS 0 50.000" at bounding box center [497, 294] width 908 height 52
type input "THUÔC BÓP"
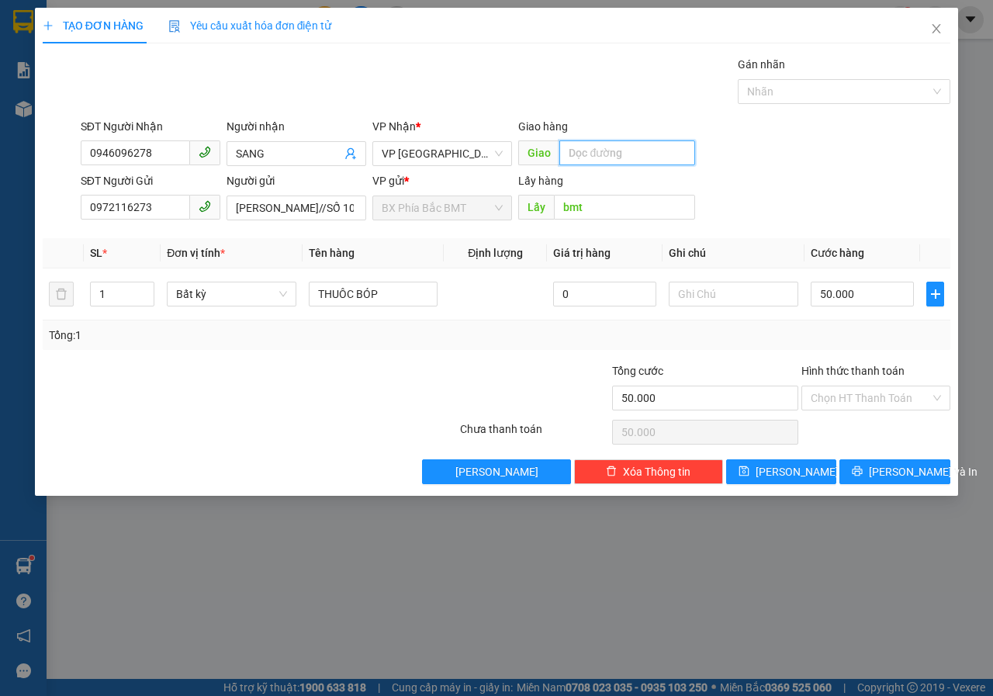
click at [618, 157] on input "text" at bounding box center [626, 152] width 135 height 25
type input "LIÊN KHƯƠNG"
click at [884, 475] on span "[PERSON_NAME] và In" at bounding box center [923, 471] width 109 height 17
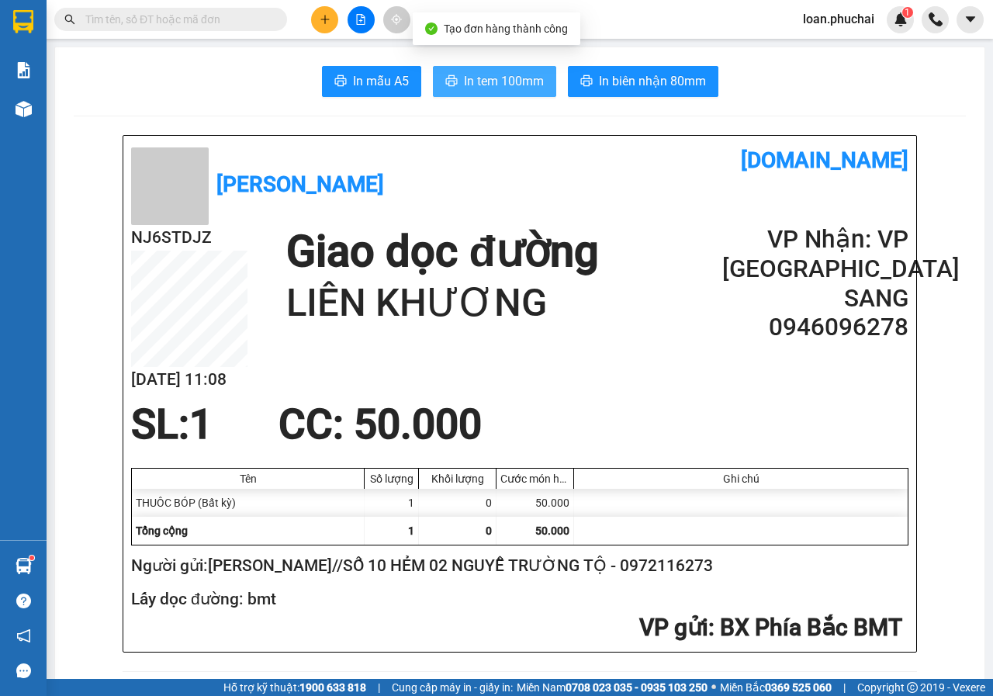
click at [500, 86] on span "In tem 100mm" at bounding box center [504, 80] width 80 height 19
click at [501, 85] on span "In tem 100mm" at bounding box center [504, 80] width 80 height 19
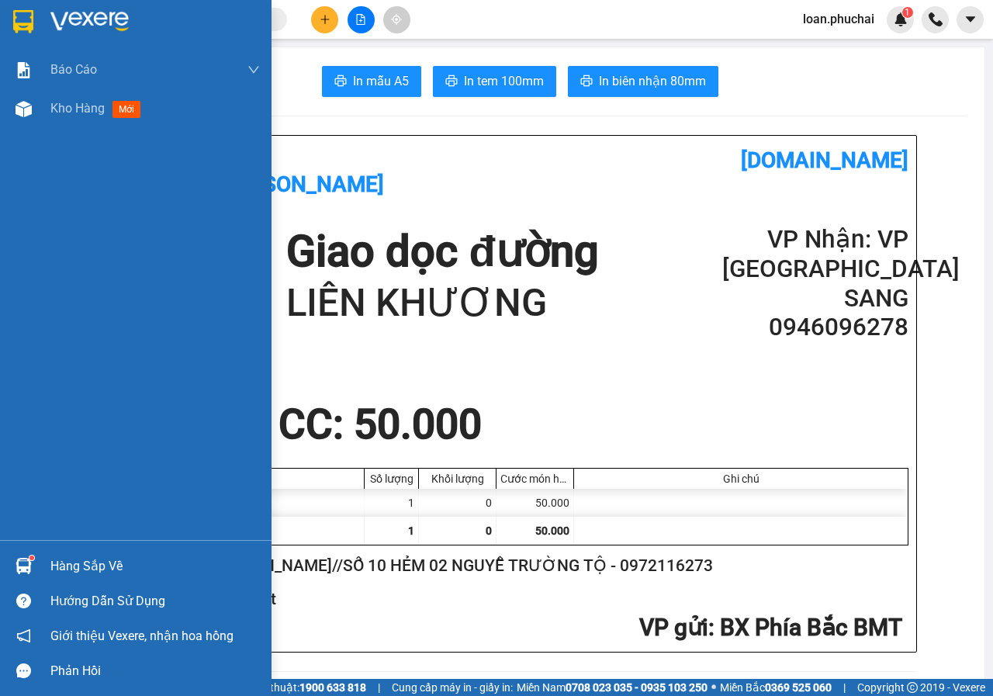
click at [0, 133] on div "Báo cáo Mẫu 1: Báo cáo dòng tiền theo nhân viên Mẫu 3.1: Thống kê đơn hàng văn …" at bounding box center [136, 295] width 272 height 490
click at [6, 125] on div "Kho hàng mới" at bounding box center [136, 108] width 272 height 39
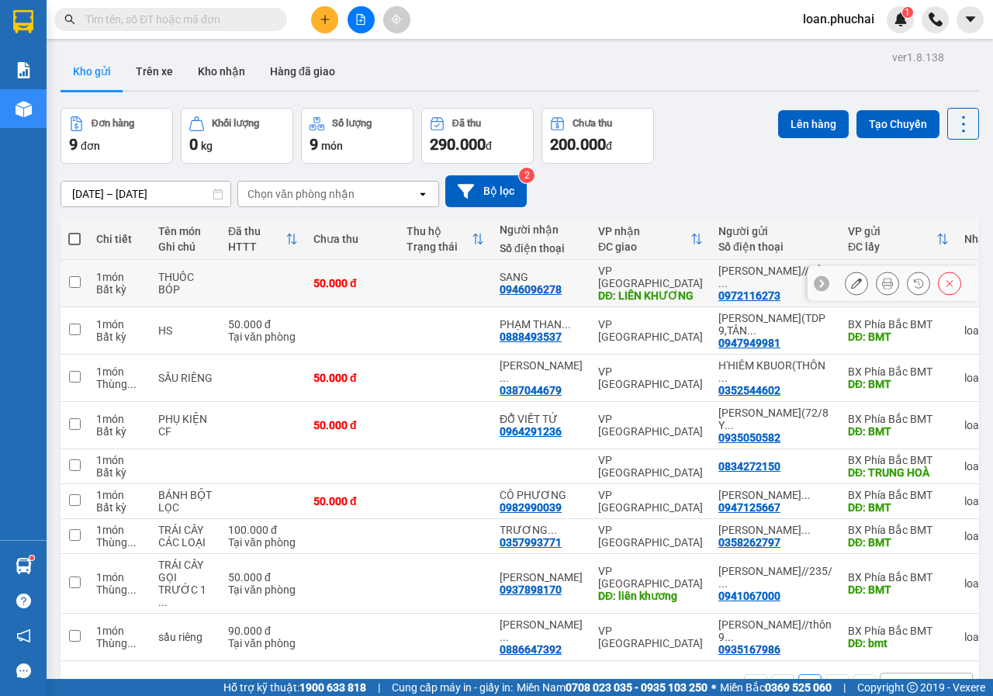
click at [851, 285] on icon at bounding box center [856, 283] width 11 height 11
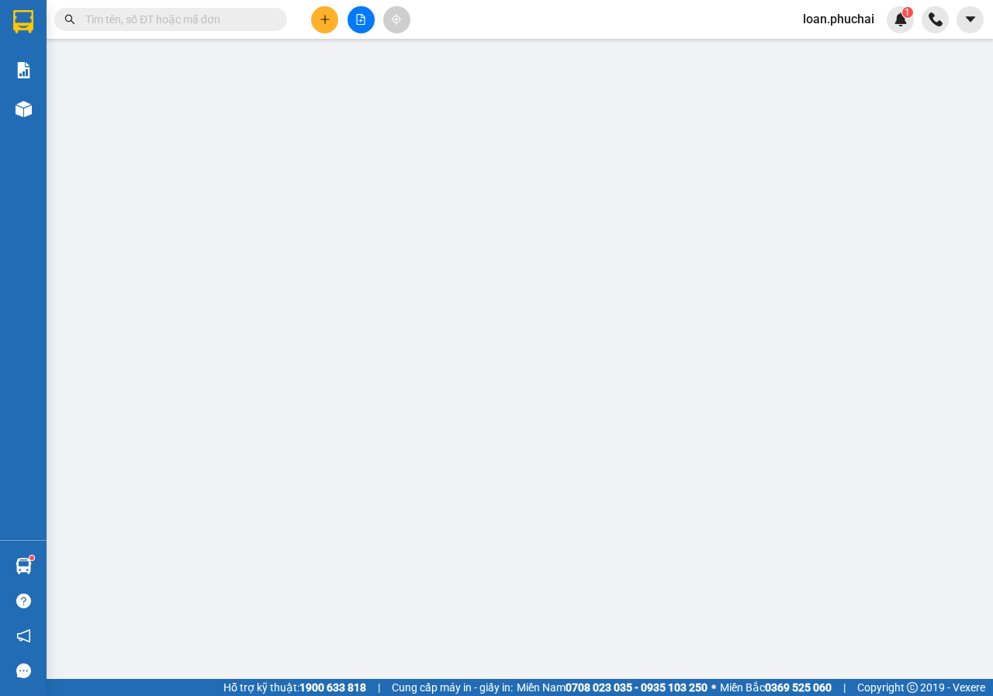
type input "0946096278"
type input "SANG"
type input "LIÊN KHƯƠNG"
type input "0972116273"
type input "[PERSON_NAME]//SỐ 10 HẺM 02 NGUYỄ TRƯỜNG TỘ"
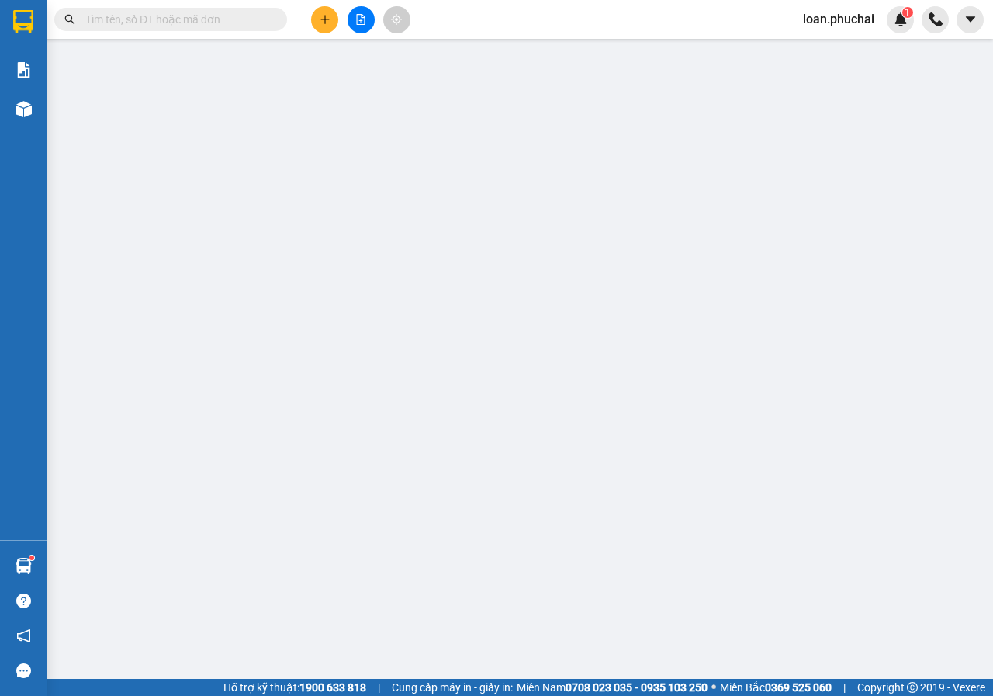
type input "bmt"
type input "50.000"
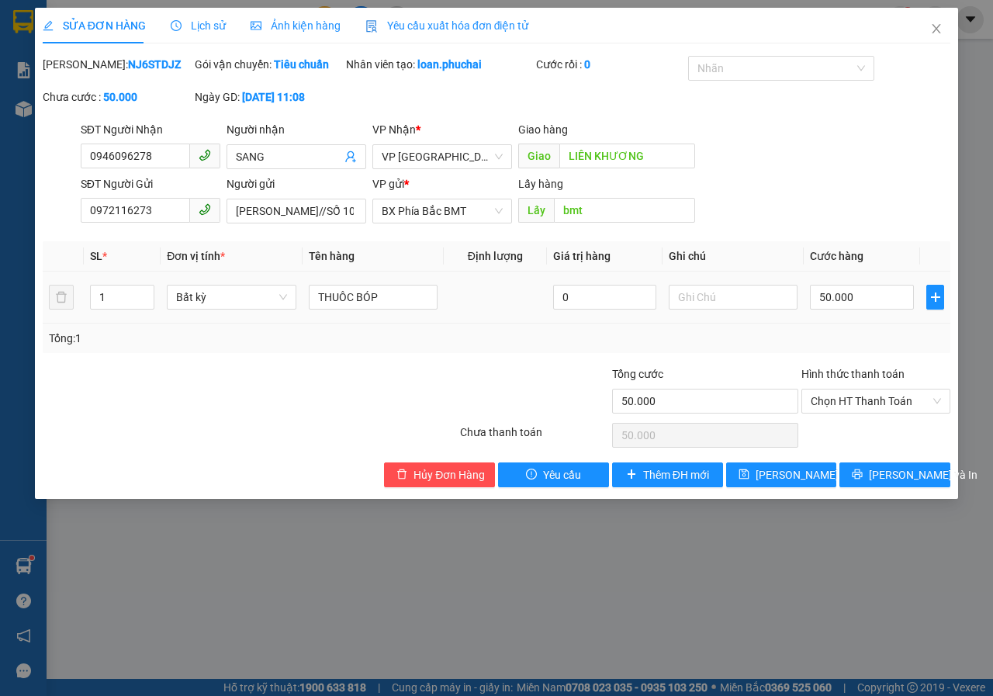
click at [867, 324] on td "50.000" at bounding box center [862, 298] width 116 height 52
click at [872, 310] on input "50.000" at bounding box center [862, 297] width 104 height 25
type input "4"
type input "40"
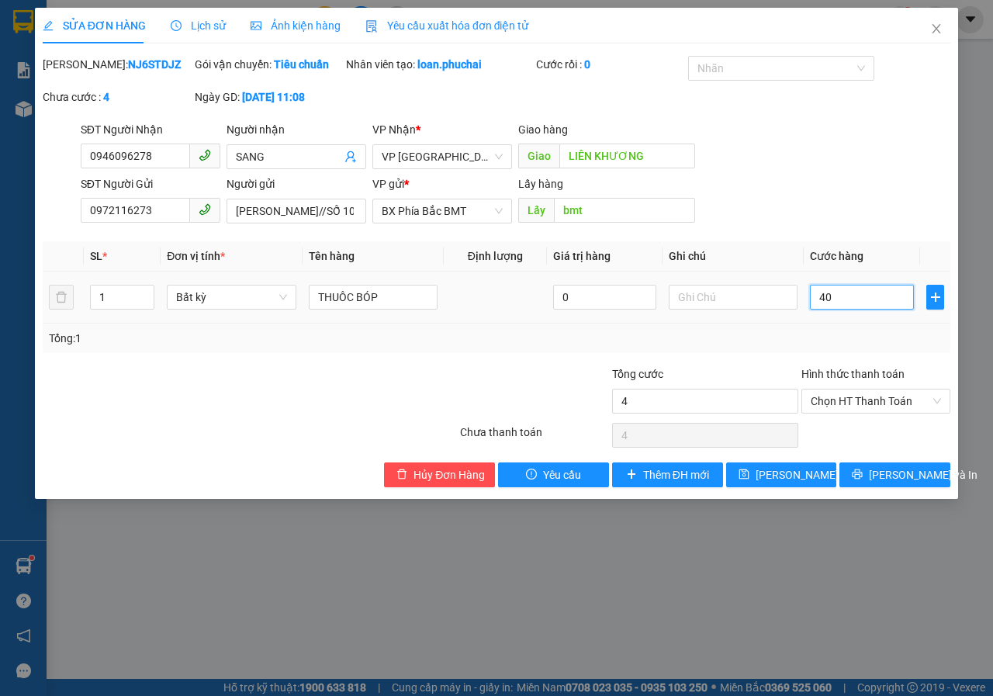
type input "40"
type input "400"
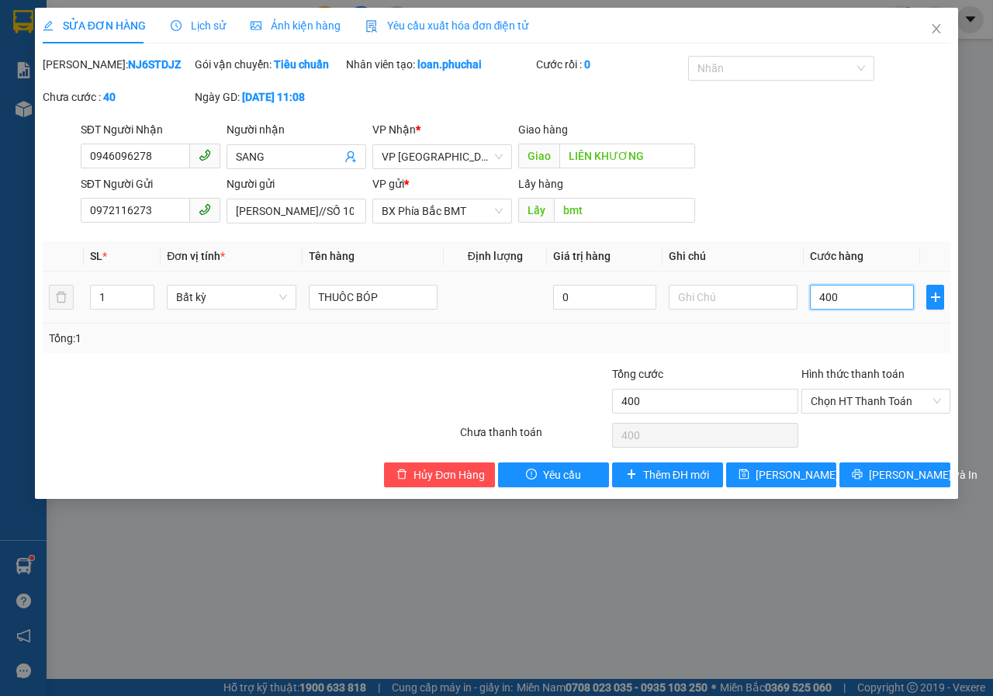
type input "4.000"
type input "40.000"
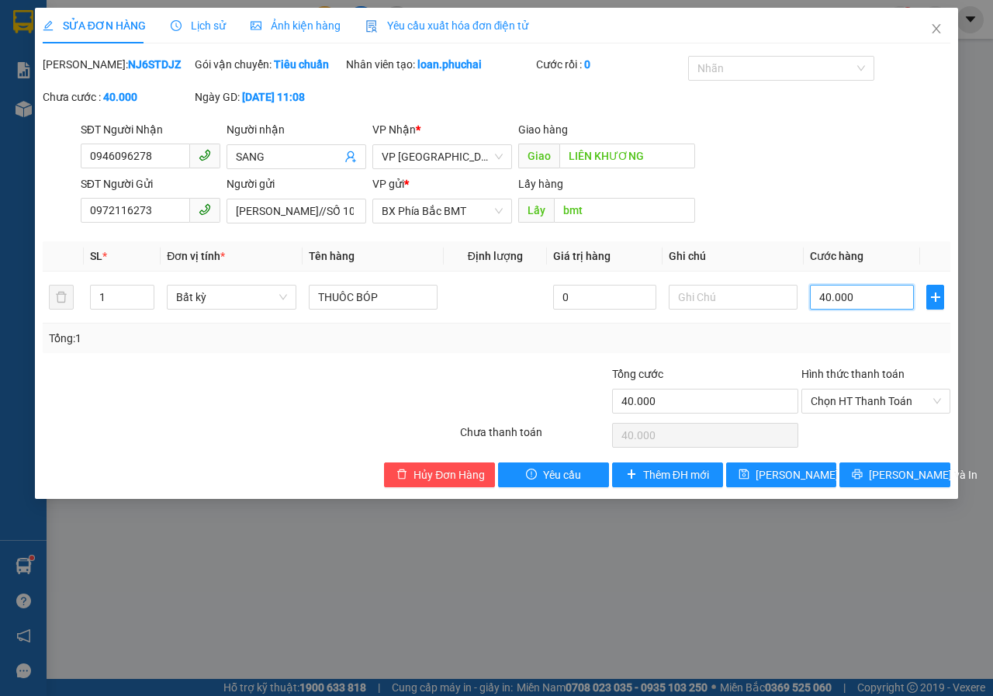
type input "40.000"
click at [771, 499] on div "SỬA ĐƠN HÀNG Lịch sử Ảnh kiện hàng Yêu cầu xuất hóa đơn điện tử Total Paid Fee …" at bounding box center [496, 253] width 923 height 491
click at [774, 487] on button "[PERSON_NAME] thay đổi" at bounding box center [781, 474] width 111 height 25
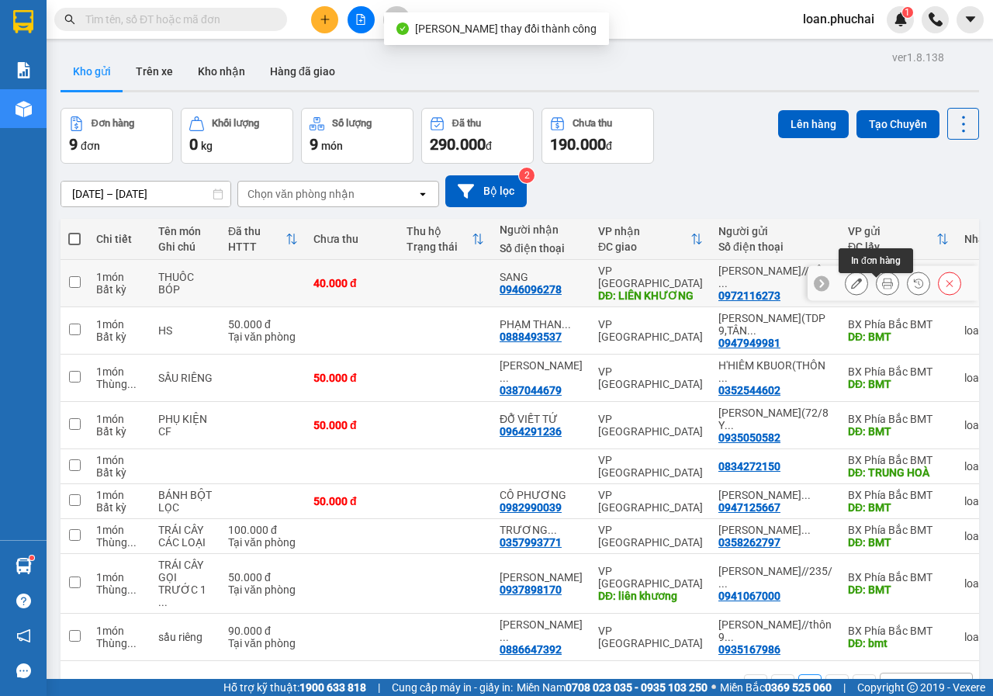
click at [877, 287] on button at bounding box center [888, 283] width 22 height 27
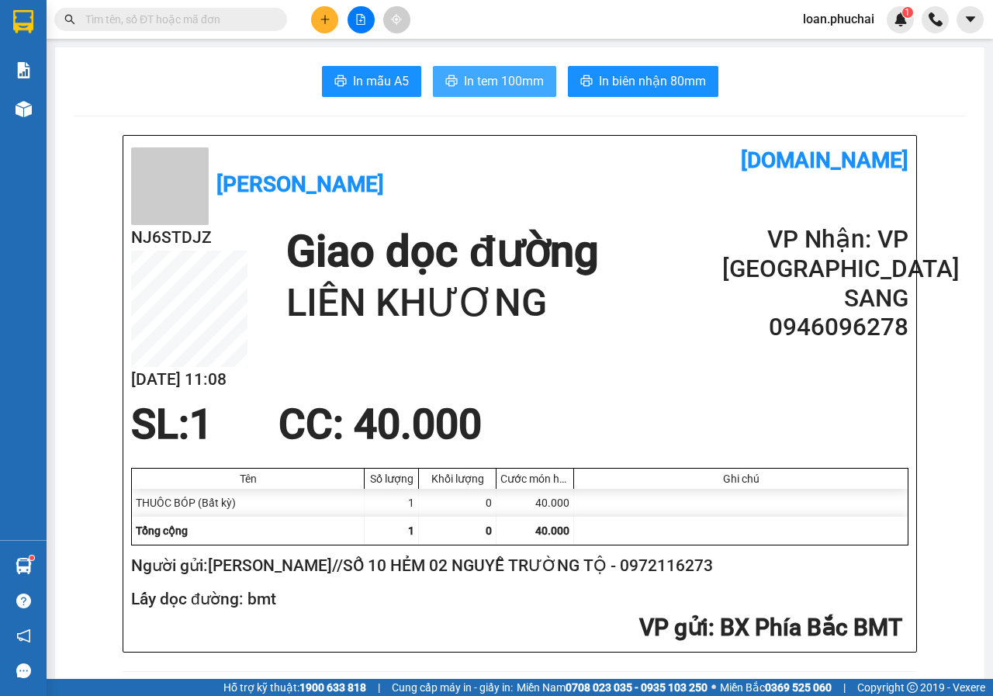
click at [470, 72] on span "In tem 100mm" at bounding box center [504, 80] width 80 height 19
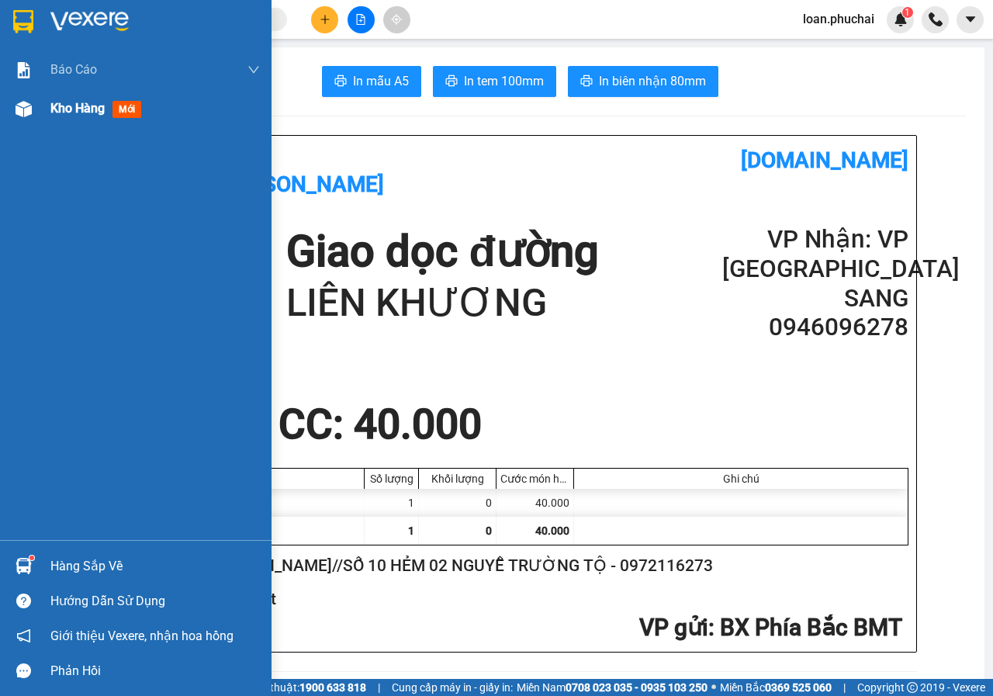
click at [6, 124] on div "Kho hàng mới" at bounding box center [136, 108] width 272 height 39
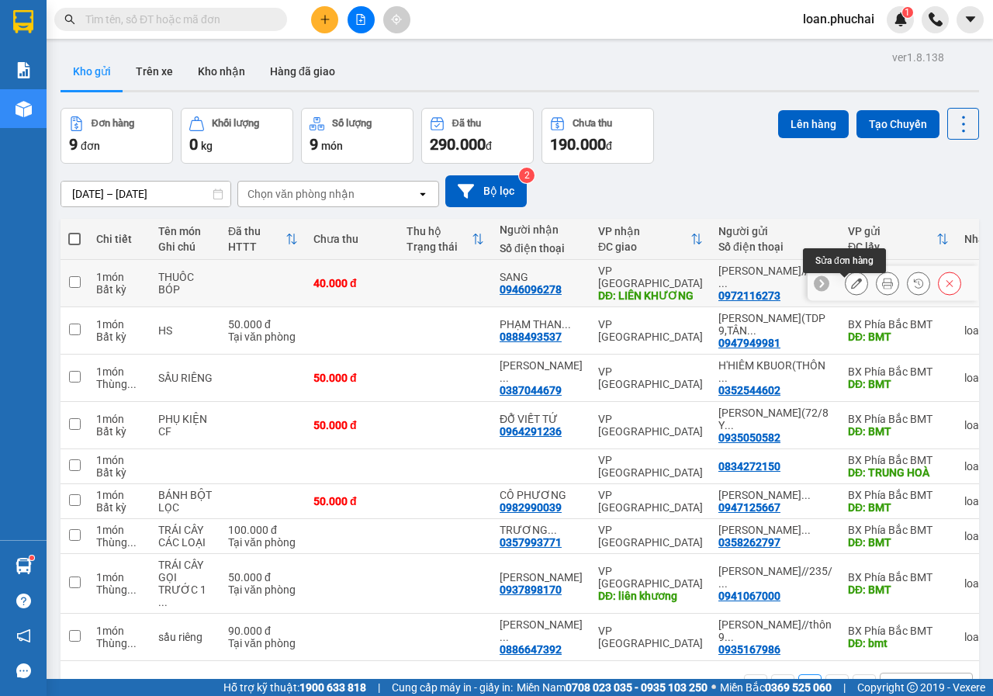
click at [851, 289] on icon at bounding box center [856, 283] width 11 height 11
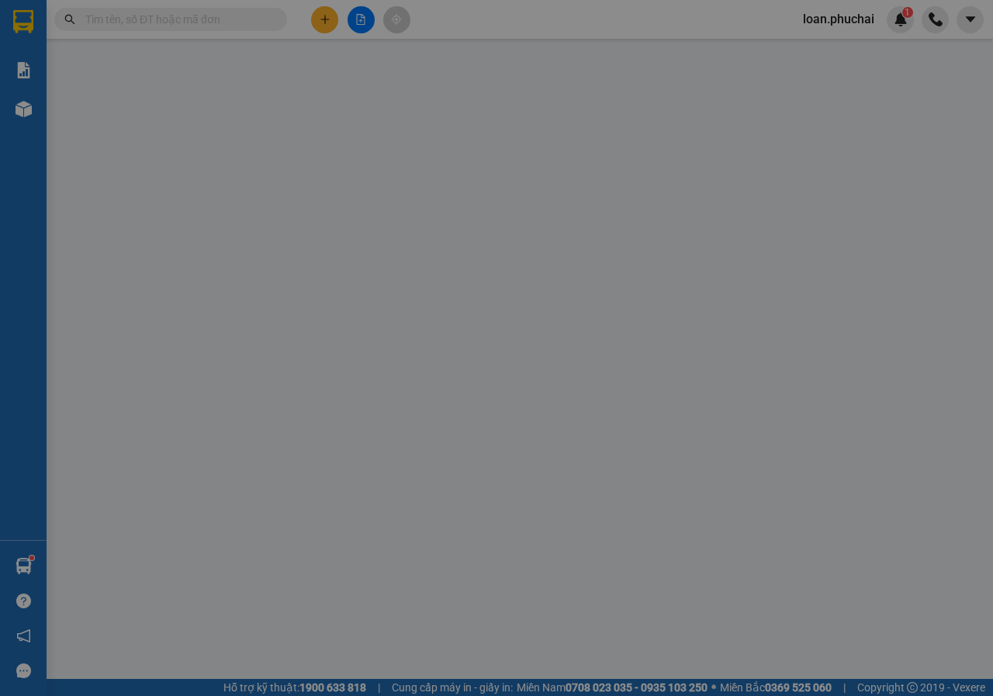
type input "0946096278"
type input "SANG"
type input "LIÊN KHƯƠNG"
type input "0972116273"
type input "[PERSON_NAME]//SỐ 10 HẺM 02 NGUYỄ TRƯỜNG TỘ"
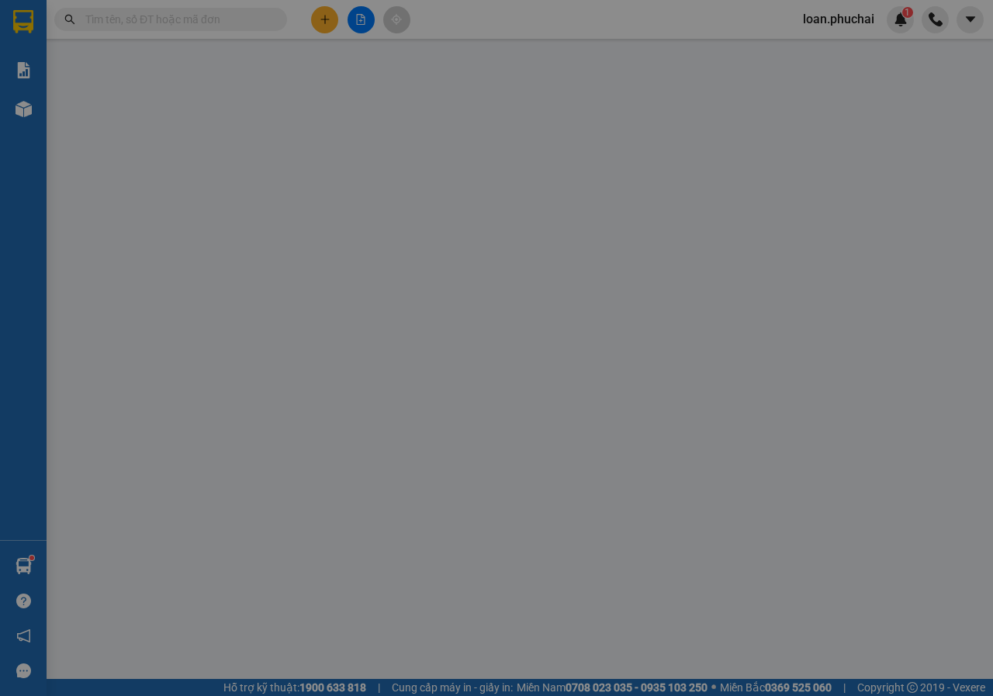
type input "bmt"
type input "40.000"
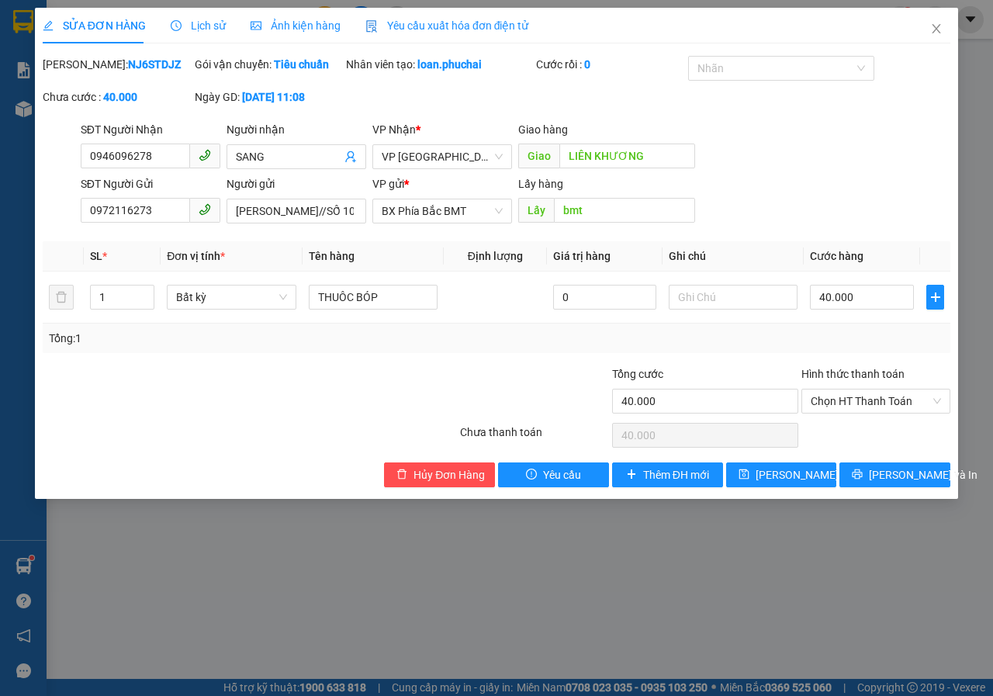
click at [864, 420] on div "Hình thức thanh toán Chọn HT Thanh Toán" at bounding box center [875, 392] width 149 height 54
click at [871, 413] on span "Chọn HT Thanh Toán" at bounding box center [876, 400] width 130 height 23
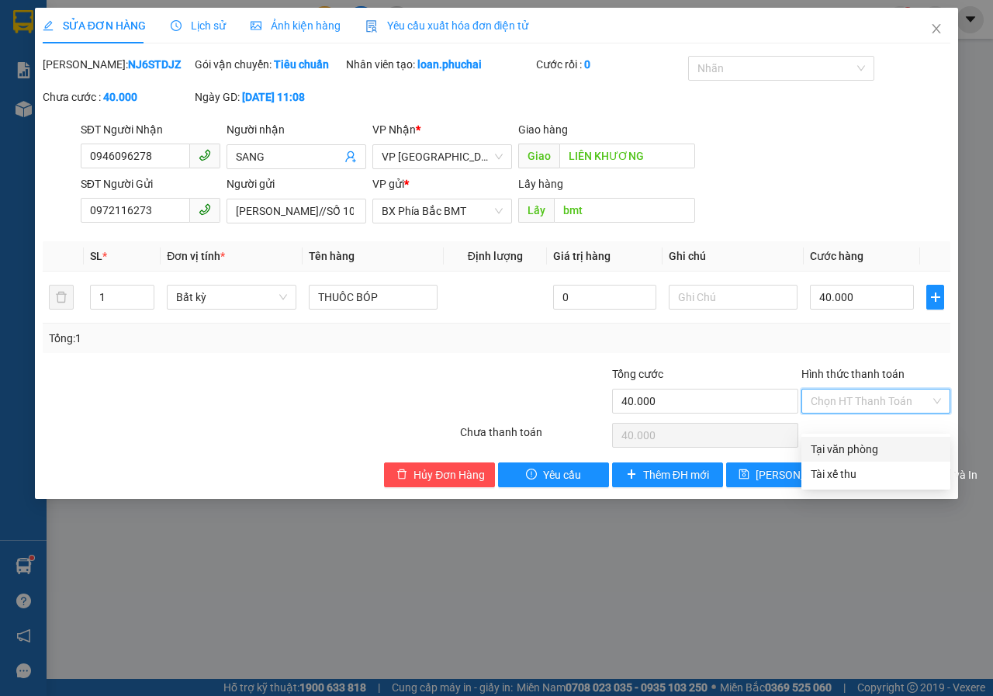
click at [875, 452] on div "Tại văn phòng" at bounding box center [876, 449] width 130 height 17
type input "0"
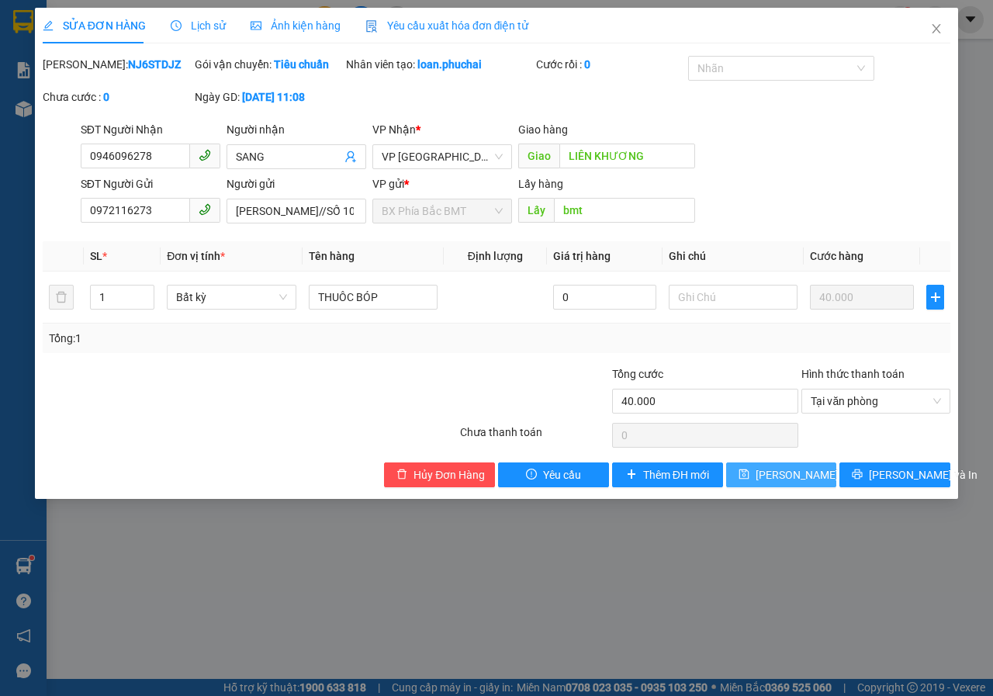
click at [817, 483] on span "[PERSON_NAME] thay đổi" at bounding box center [818, 474] width 124 height 17
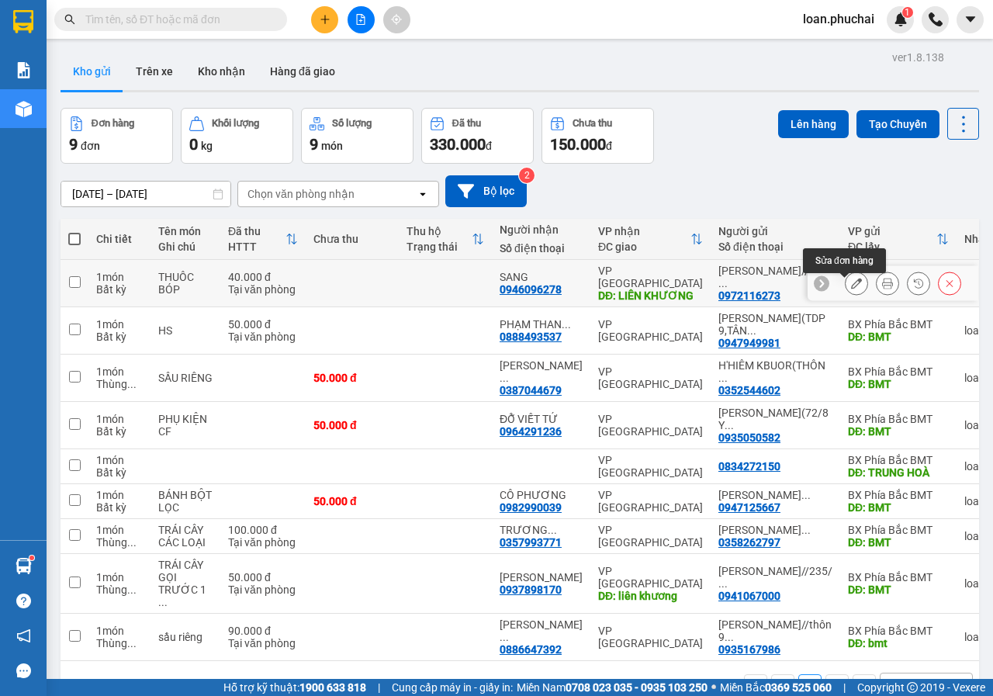
click at [877, 292] on button at bounding box center [888, 283] width 22 height 27
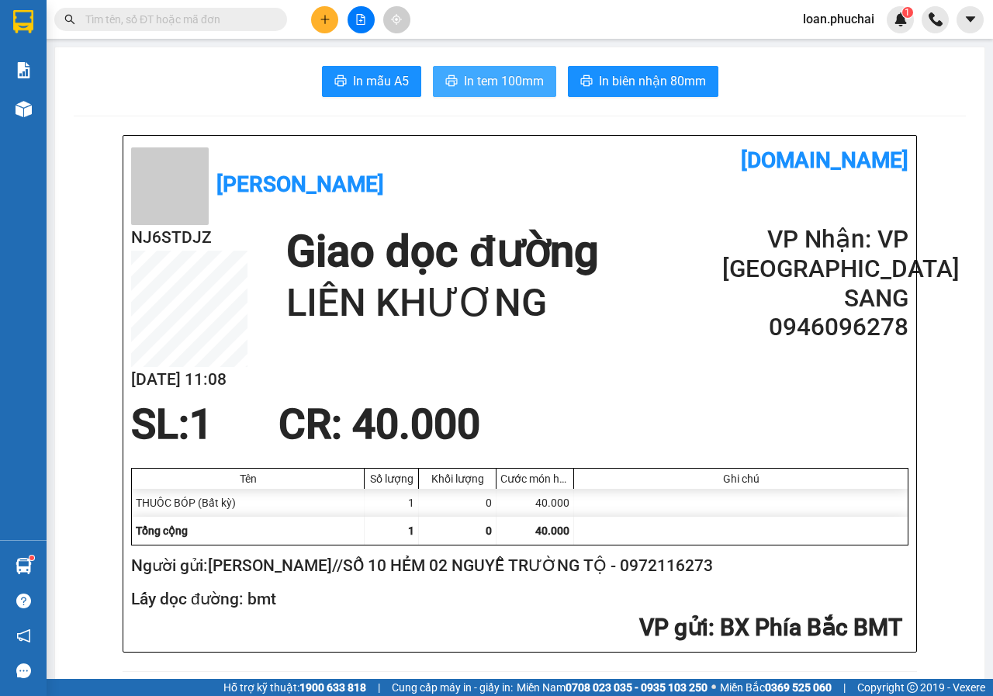
click at [500, 88] on span "In tem 100mm" at bounding box center [504, 80] width 80 height 19
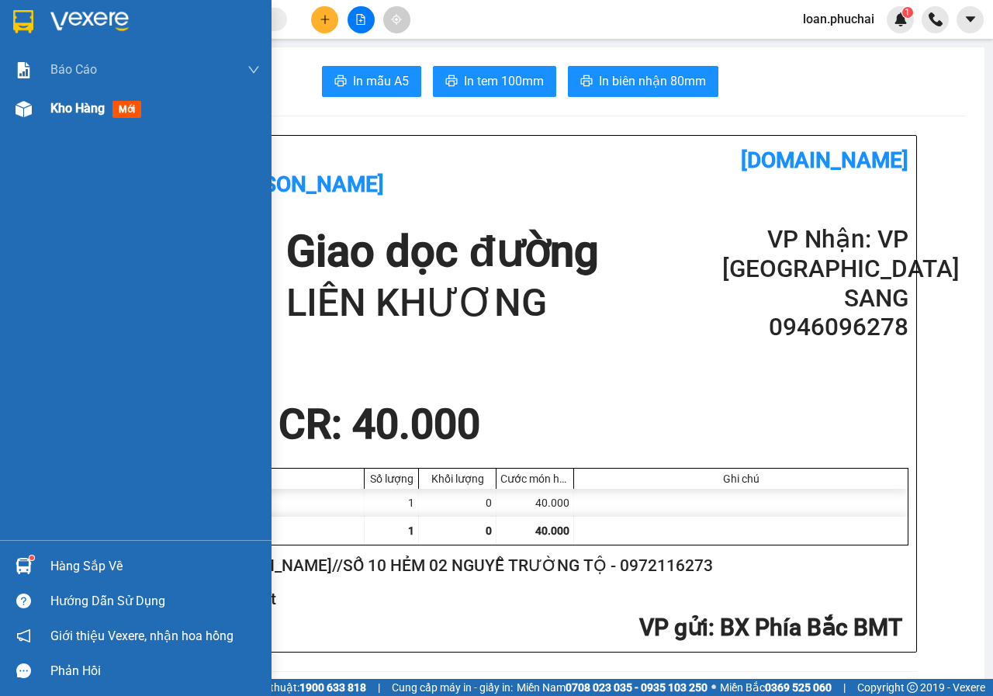
click at [10, 103] on div at bounding box center [23, 108] width 27 height 27
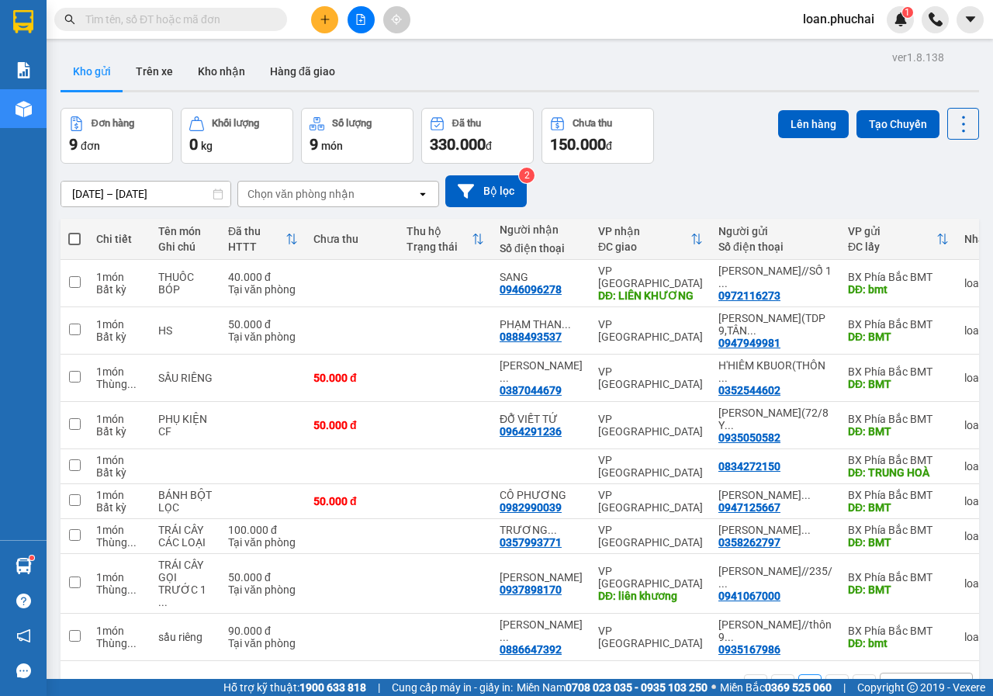
click at [69, 240] on span at bounding box center [74, 239] width 12 height 12
click at [74, 231] on input "checkbox" at bounding box center [74, 231] width 0 height 0
checkbox input "true"
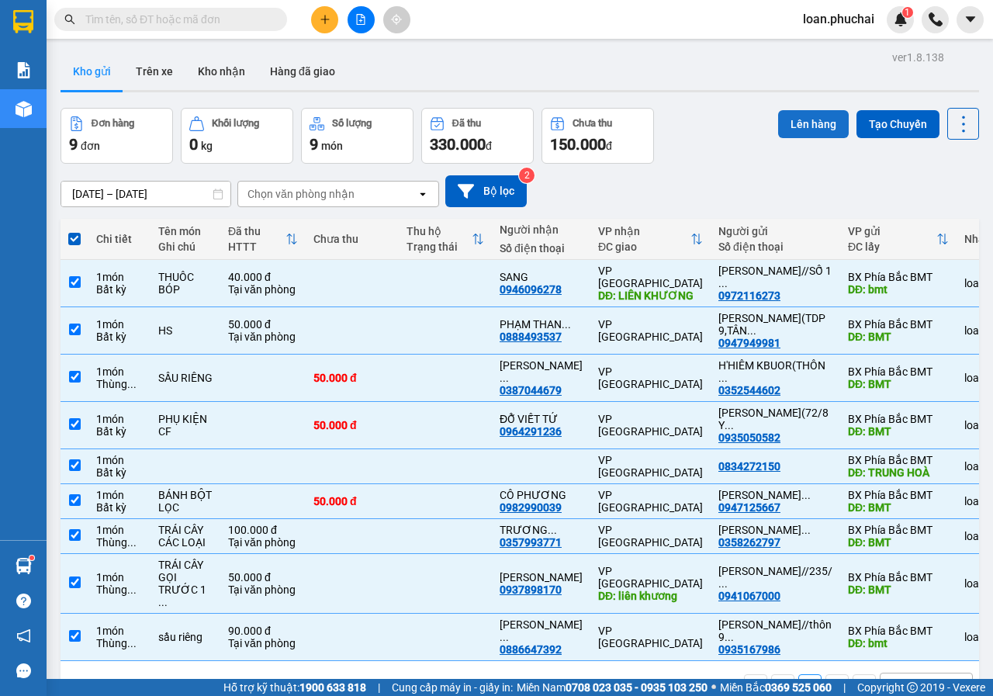
click at [796, 119] on button "Lên hàng" at bounding box center [813, 124] width 71 height 28
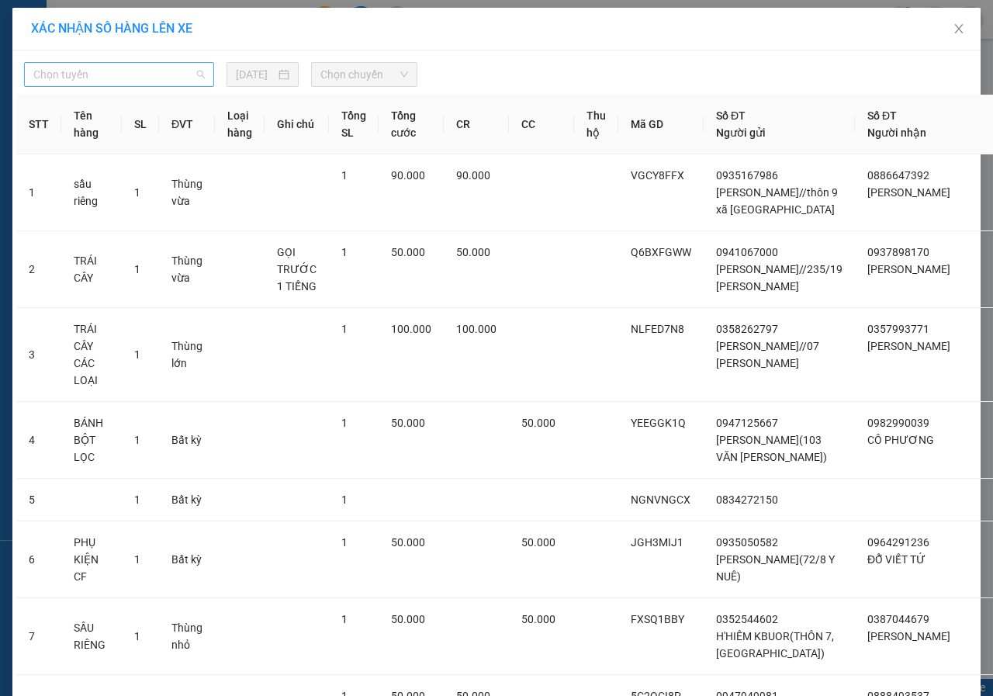
click at [174, 72] on span "Chọn tuyến" at bounding box center [118, 74] width 171 height 23
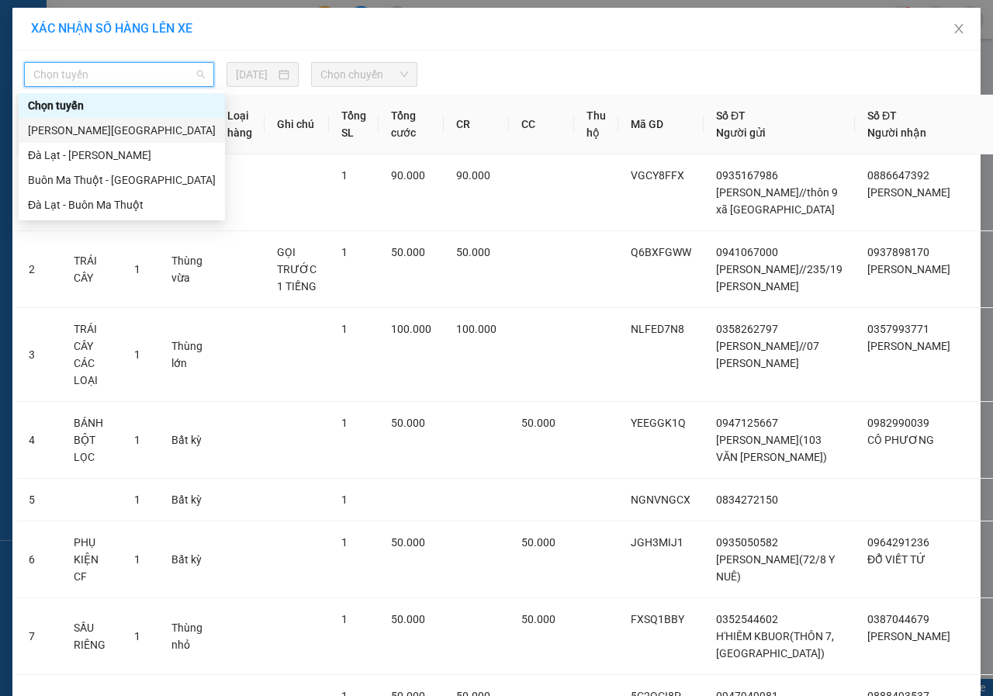
click at [67, 124] on div "[PERSON_NAME][GEOGRAPHIC_DATA]" at bounding box center [122, 130] width 188 height 17
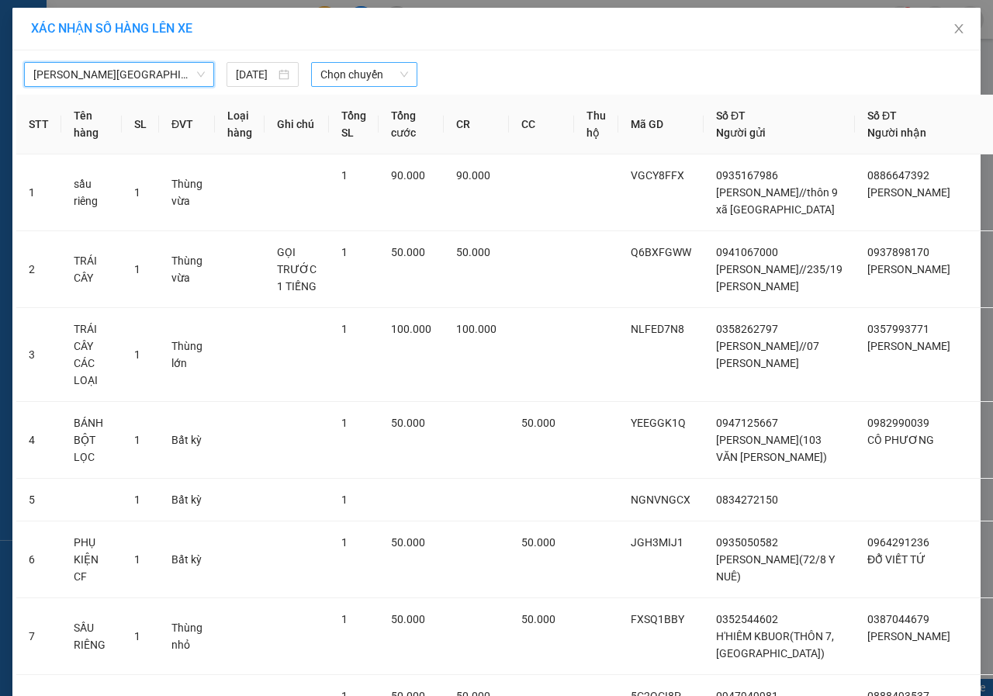
click at [343, 77] on span "Chọn chuyến" at bounding box center [363, 74] width 87 height 23
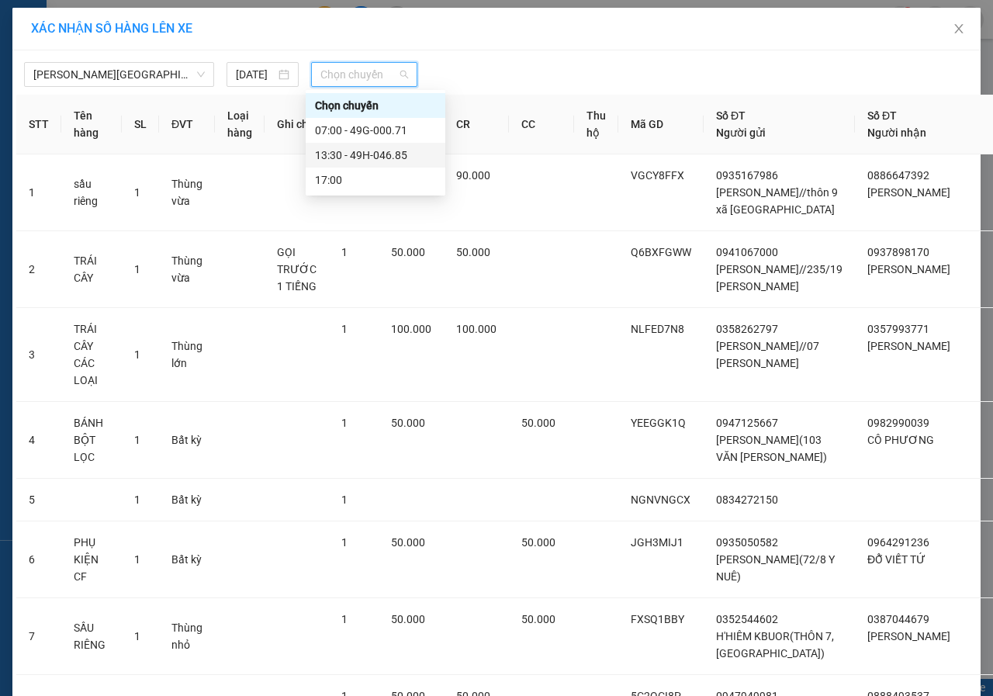
click at [379, 156] on div "13:30 - 49H-046.85" at bounding box center [375, 155] width 121 height 17
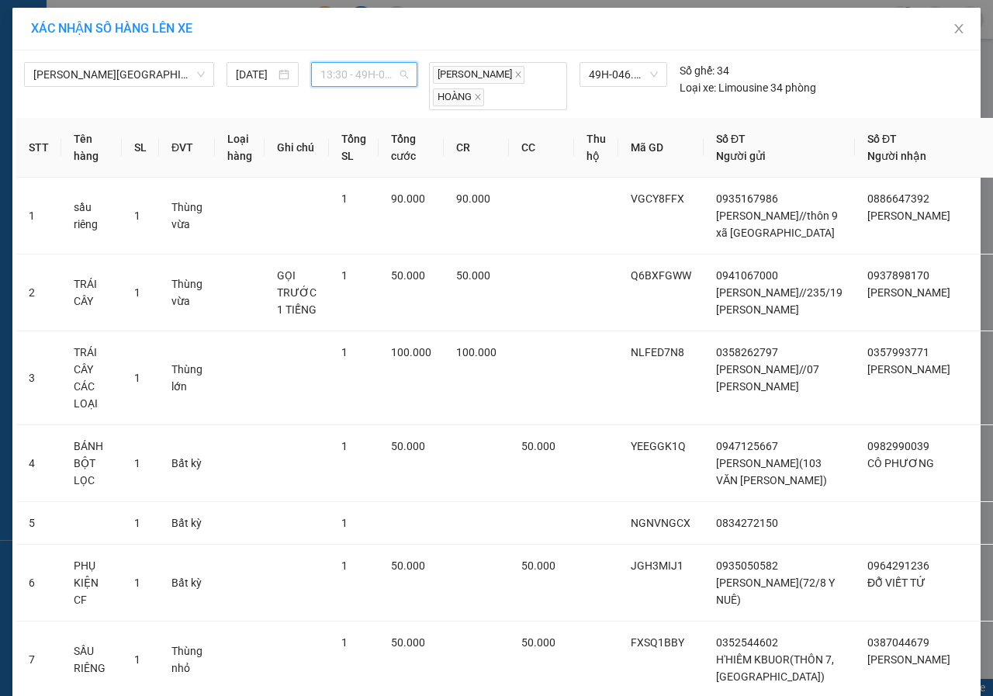
click at [370, 81] on span "13:30 - 49H-046.85" at bounding box center [363, 74] width 87 height 23
click at [349, 129] on div "07:00 - 49G-000.71" at bounding box center [375, 130] width 121 height 17
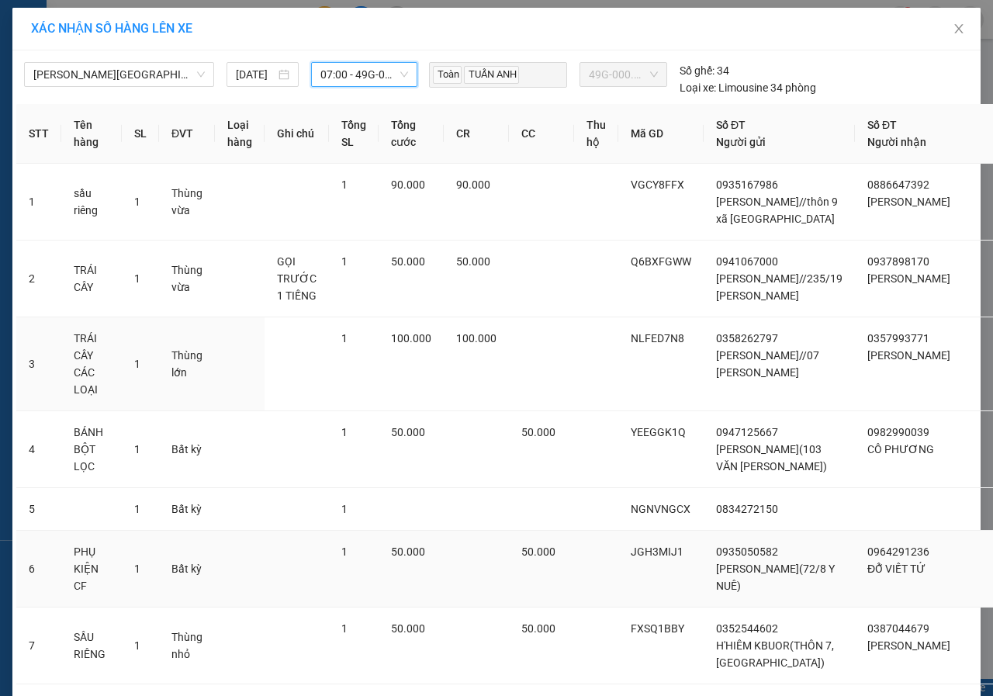
scroll to position [358, 0]
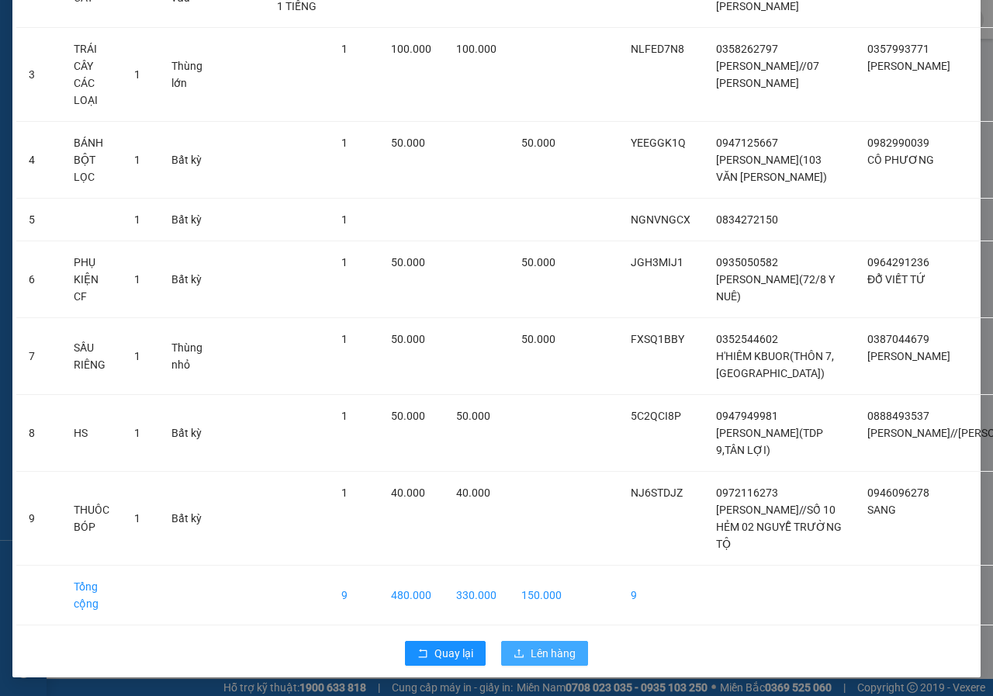
click at [534, 645] on span "Lên hàng" at bounding box center [553, 653] width 45 height 17
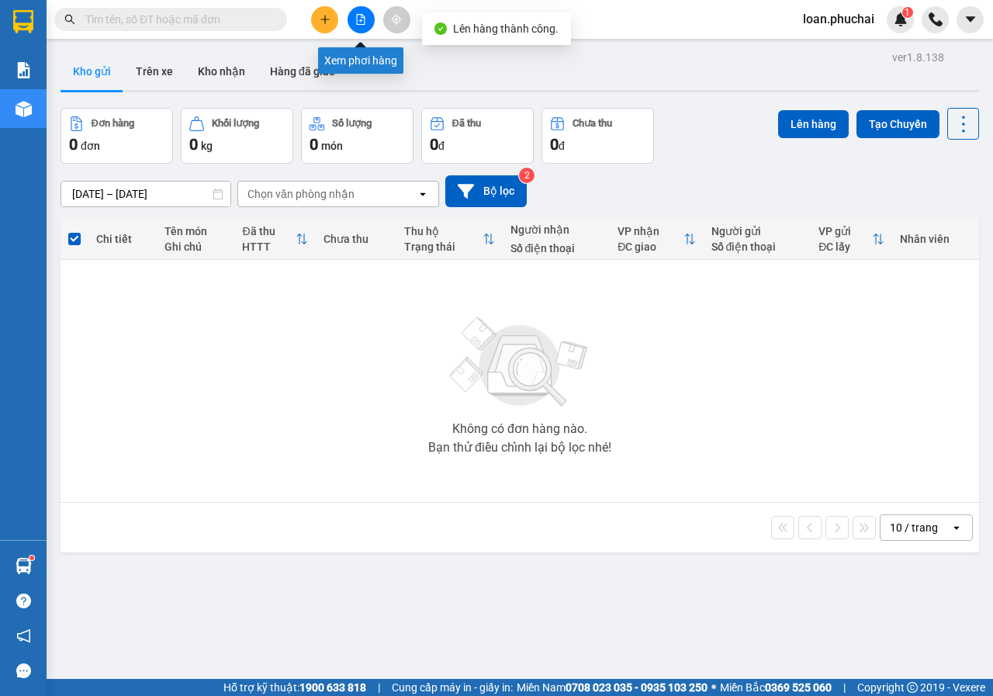
click at [360, 16] on icon "file-add" at bounding box center [360, 19] width 11 height 11
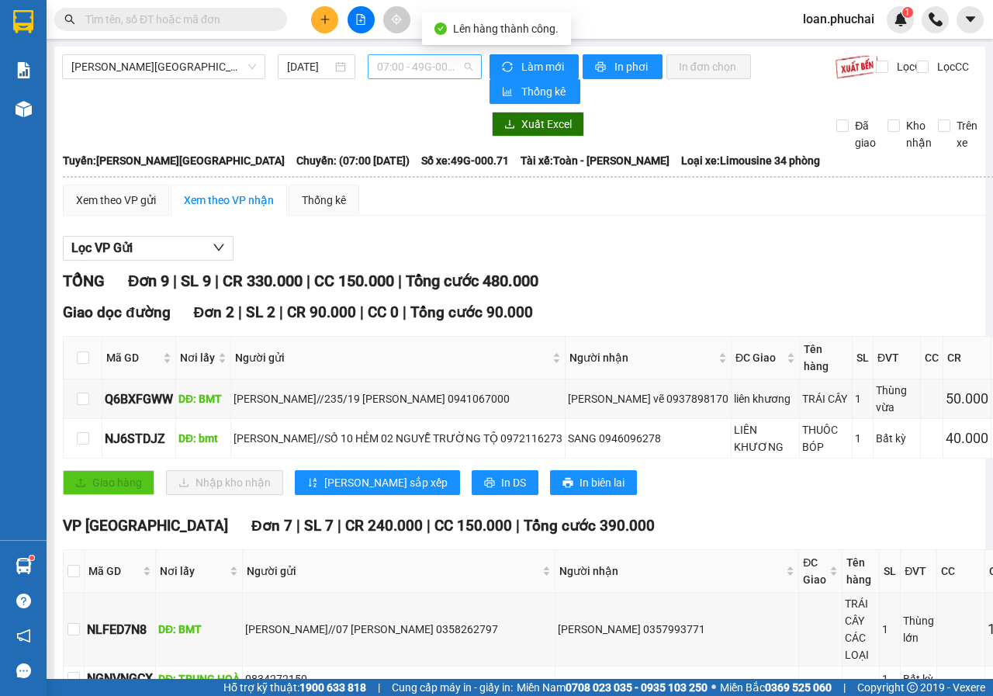
click at [422, 69] on span "07:00 - 49G-000.71" at bounding box center [424, 66] width 95 height 23
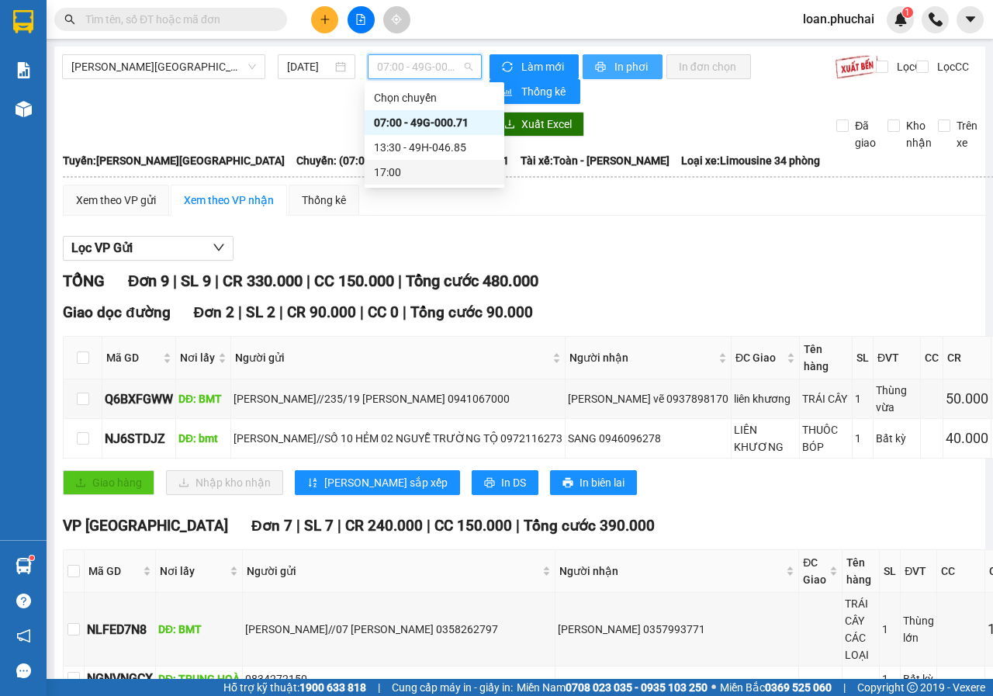
click at [628, 60] on span "In phơi" at bounding box center [632, 66] width 36 height 17
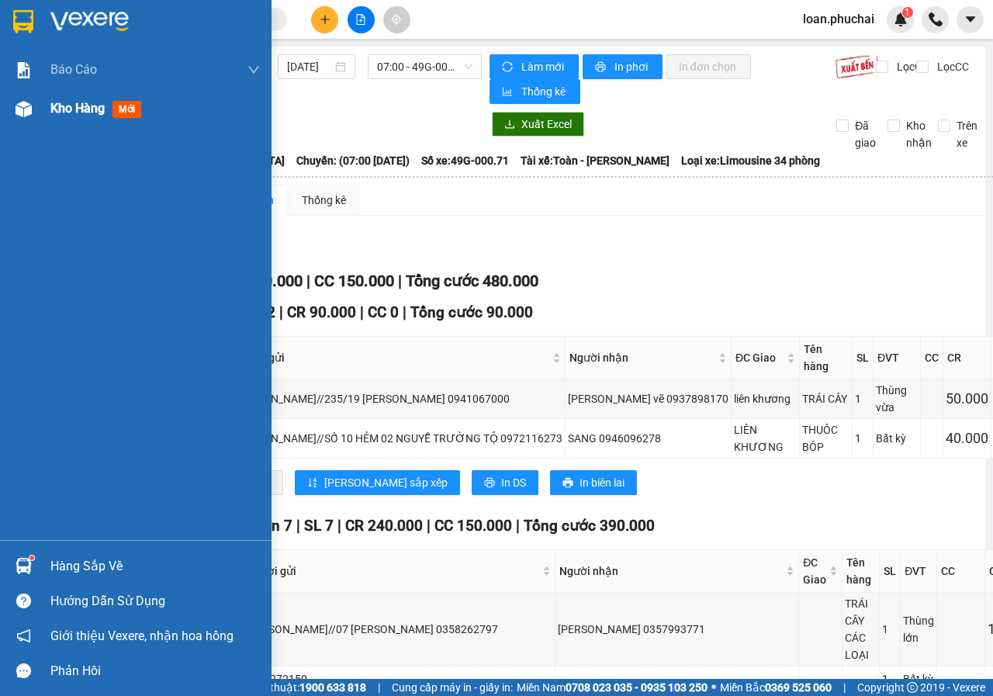
click at [7, 103] on div "Kho hàng mới" at bounding box center [136, 108] width 272 height 39
